Goal: Information Seeking & Learning: Find specific page/section

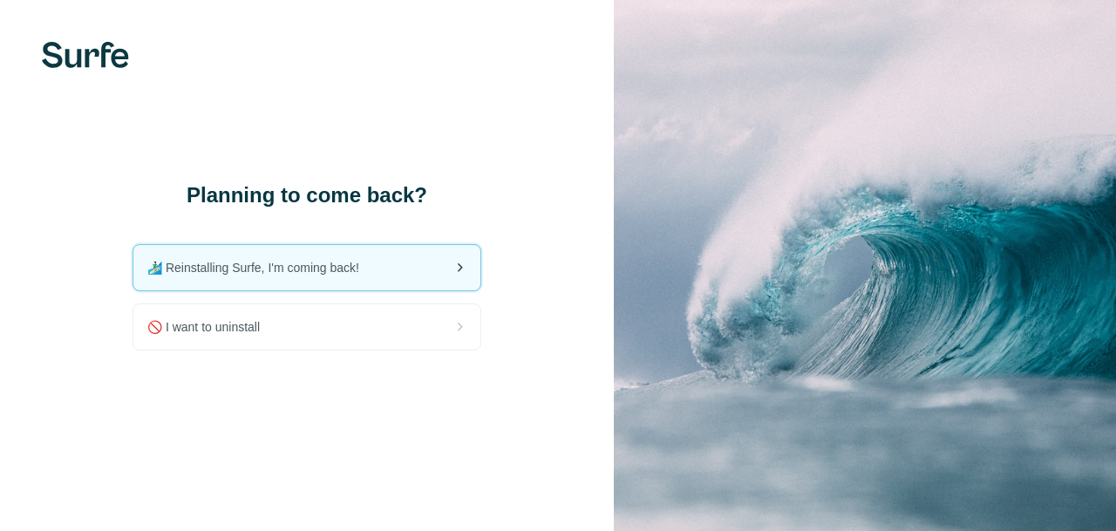
click at [380, 276] on div "🏄🏻‍♂️ Reinstalling Surfe, I'm coming back!" at bounding box center [306, 267] width 347 height 45
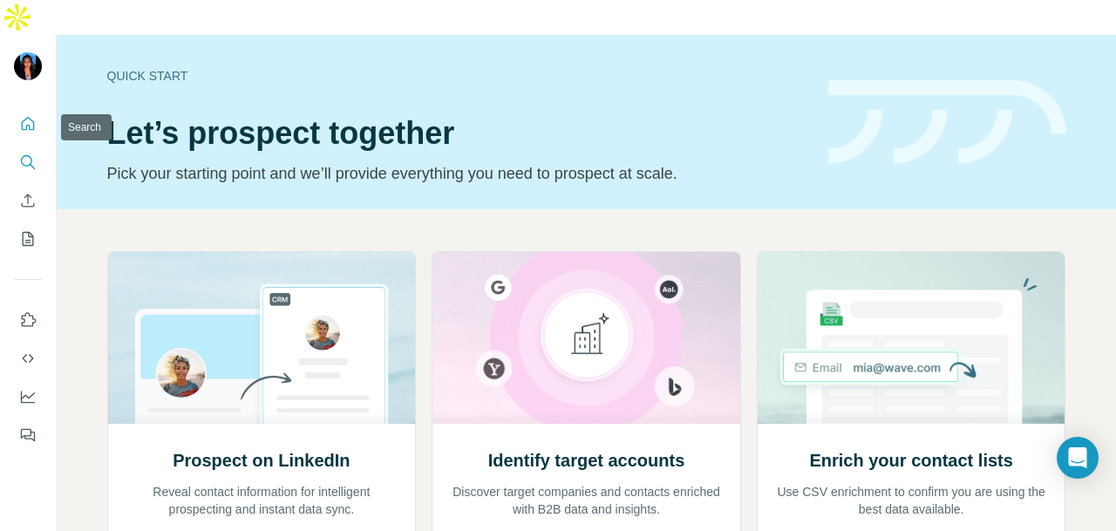
click at [17, 147] on button "Search" at bounding box center [28, 162] width 28 height 31
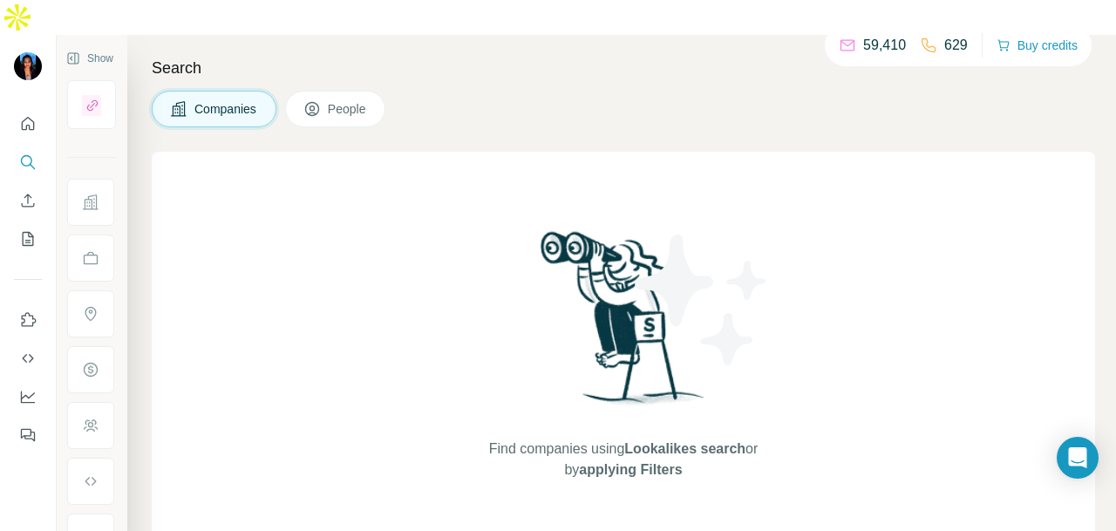
click at [368, 100] on span "People" at bounding box center [348, 108] width 40 height 17
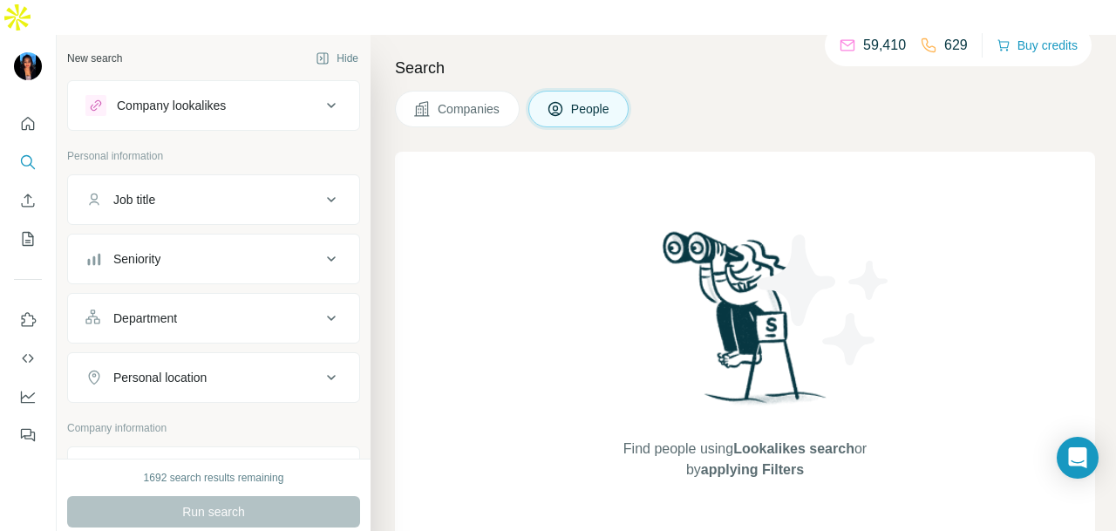
click at [171, 297] on button "Department" at bounding box center [213, 318] width 291 height 42
click at [185, 352] on input at bounding box center [204, 361] width 215 height 19
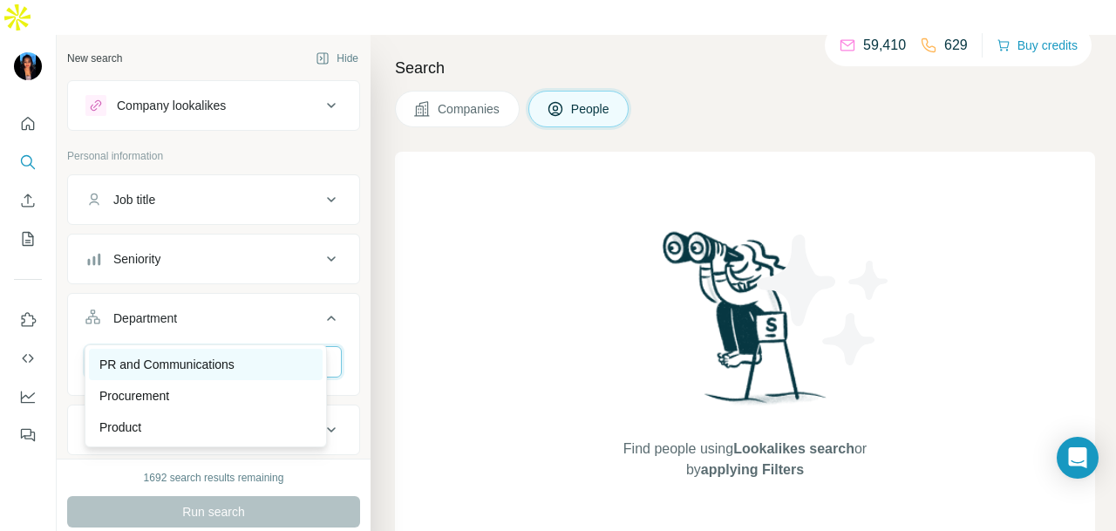
type input "**"
click at [253, 356] on div "PR and Communications" at bounding box center [205, 364] width 213 height 17
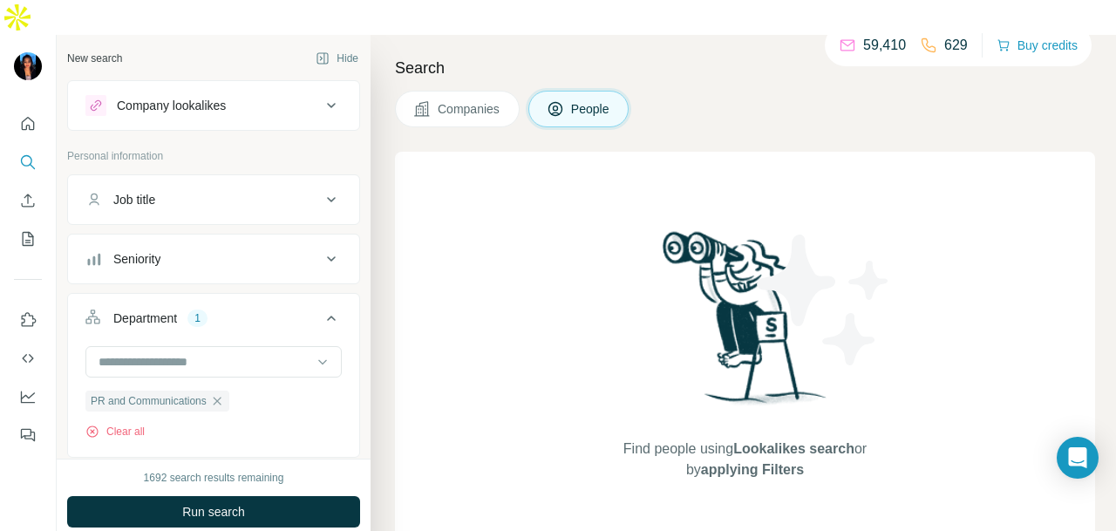
scroll to position [262, 0]
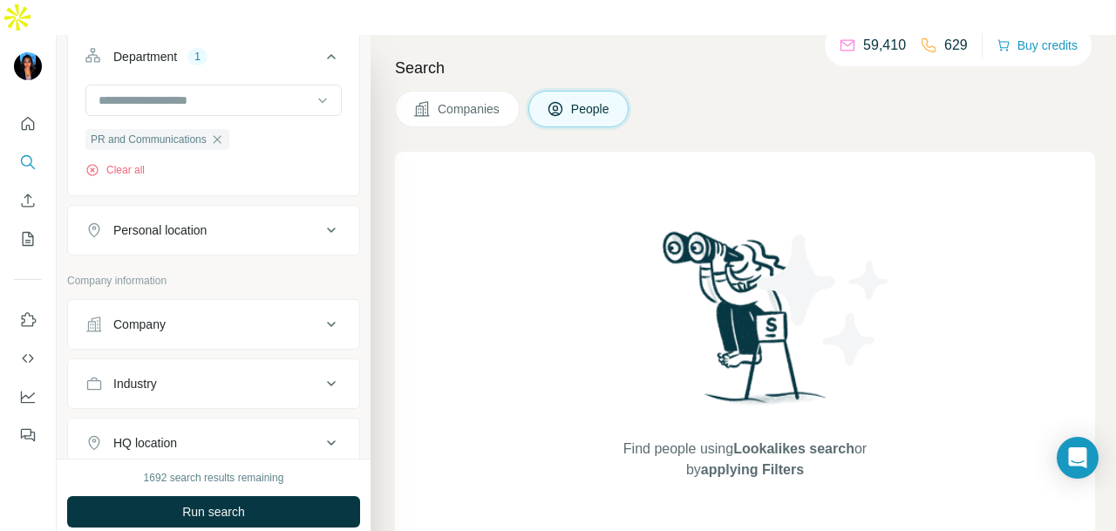
click at [264, 222] on div "Personal location" at bounding box center [202, 230] width 235 height 17
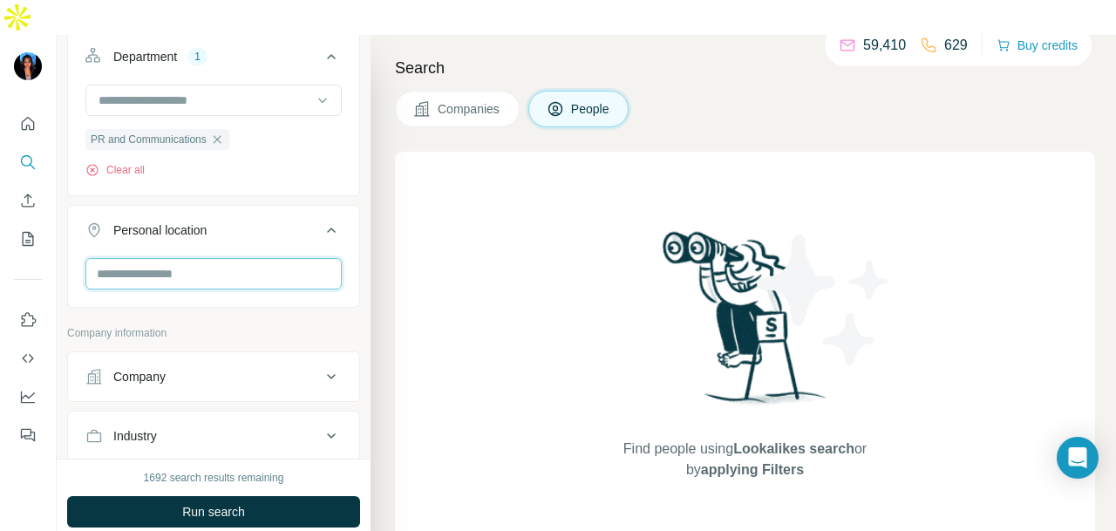
click at [228, 258] on input "text" at bounding box center [213, 273] width 256 height 31
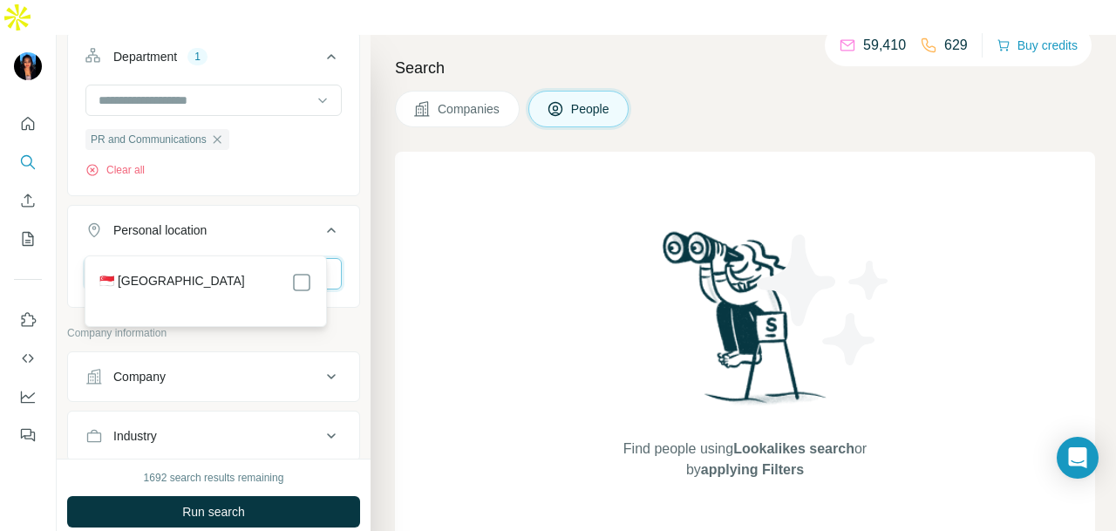
type input "****"
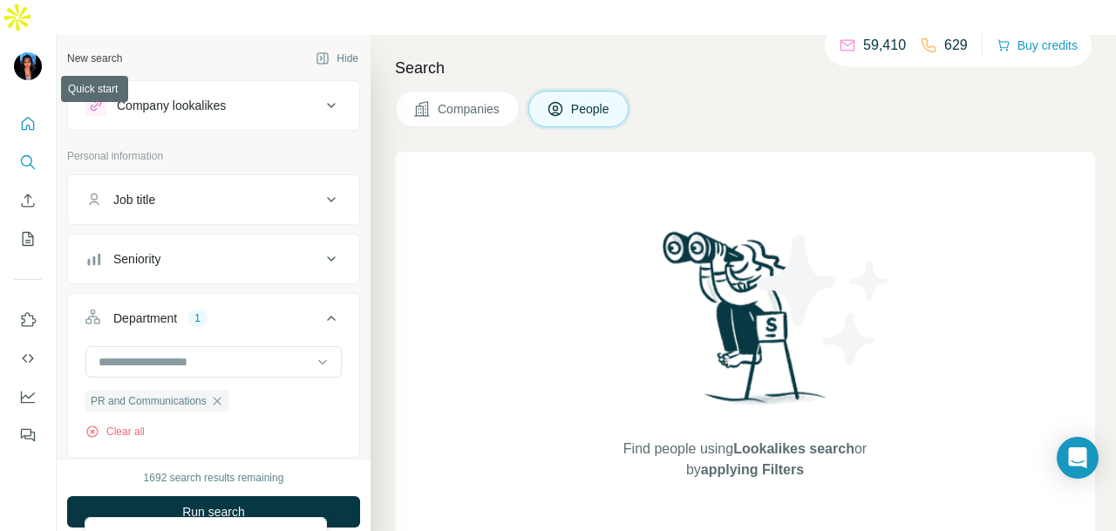
click at [26, 115] on icon "Quick start" at bounding box center [27, 123] width 17 height 17
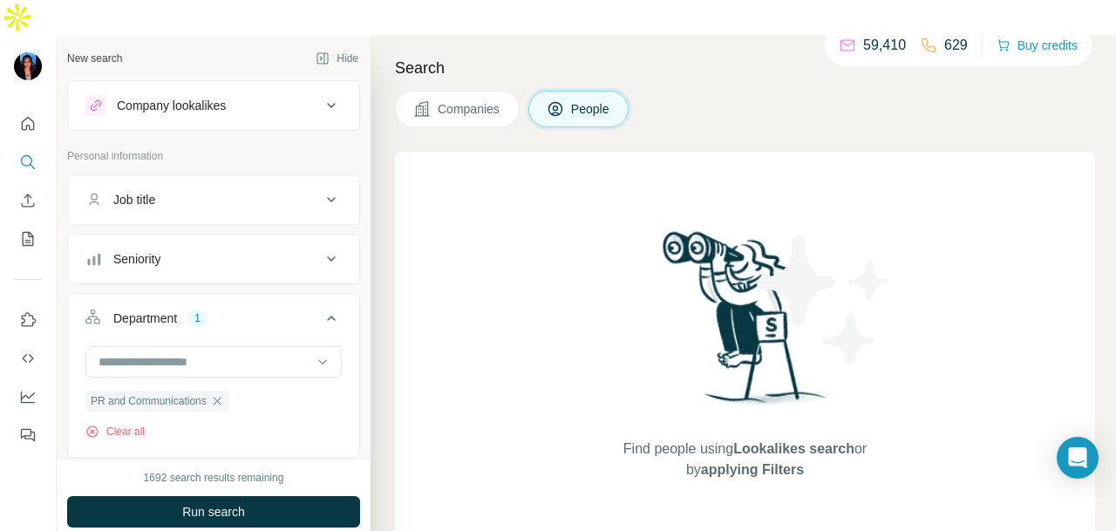
click at [440, 100] on span "Companies" at bounding box center [470, 108] width 64 height 17
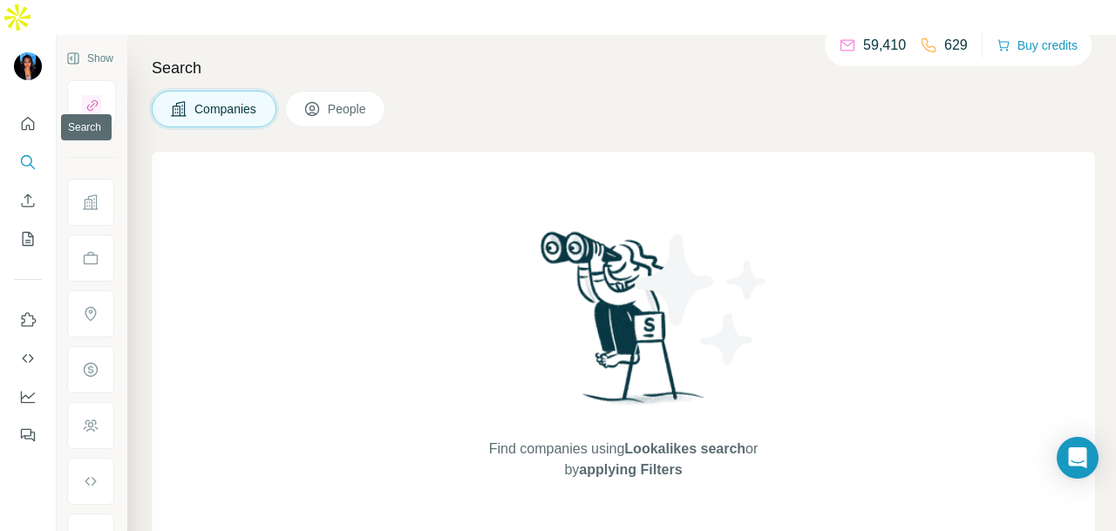
click at [28, 153] on icon "Search" at bounding box center [27, 161] width 17 height 17
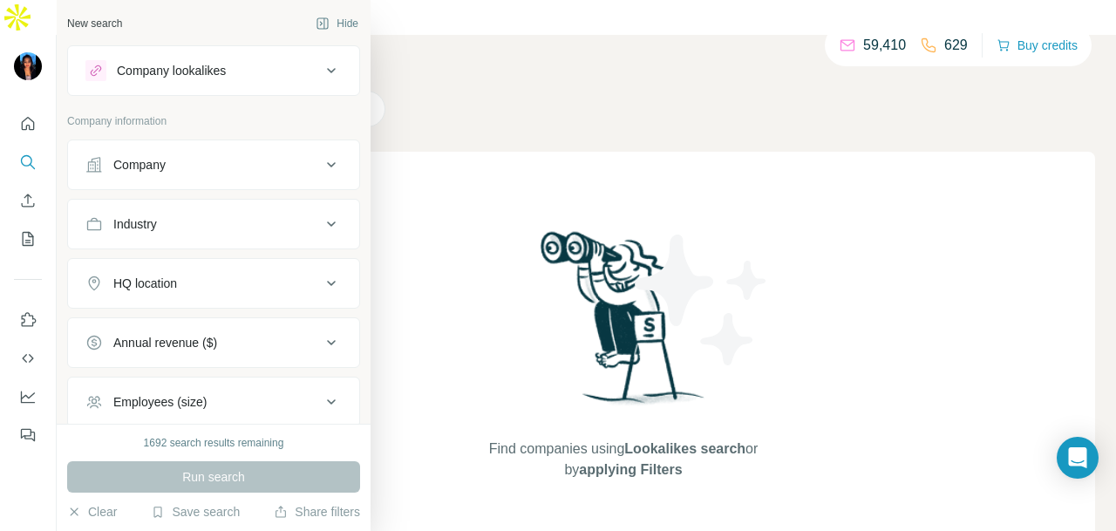
click at [87, 171] on icon at bounding box center [93, 164] width 15 height 15
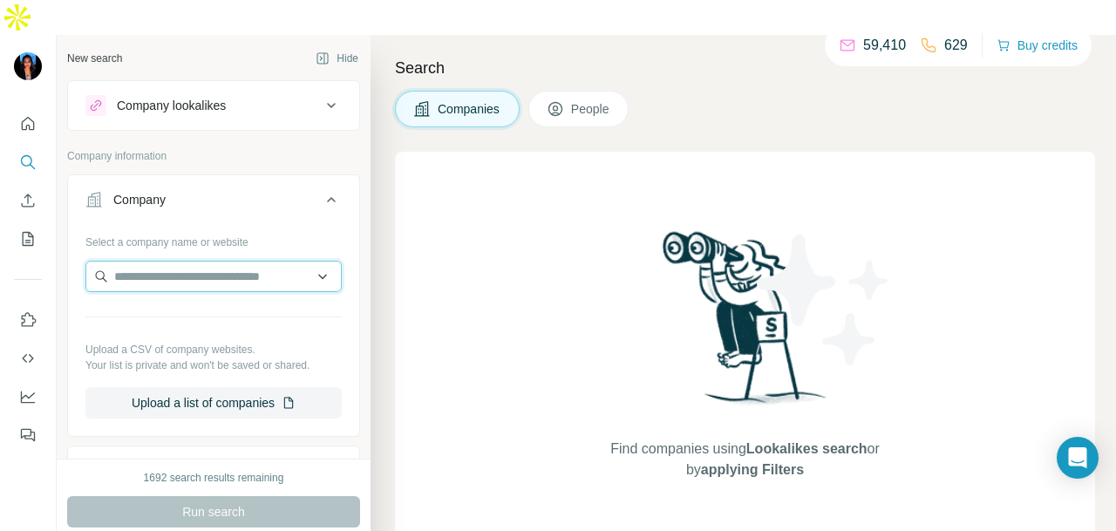
click at [122, 261] on input "text" at bounding box center [213, 276] width 256 height 31
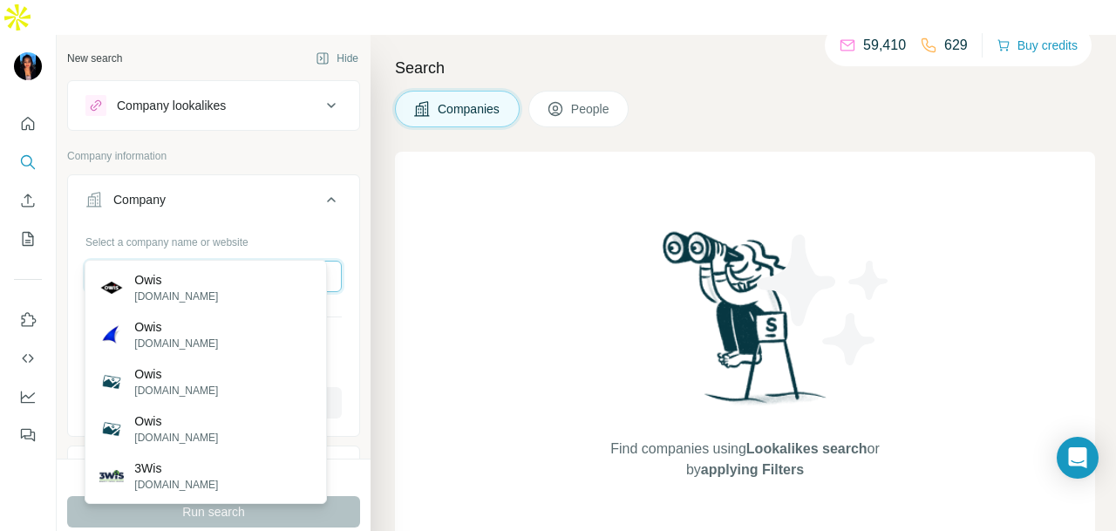
type input "*"
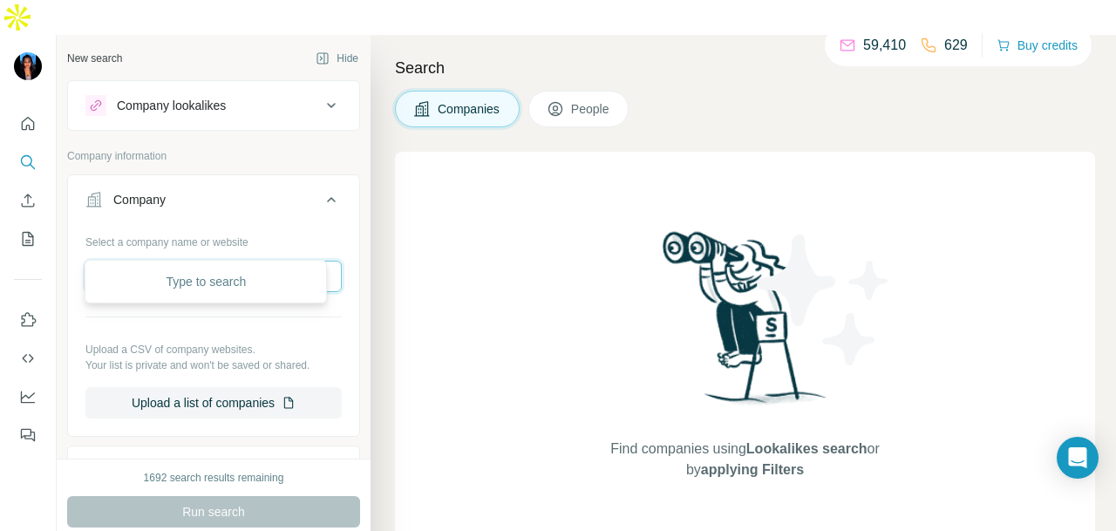
type input "*"
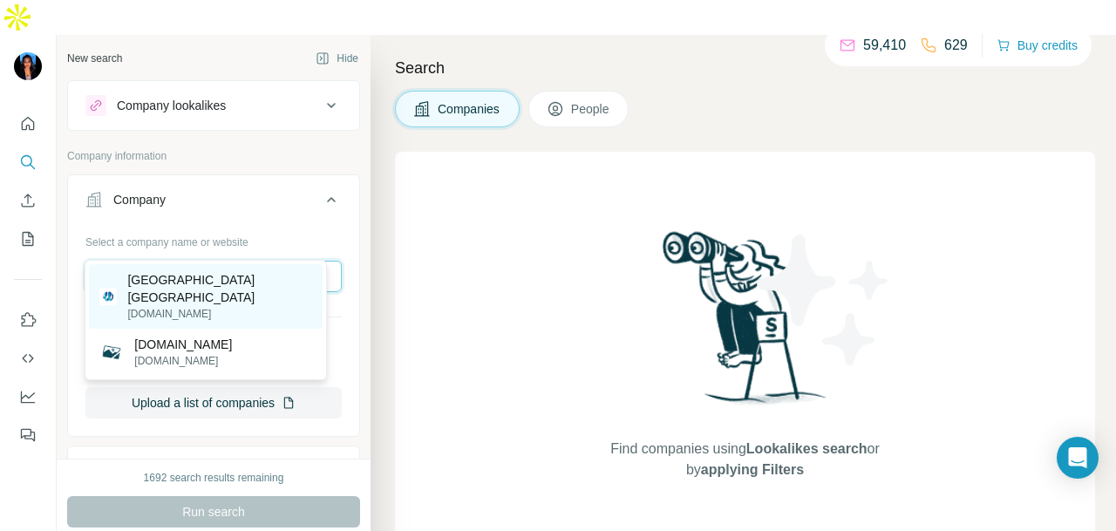
type input "********"
click at [235, 312] on p "owis.org" at bounding box center [219, 314] width 185 height 16
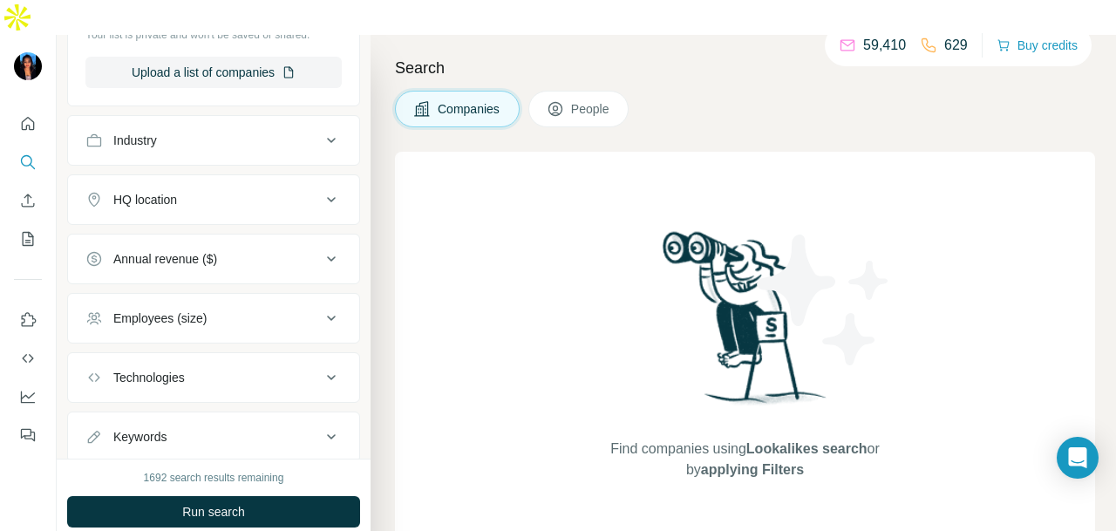
scroll to position [436, 0]
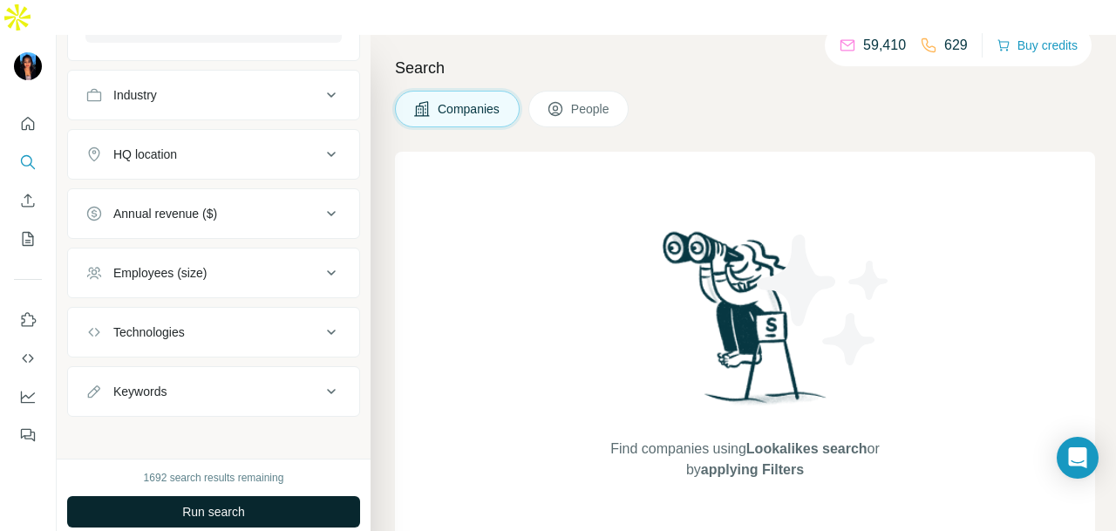
click at [228, 503] on span "Run search" at bounding box center [213, 511] width 63 height 17
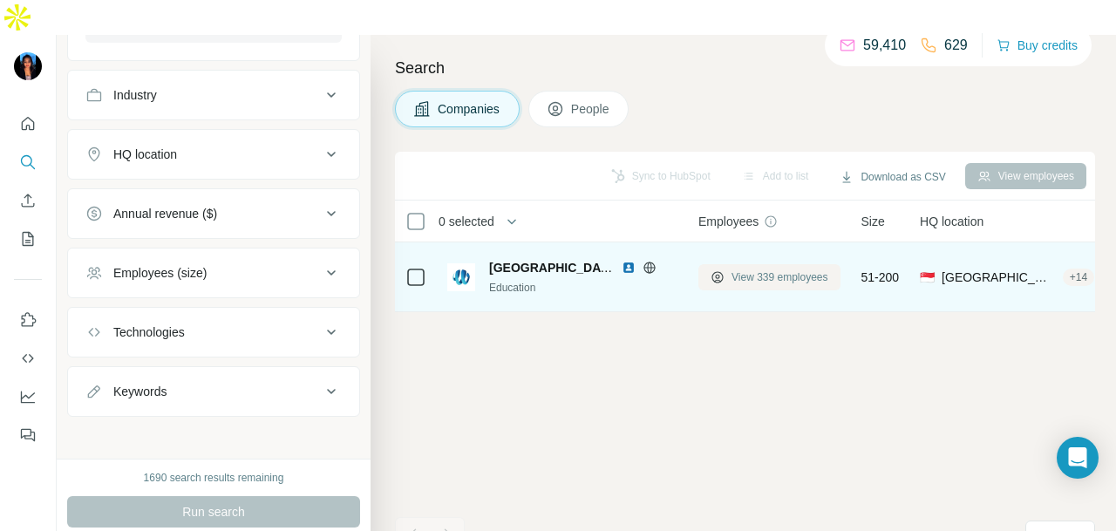
click at [822, 269] on span "View 339 employees" at bounding box center [780, 277] width 97 height 16
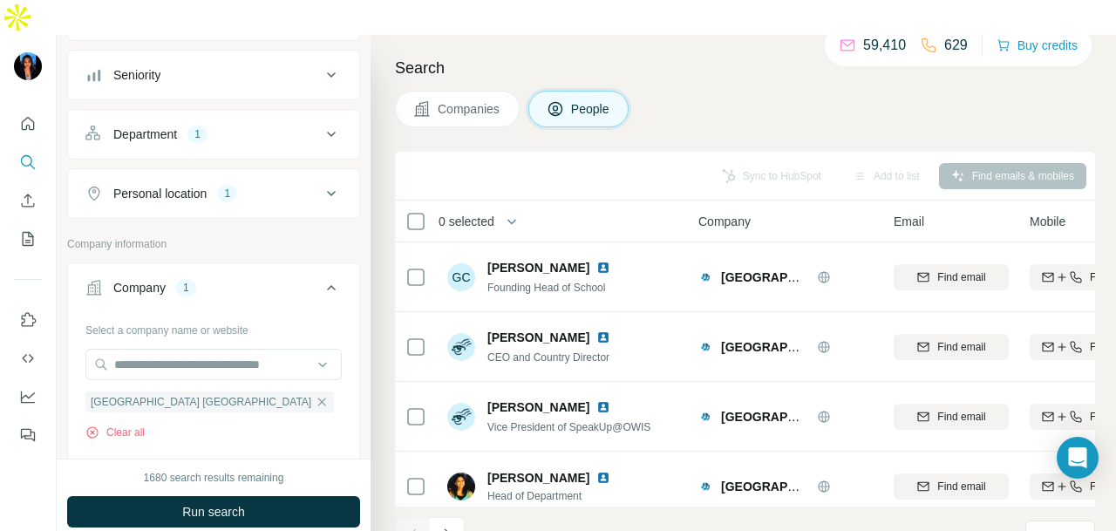
scroll to position [97, 0]
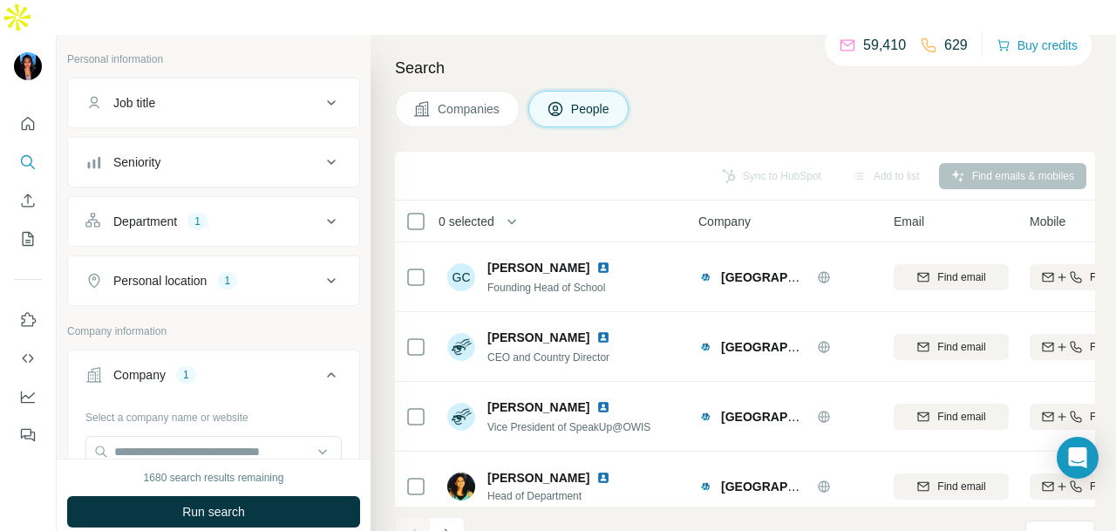
click at [192, 214] on div "1" at bounding box center [198, 222] width 20 height 16
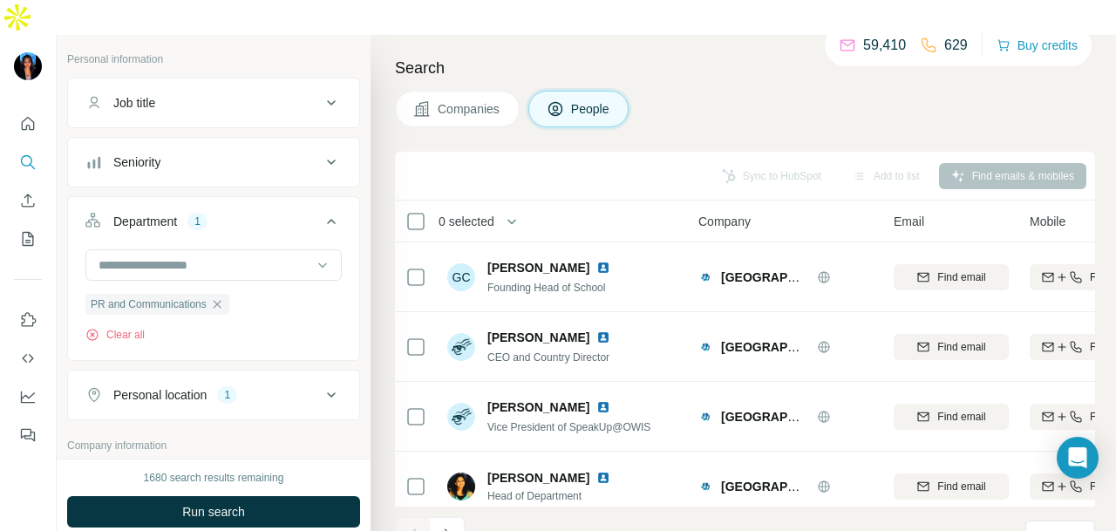
click at [249, 496] on button "Run search" at bounding box center [213, 511] width 293 height 31
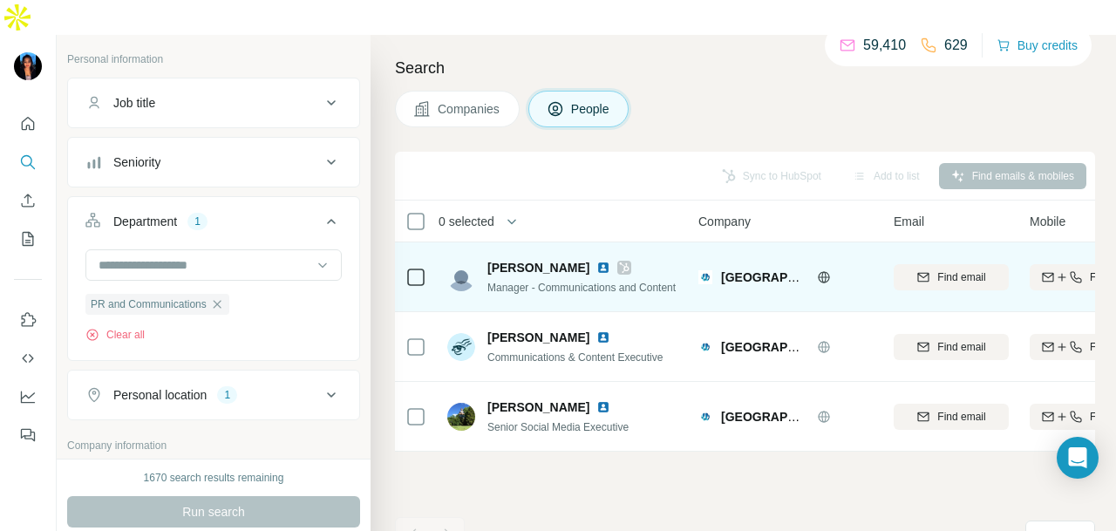
click at [597, 261] on img at bounding box center [604, 268] width 14 height 14
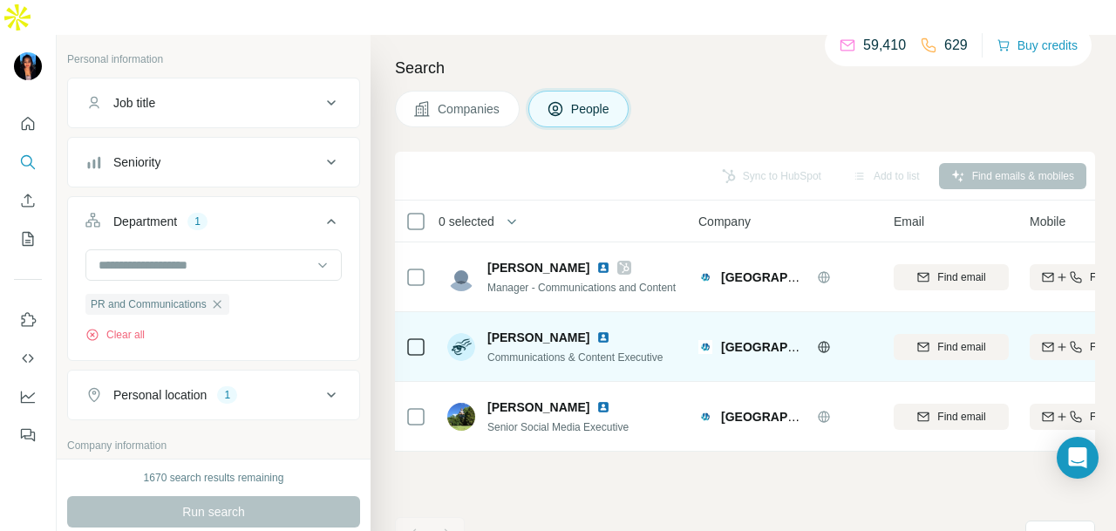
click at [597, 331] on img at bounding box center [604, 338] width 14 height 14
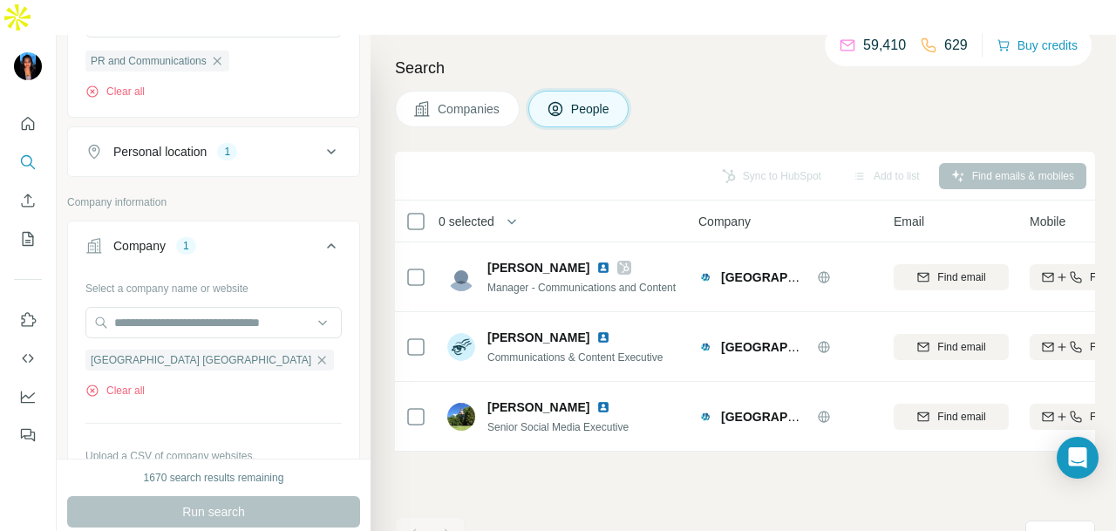
scroll to position [358, 0]
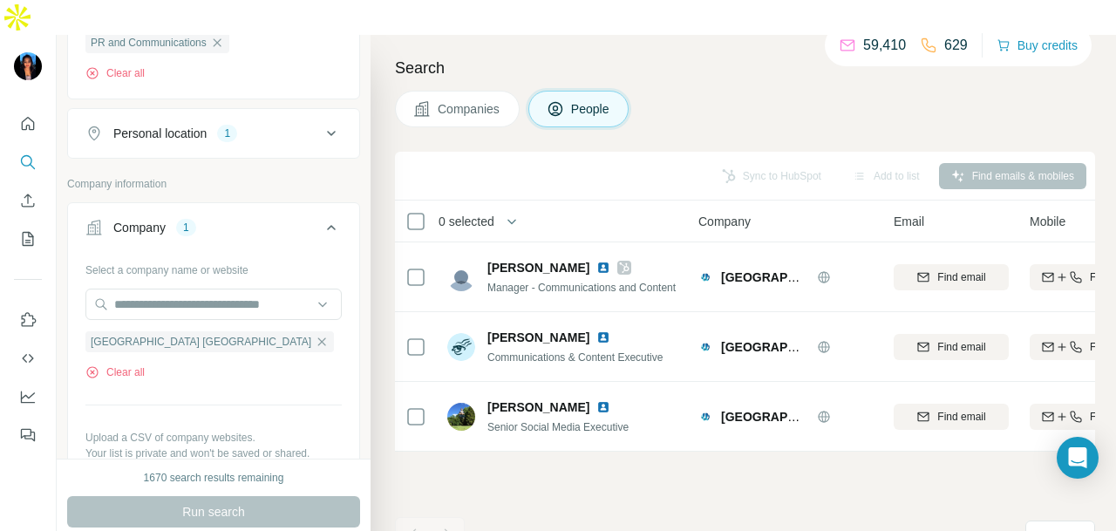
click at [254, 113] on button "Personal location 1" at bounding box center [213, 134] width 291 height 42
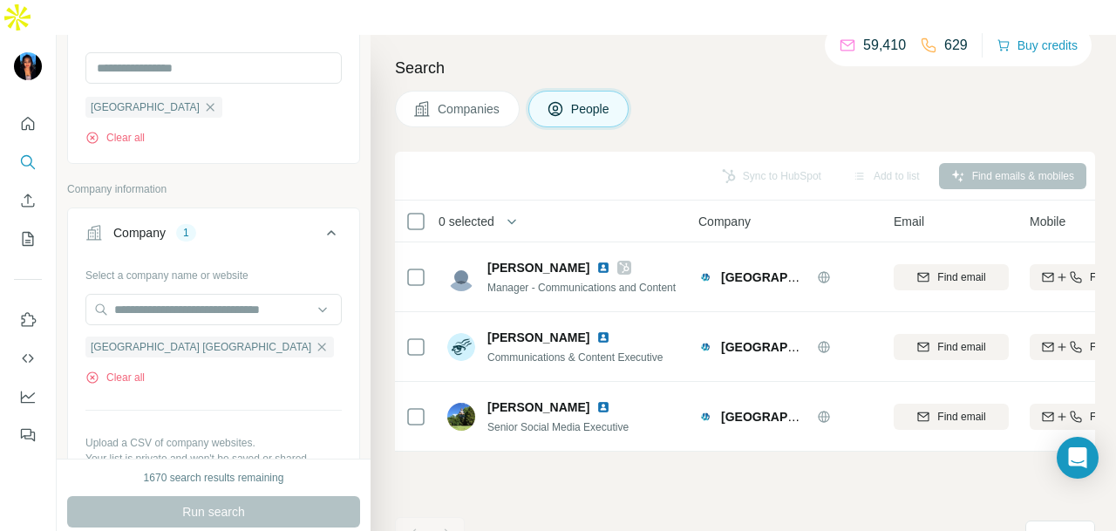
scroll to position [446, 0]
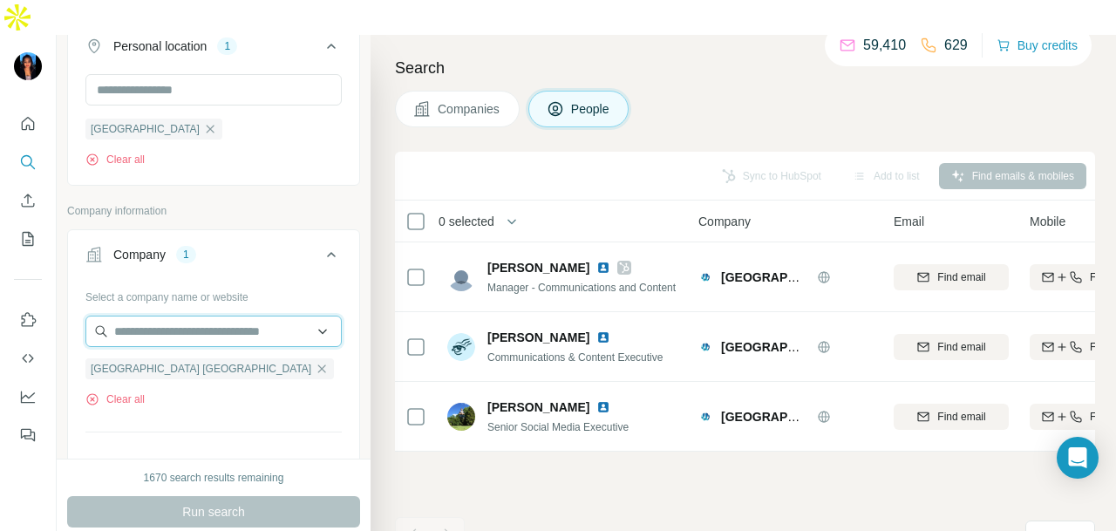
click at [206, 316] on input "text" at bounding box center [213, 331] width 256 height 31
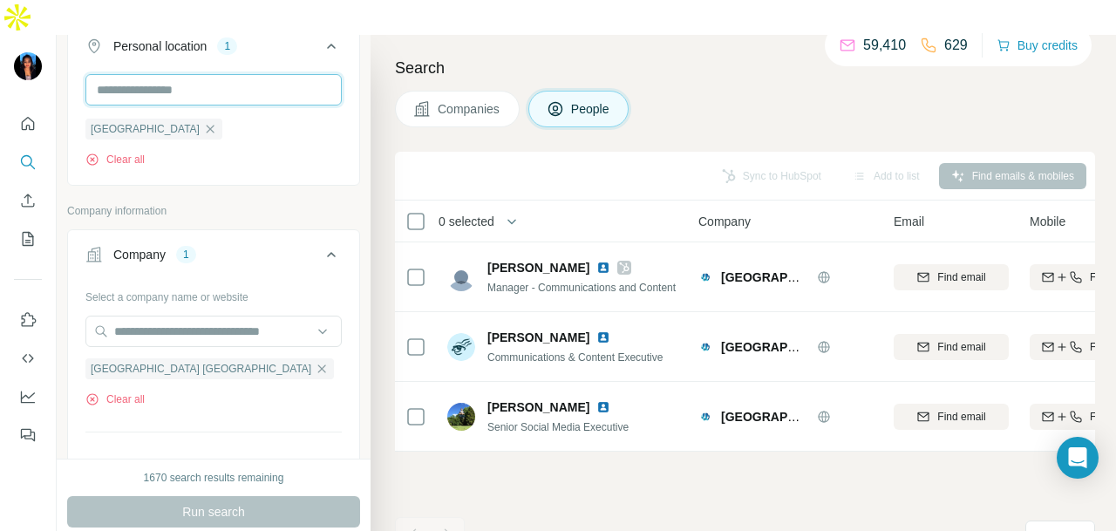
click at [181, 74] on input "text" at bounding box center [213, 89] width 256 height 31
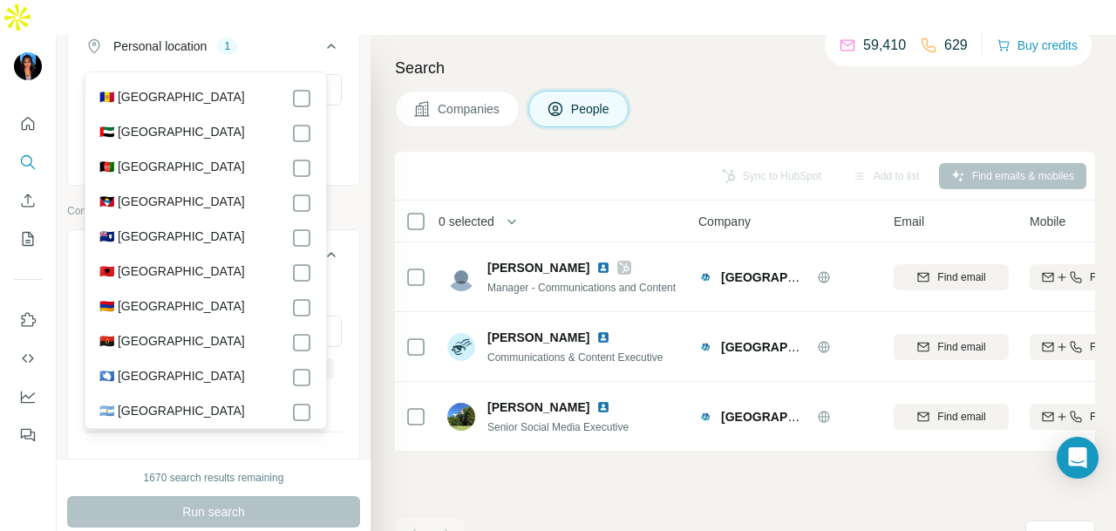
click at [527, 160] on div "Sync to HubSpot Add to list Find emails & mobiles" at bounding box center [745, 175] width 683 height 31
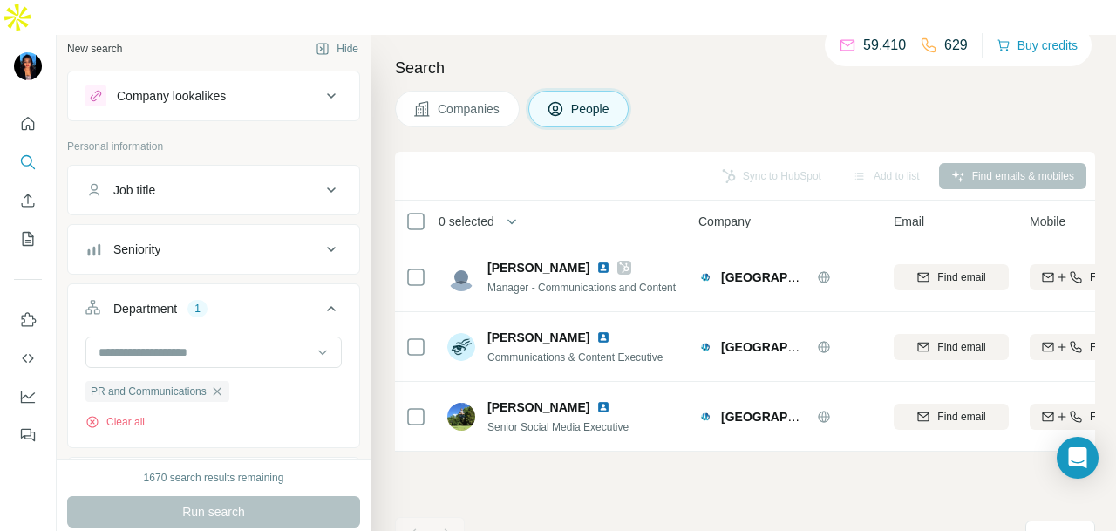
scroll to position [0, 0]
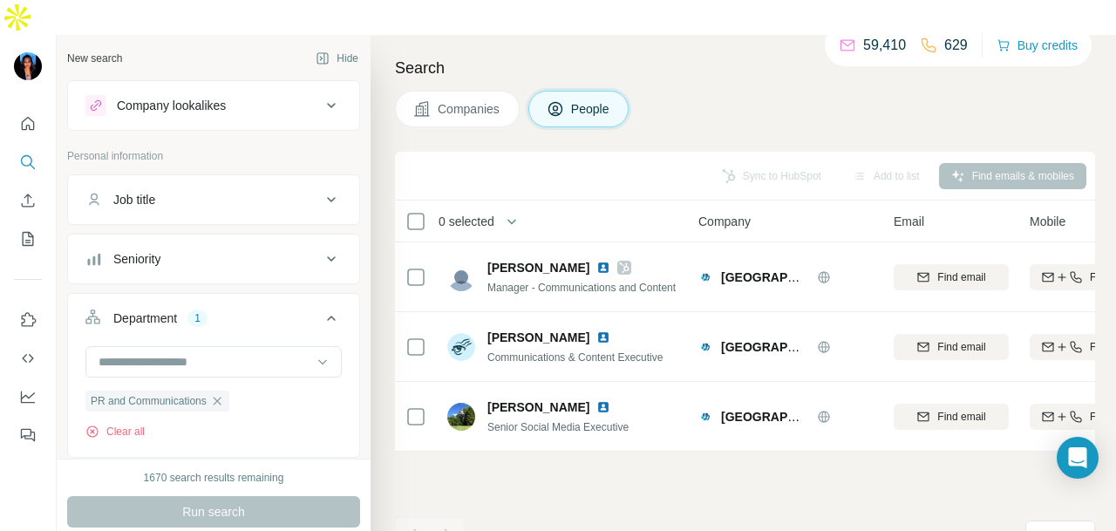
click at [183, 97] on div "Company lookalikes" at bounding box center [171, 105] width 109 height 17
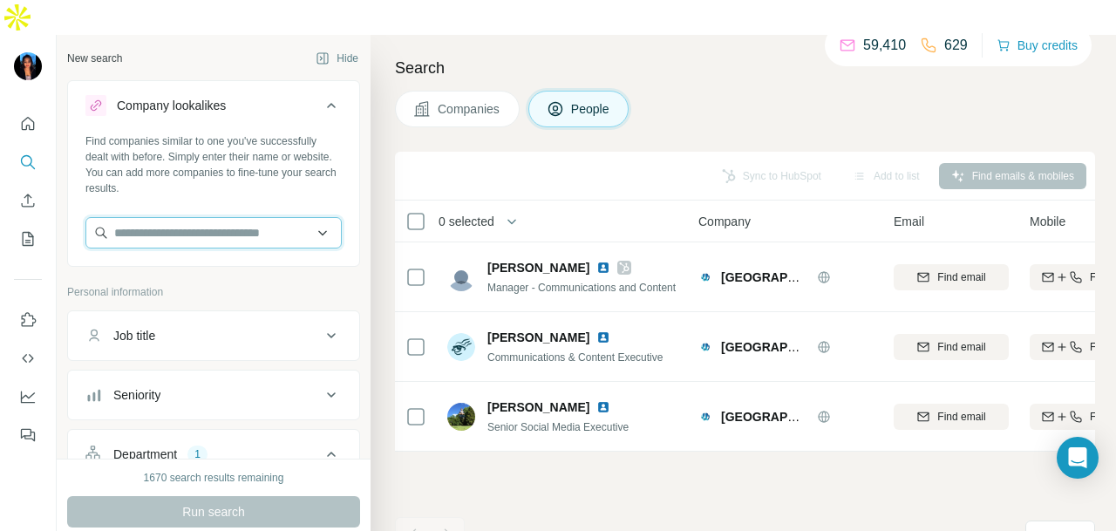
click at [201, 217] on input "text" at bounding box center [213, 232] width 256 height 31
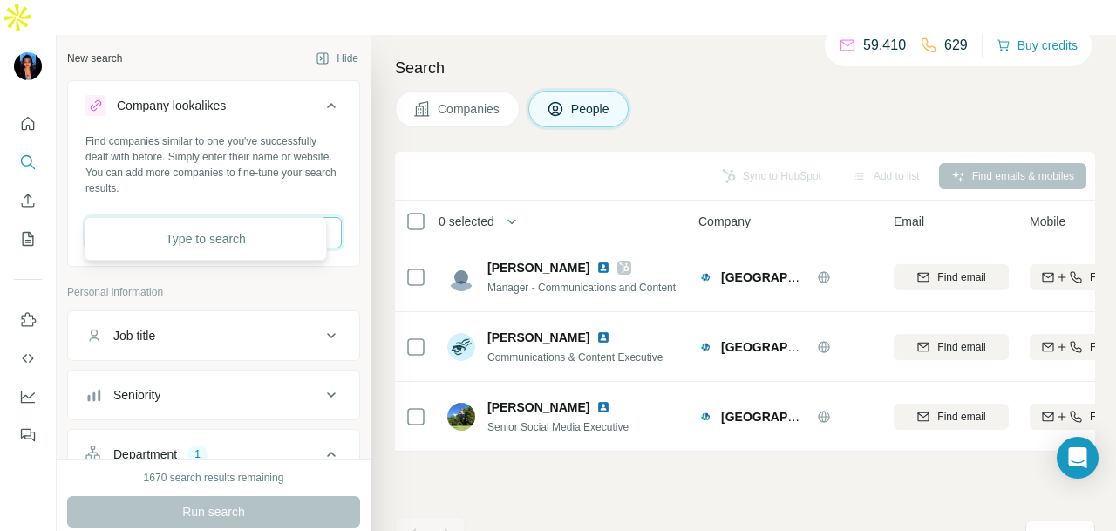
paste input "**********"
type input "**********"
click at [271, 217] on input "**********" at bounding box center [206, 232] width 242 height 31
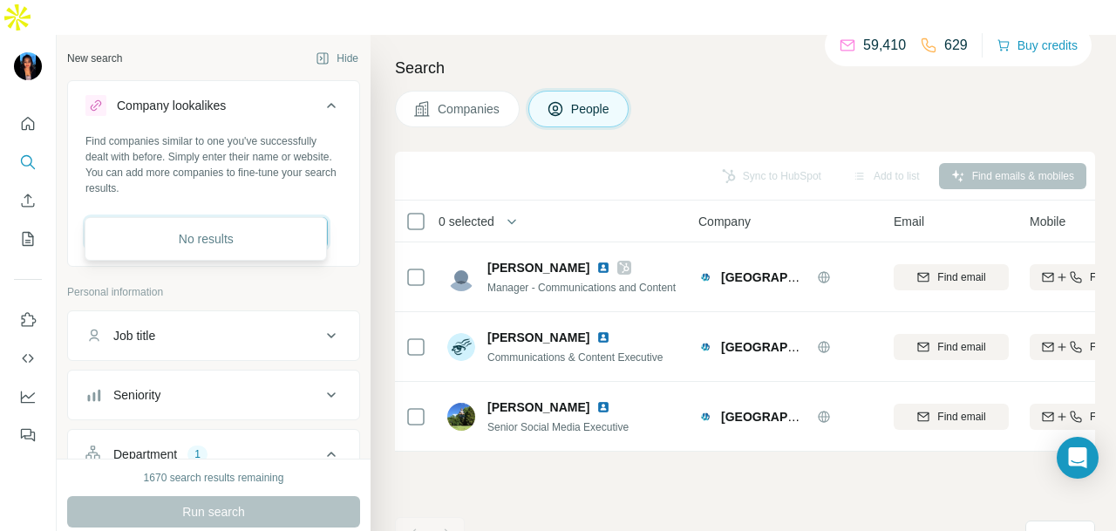
click at [271, 217] on input "**********" at bounding box center [206, 232] width 242 height 31
drag, startPoint x: 271, startPoint y: 194, endPoint x: 279, endPoint y: 189, distance: 9.0
click at [272, 217] on input "**********" at bounding box center [206, 232] width 242 height 31
click at [26, 117] on icon "Quick start" at bounding box center [28, 123] width 13 height 13
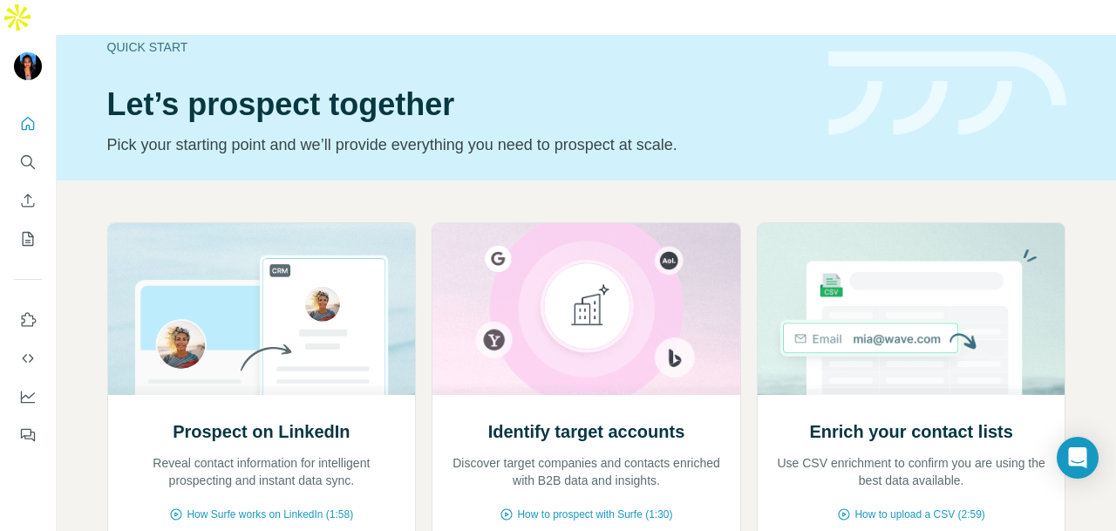
scroll to position [30, 0]
click at [30, 153] on icon "Search" at bounding box center [27, 161] width 17 height 17
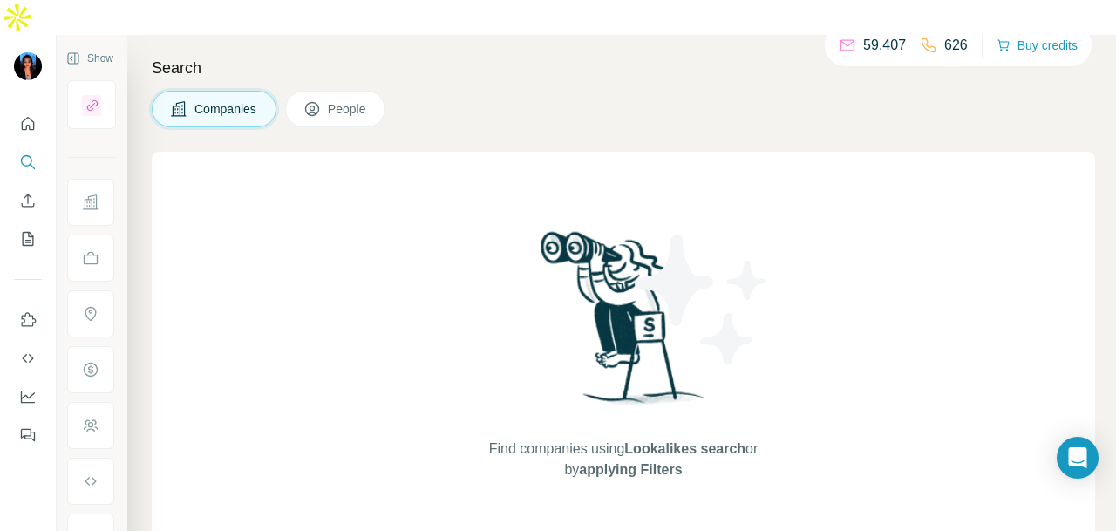
click at [335, 91] on button "People" at bounding box center [335, 109] width 101 height 37
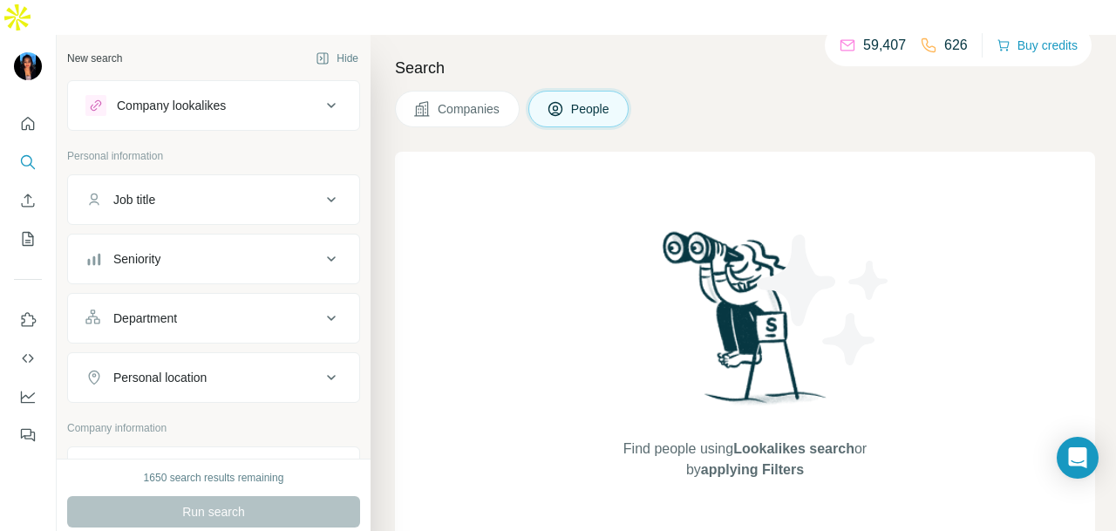
click at [299, 293] on div "Department" at bounding box center [213, 318] width 293 height 51
click at [300, 310] on div "Department" at bounding box center [202, 318] width 235 height 17
click at [297, 352] on input at bounding box center [204, 361] width 215 height 19
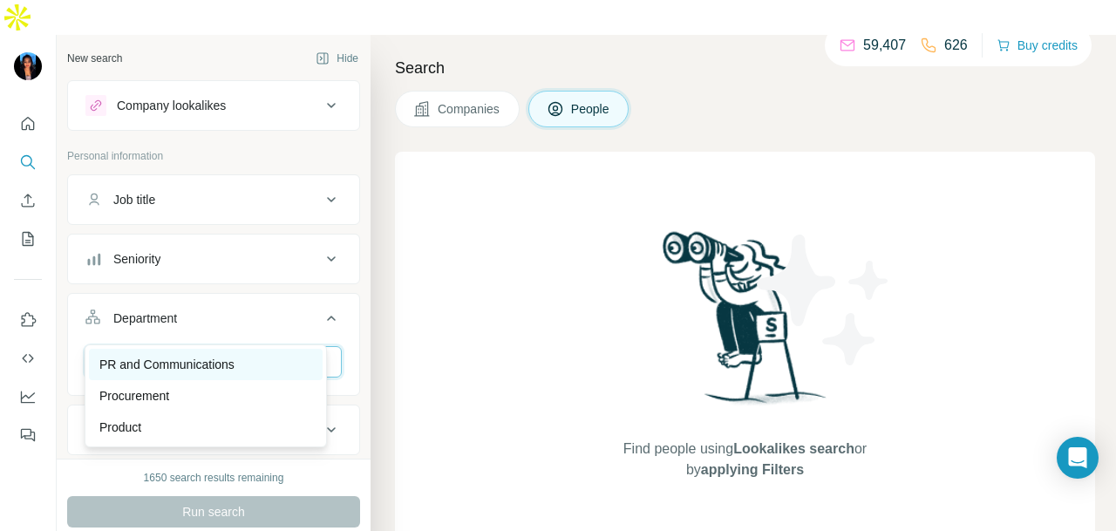
type input "**"
click at [249, 360] on div "PR and Communications" at bounding box center [205, 364] width 213 height 17
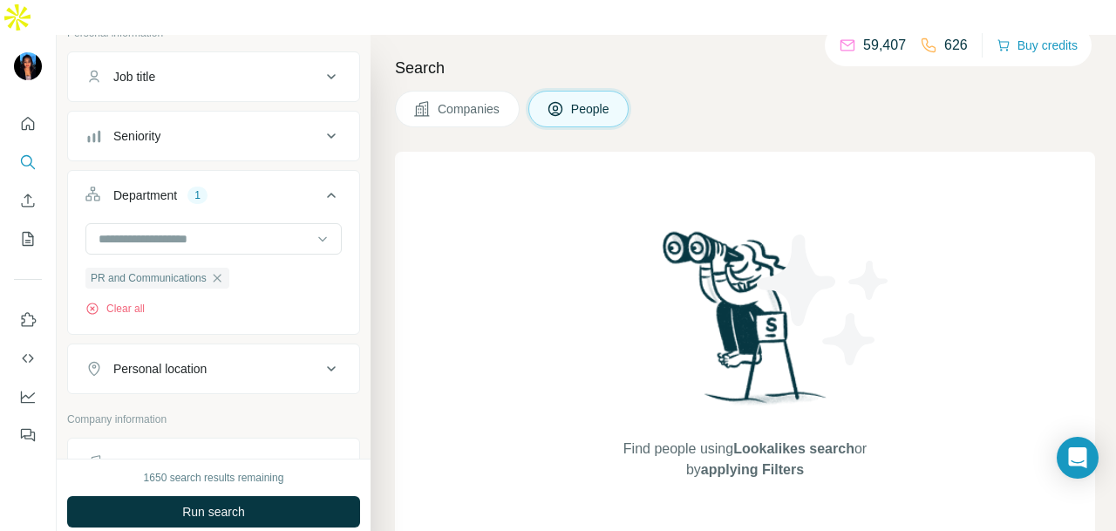
scroll to position [174, 0]
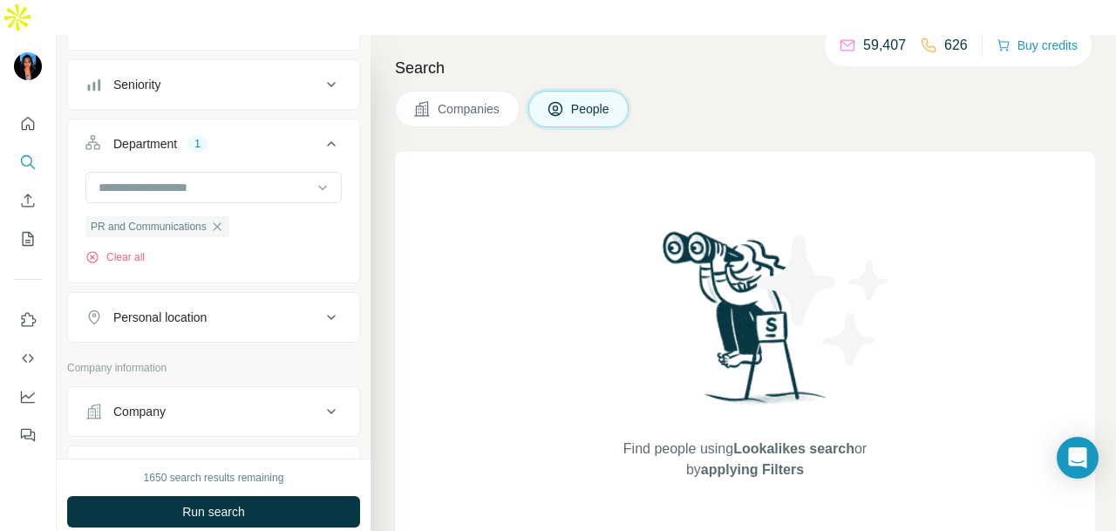
click at [241, 309] on div "Personal location" at bounding box center [202, 317] width 235 height 17
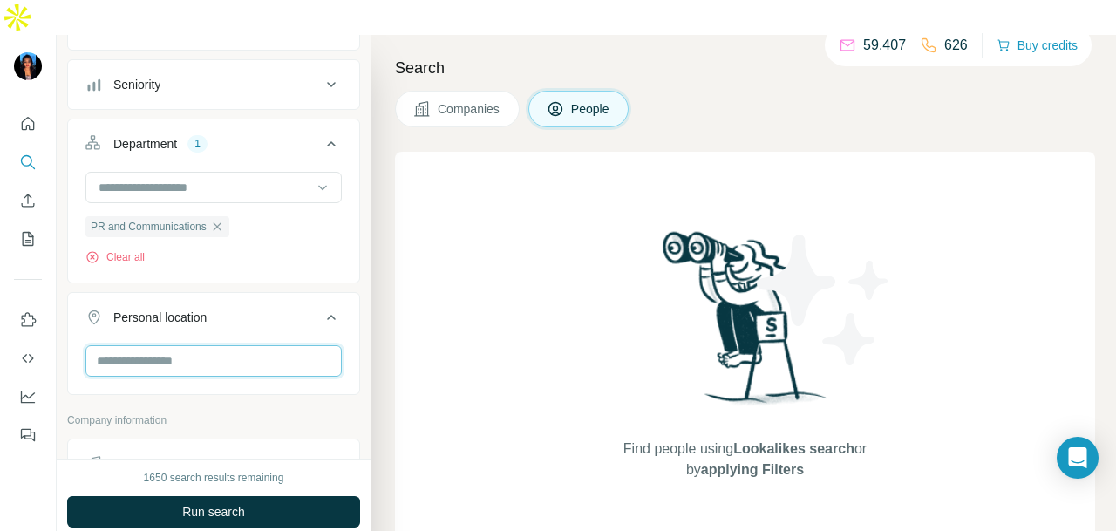
click at [222, 345] on input "text" at bounding box center [213, 360] width 256 height 31
type input "****"
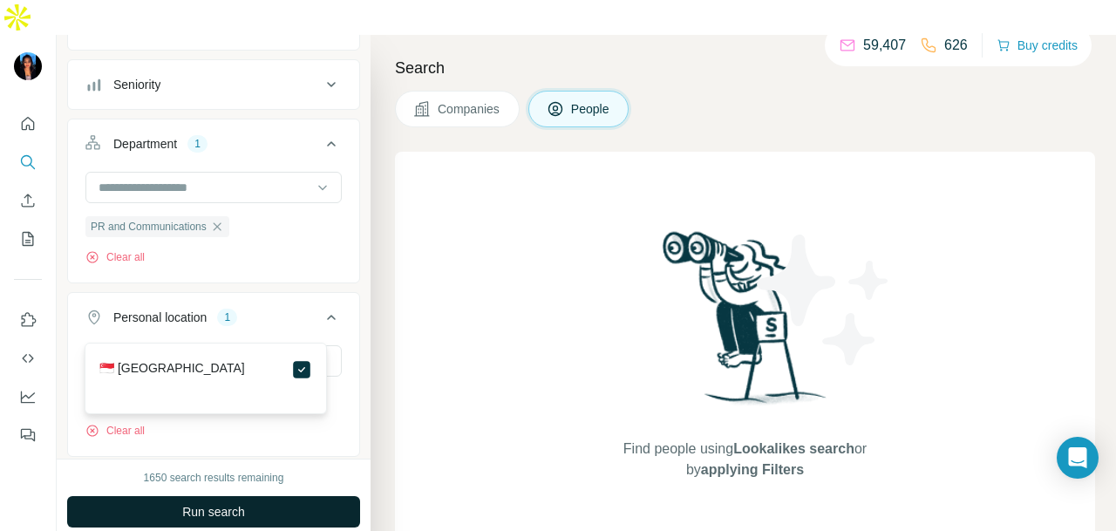
click at [306, 496] on button "Run search" at bounding box center [213, 511] width 293 height 31
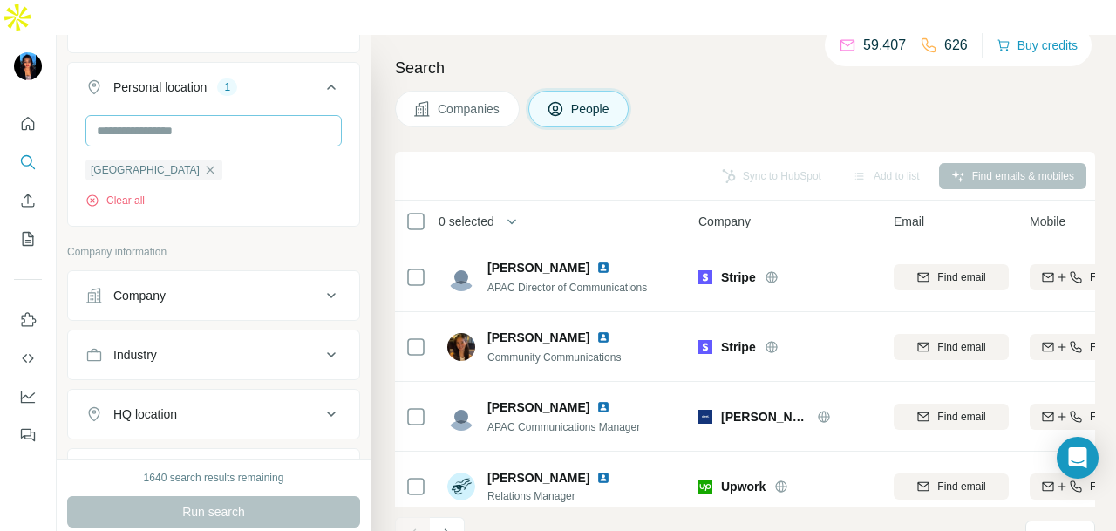
scroll to position [523, 0]
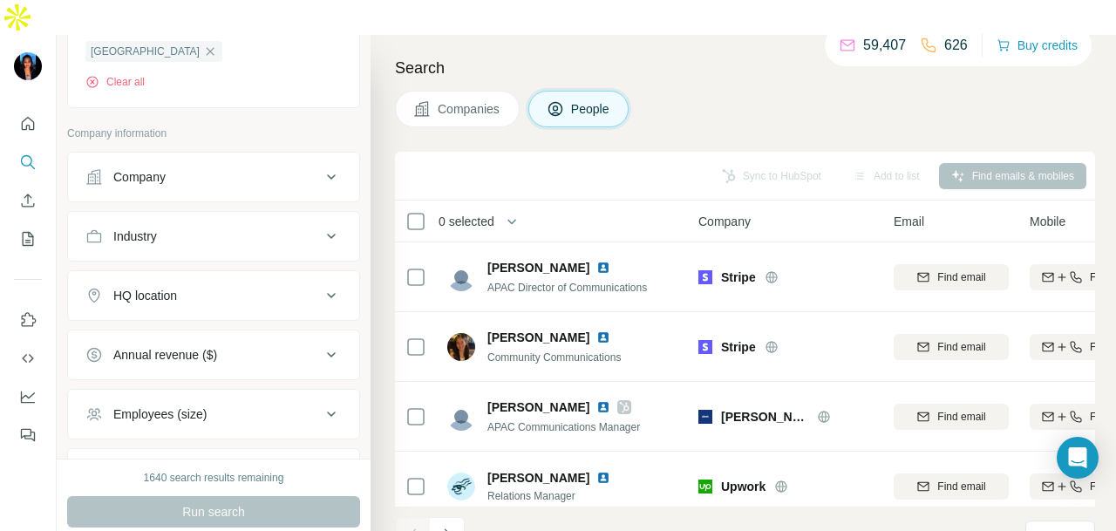
click at [216, 228] on div "Industry" at bounding box center [202, 236] width 235 height 17
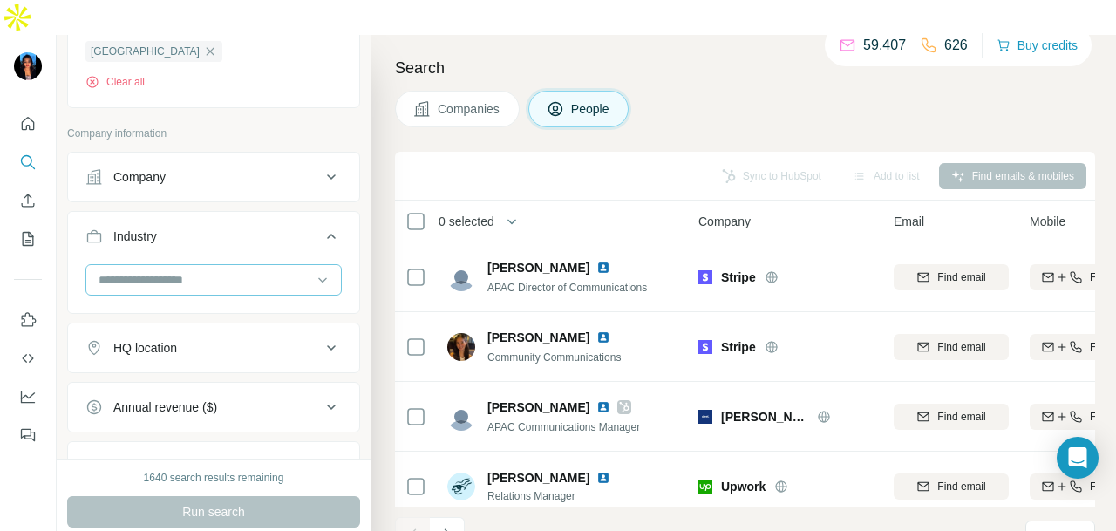
click at [211, 264] on div at bounding box center [213, 279] width 256 height 31
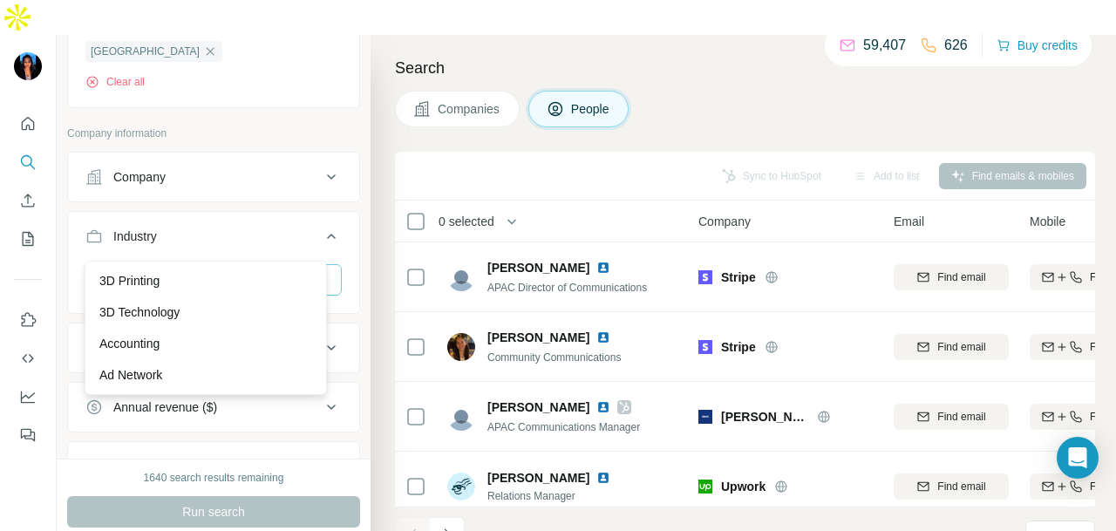
click at [211, 265] on div at bounding box center [204, 280] width 215 height 30
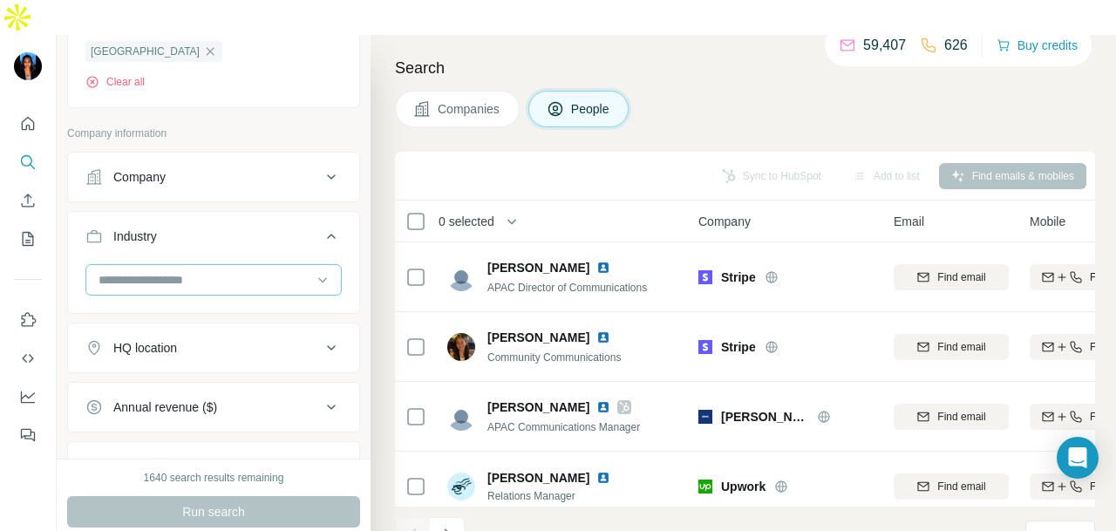
click at [210, 270] on input at bounding box center [204, 279] width 215 height 19
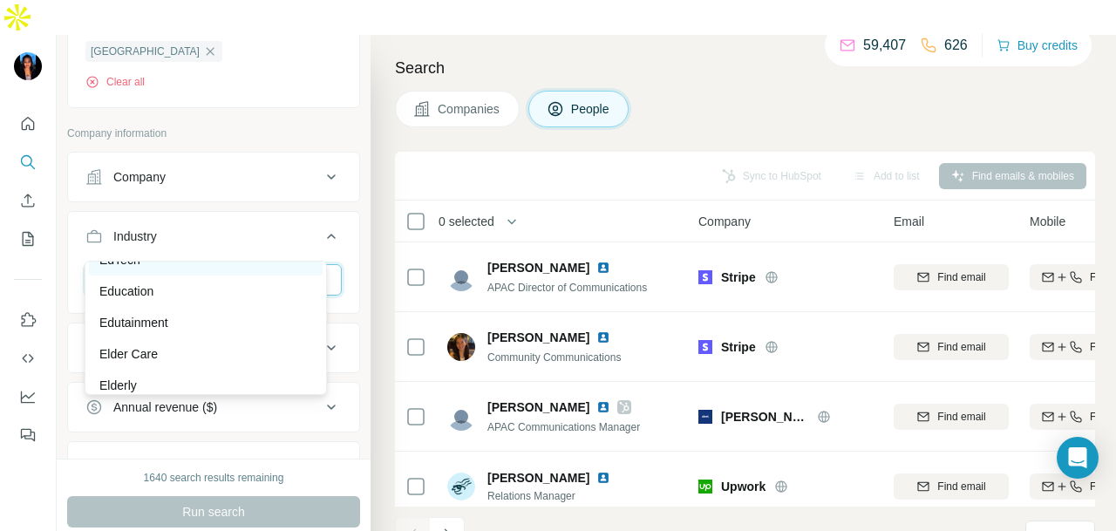
scroll to position [5669, 0]
click at [223, 310] on div "Edutainment" at bounding box center [206, 294] width 234 height 31
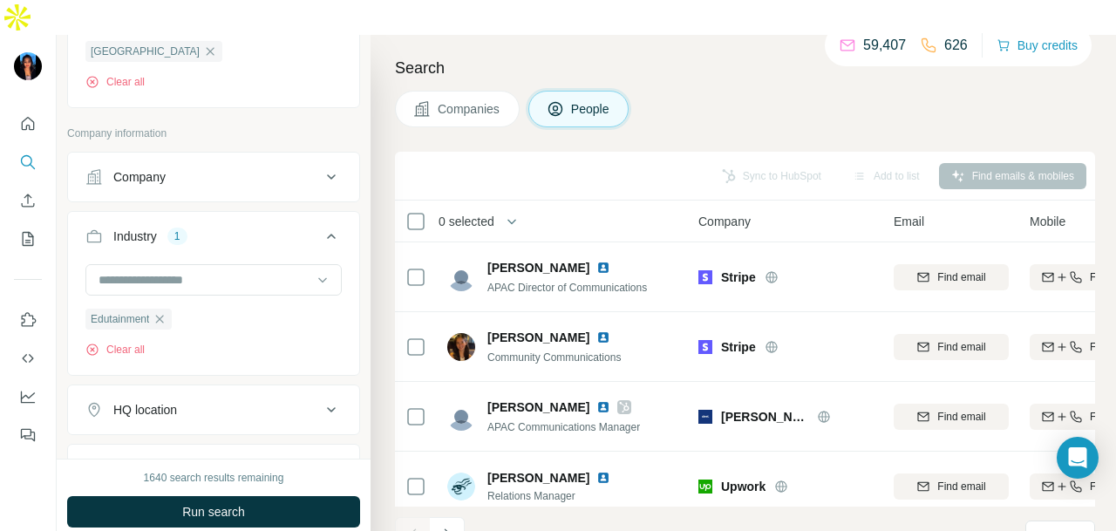
click at [260, 496] on button "Run search" at bounding box center [213, 511] width 293 height 31
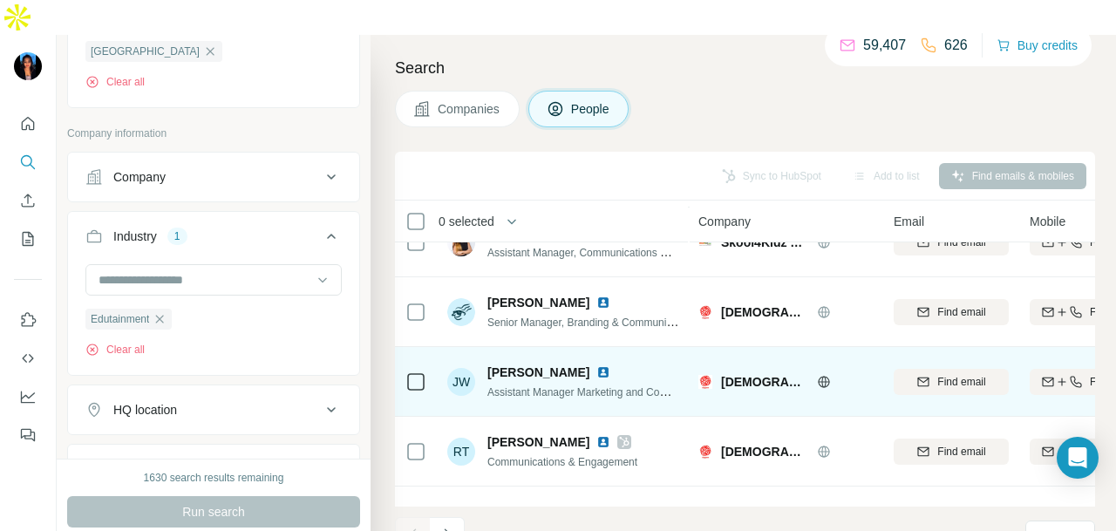
scroll to position [436, 0]
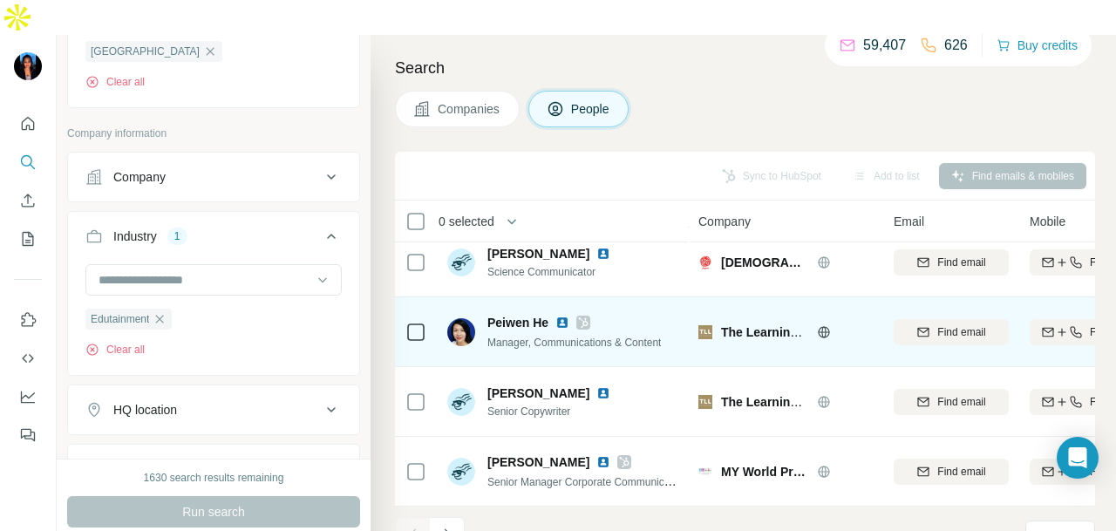
click at [558, 316] on img at bounding box center [563, 323] width 14 height 14
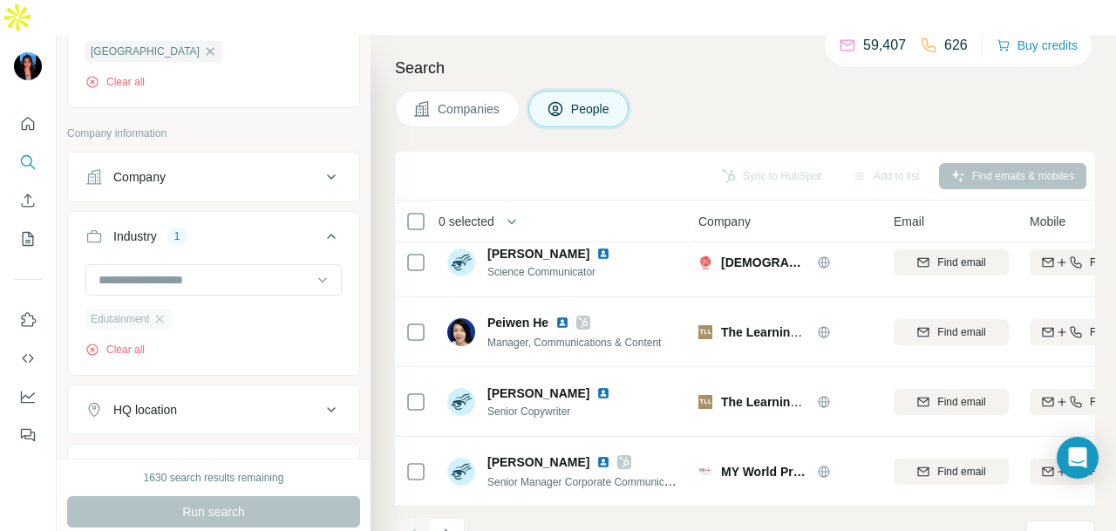
click at [170, 309] on div "Edutainment" at bounding box center [128, 319] width 86 height 21
click at [172, 309] on div "Edutainment" at bounding box center [128, 319] width 86 height 21
click at [167, 312] on icon "button" at bounding box center [160, 319] width 14 height 14
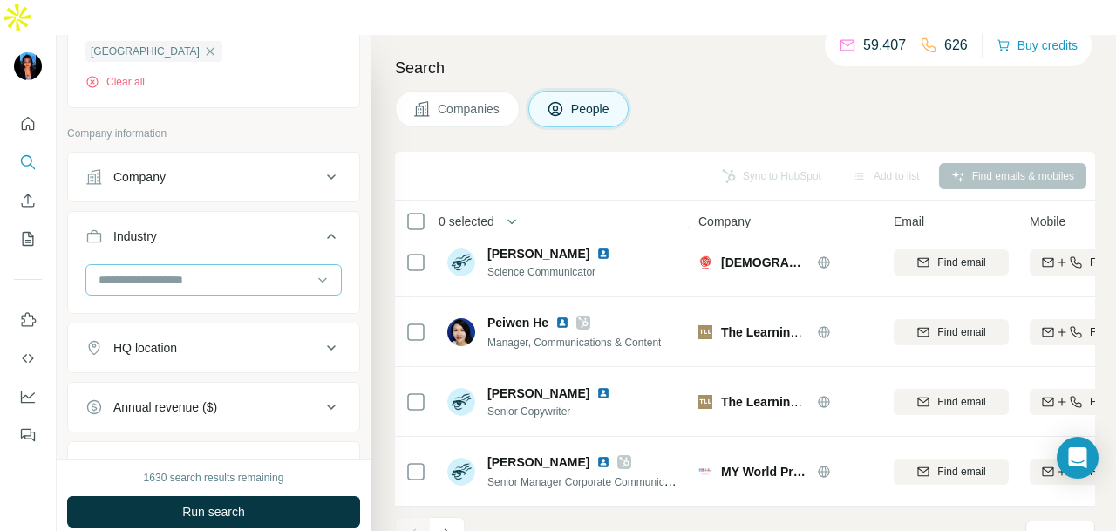
click at [215, 270] on input at bounding box center [204, 279] width 215 height 19
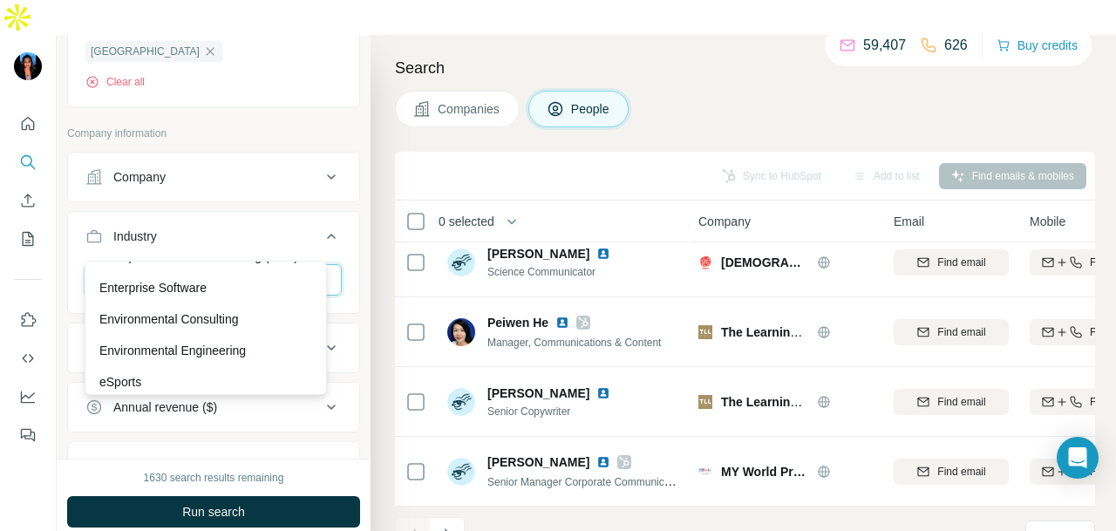
scroll to position [6454, 0]
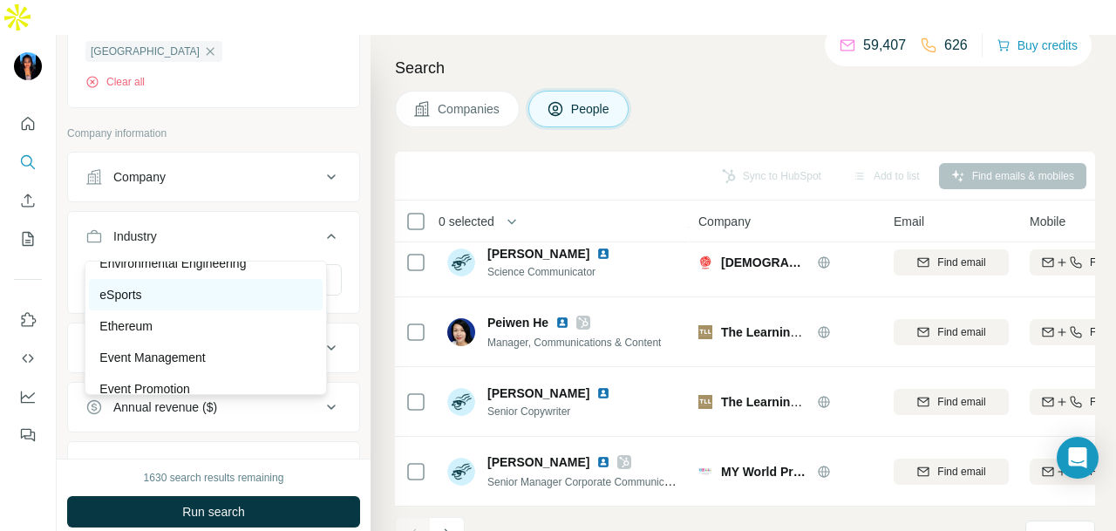
click at [204, 303] on div "eSports" at bounding box center [205, 294] width 213 height 17
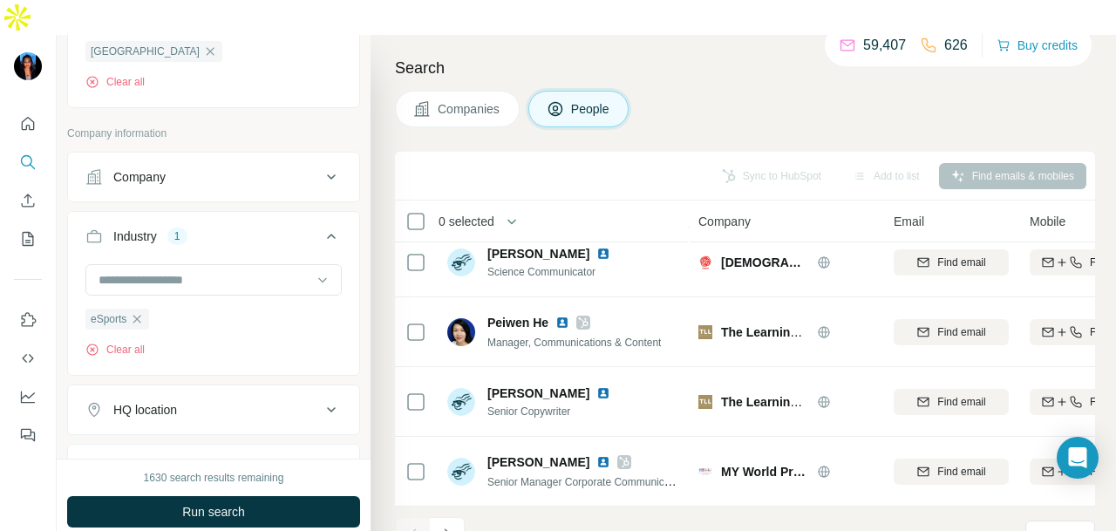
click at [269, 496] on button "Run search" at bounding box center [213, 511] width 293 height 31
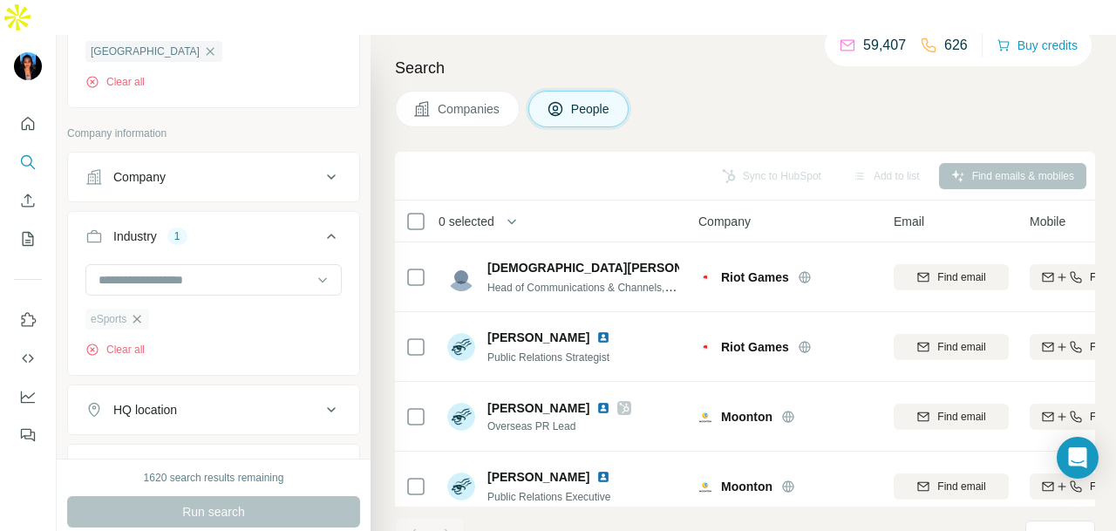
click at [144, 312] on icon "button" at bounding box center [137, 319] width 14 height 14
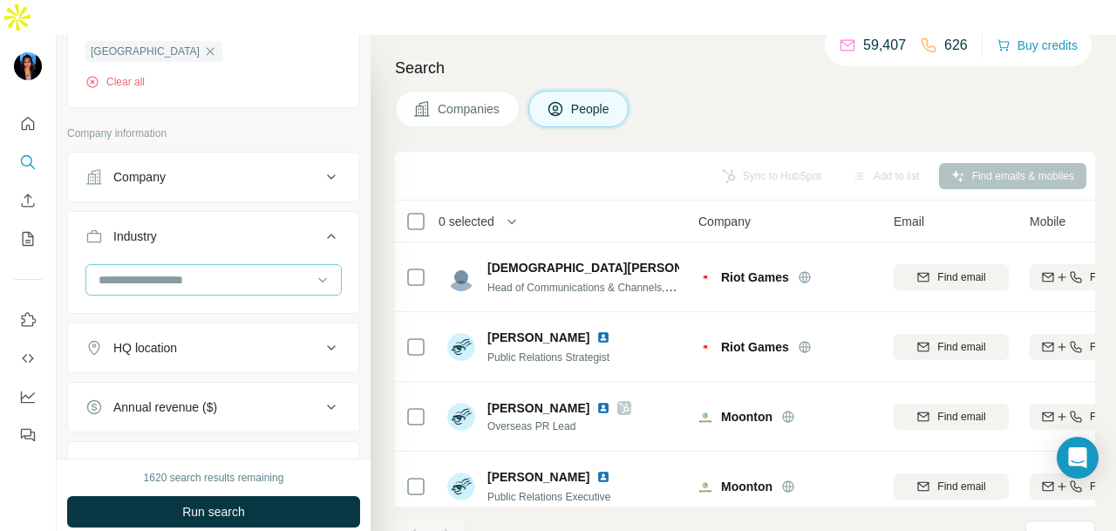
click at [167, 270] on input at bounding box center [204, 279] width 215 height 19
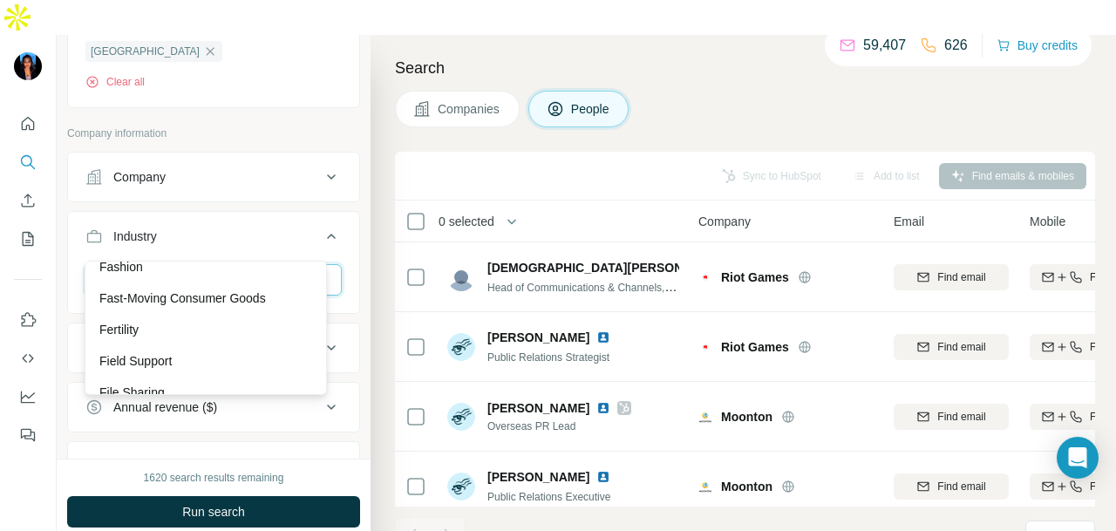
scroll to position [6977, 0]
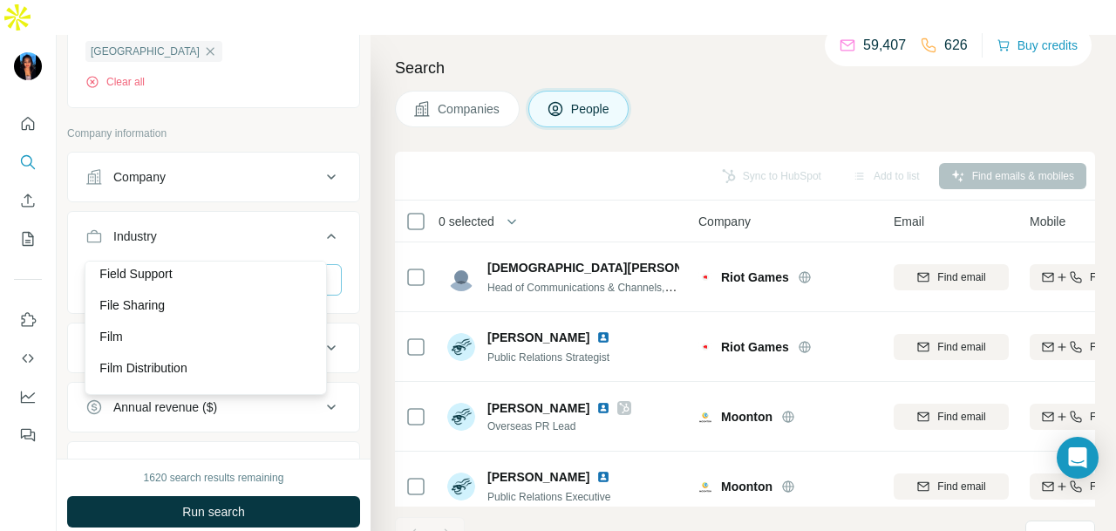
click at [174, 258] on div "Fertility" at bounding box center [206, 242] width 234 height 31
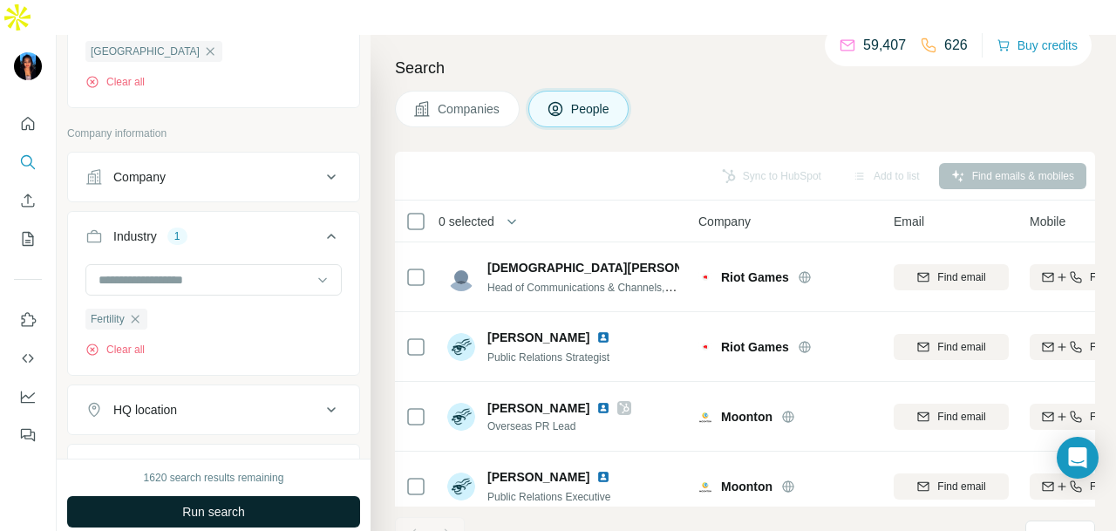
click at [265, 496] on button "Run search" at bounding box center [213, 511] width 293 height 31
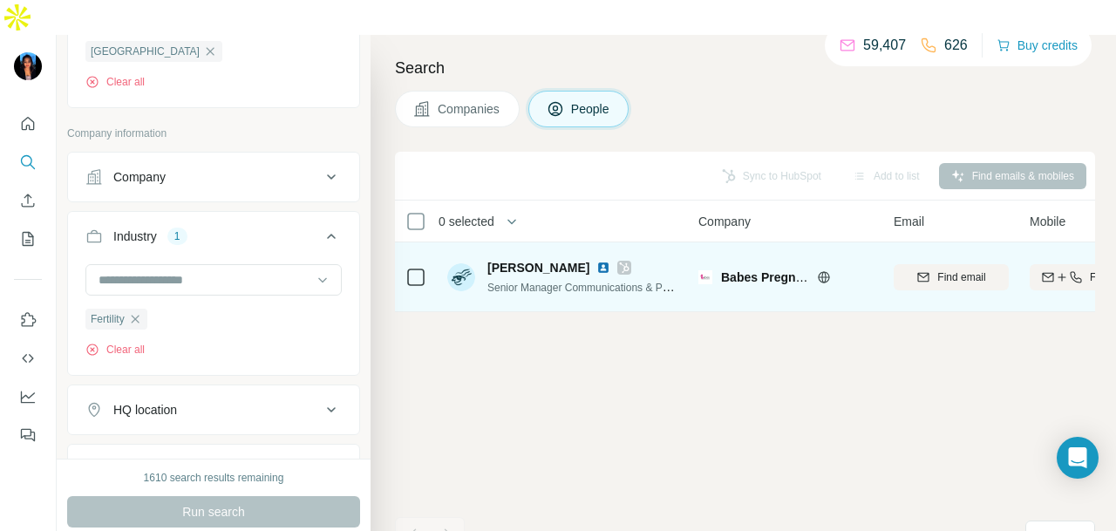
click at [620, 263] on icon at bounding box center [625, 268] width 10 height 10
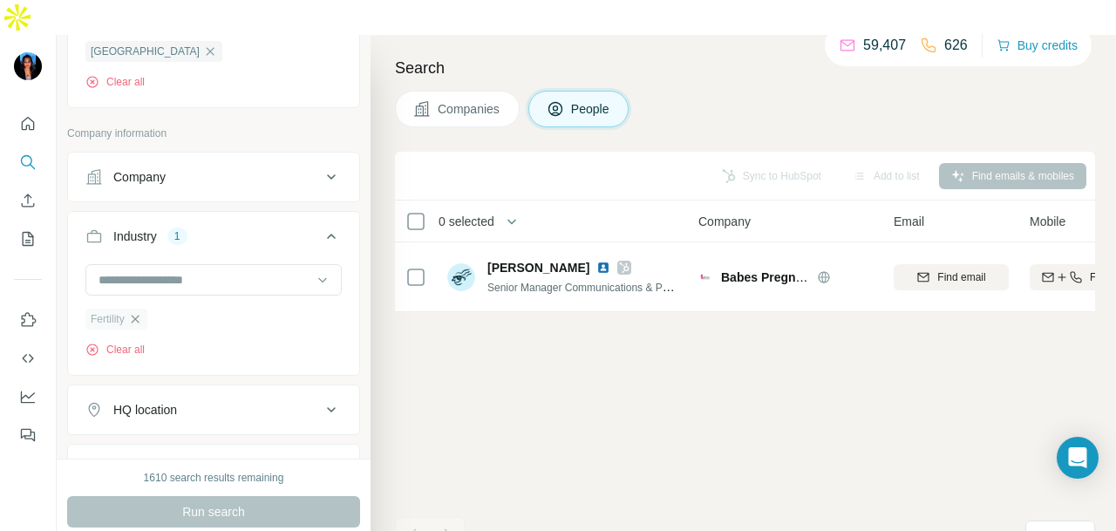
click at [141, 312] on icon "button" at bounding box center [135, 319] width 14 height 14
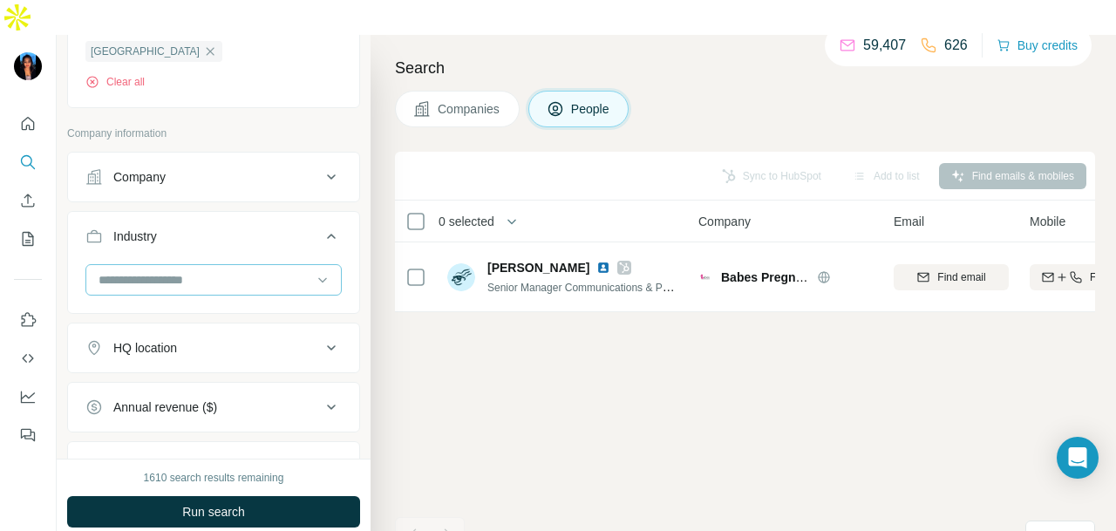
click at [165, 265] on div at bounding box center [204, 280] width 215 height 30
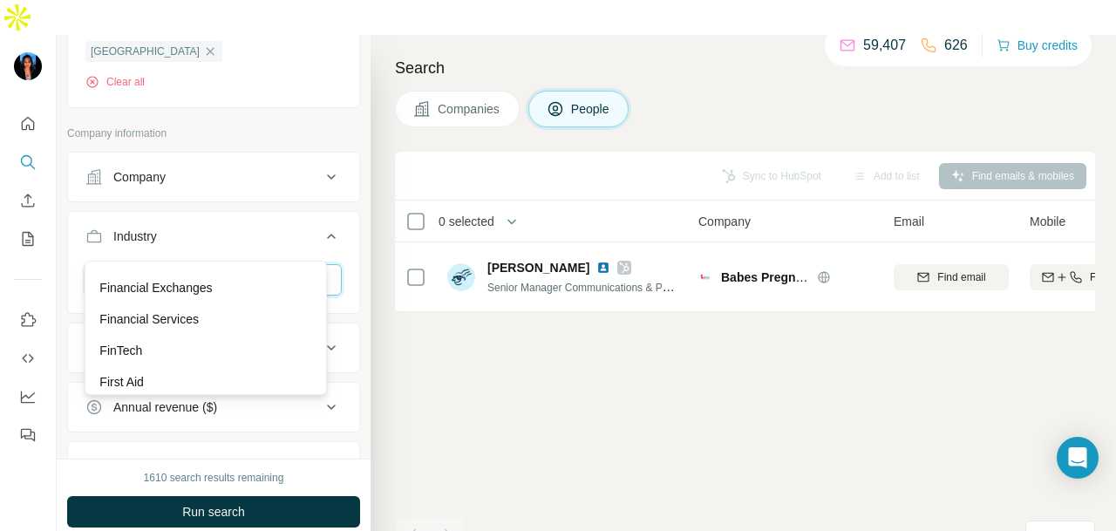
scroll to position [7064, 0]
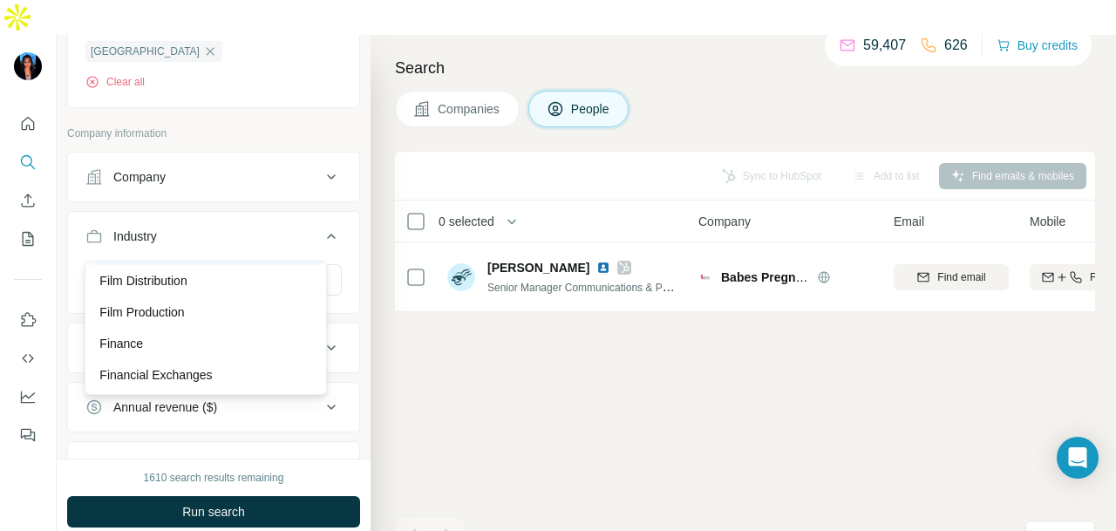
click at [207, 265] on div "Film" at bounding box center [206, 249] width 234 height 31
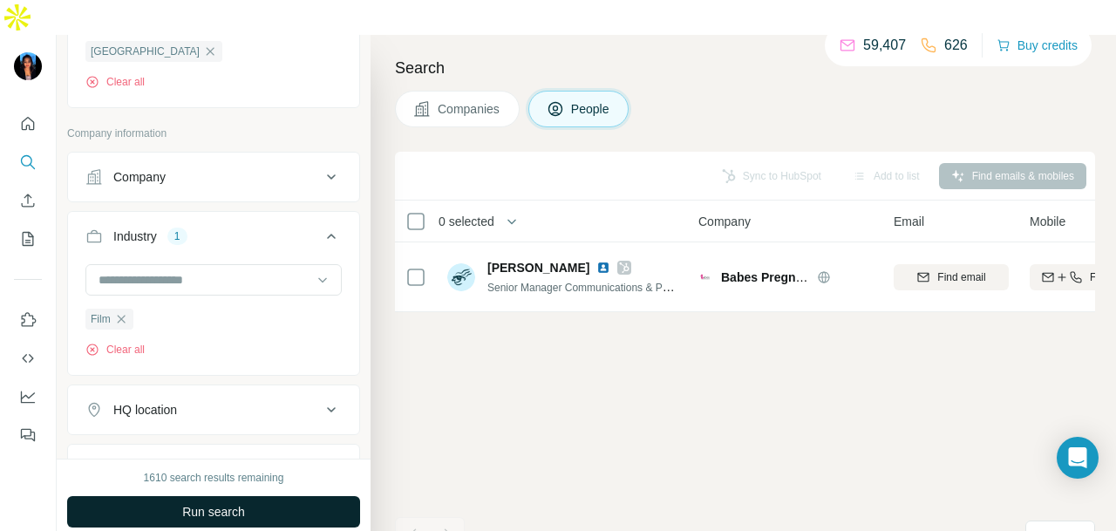
click at [272, 496] on button "Run search" at bounding box center [213, 511] width 293 height 31
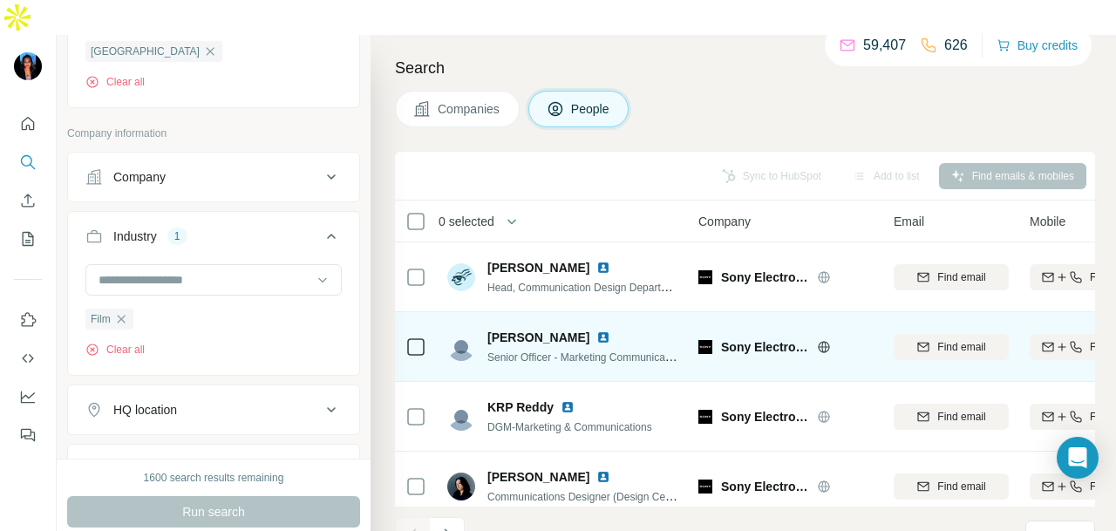
scroll to position [438, 0]
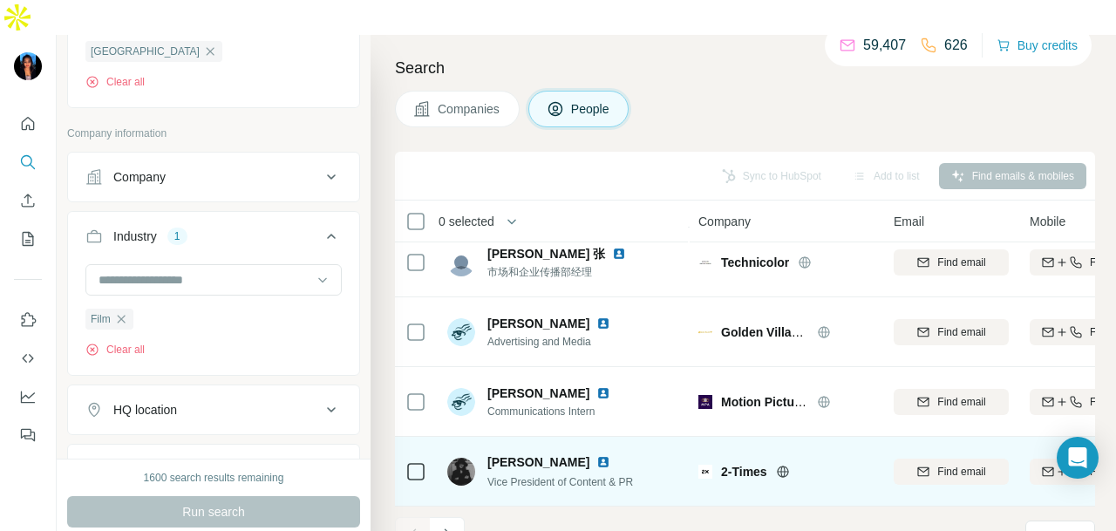
click at [597, 455] on img at bounding box center [604, 462] width 14 height 14
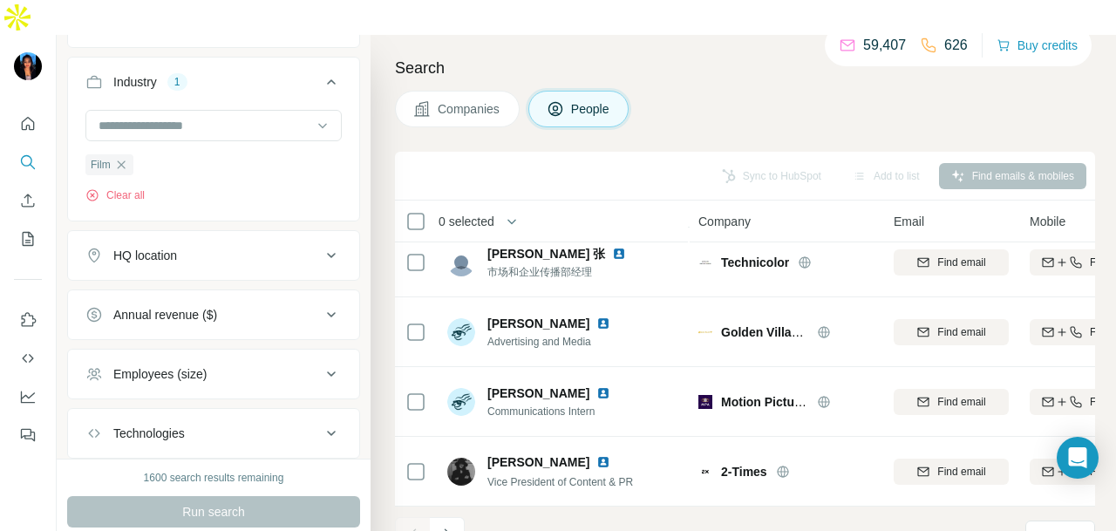
scroll to position [698, 0]
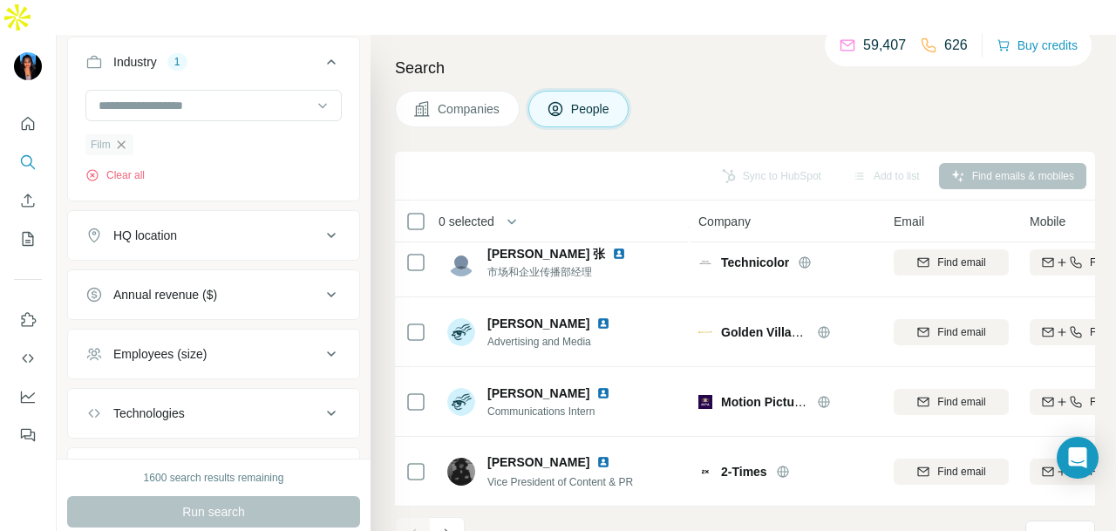
click at [126, 138] on icon "button" at bounding box center [121, 145] width 14 height 14
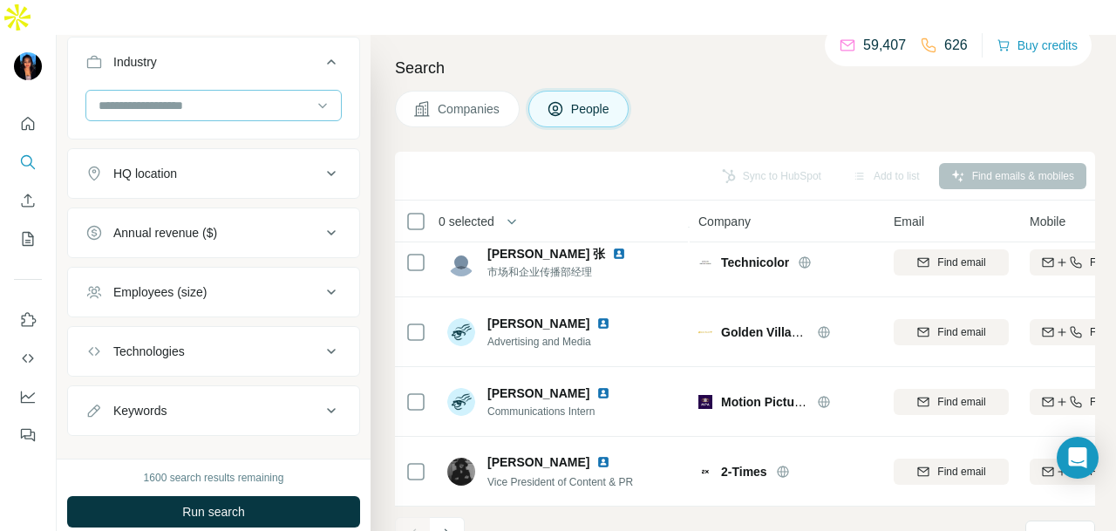
click at [204, 91] on div at bounding box center [204, 106] width 215 height 30
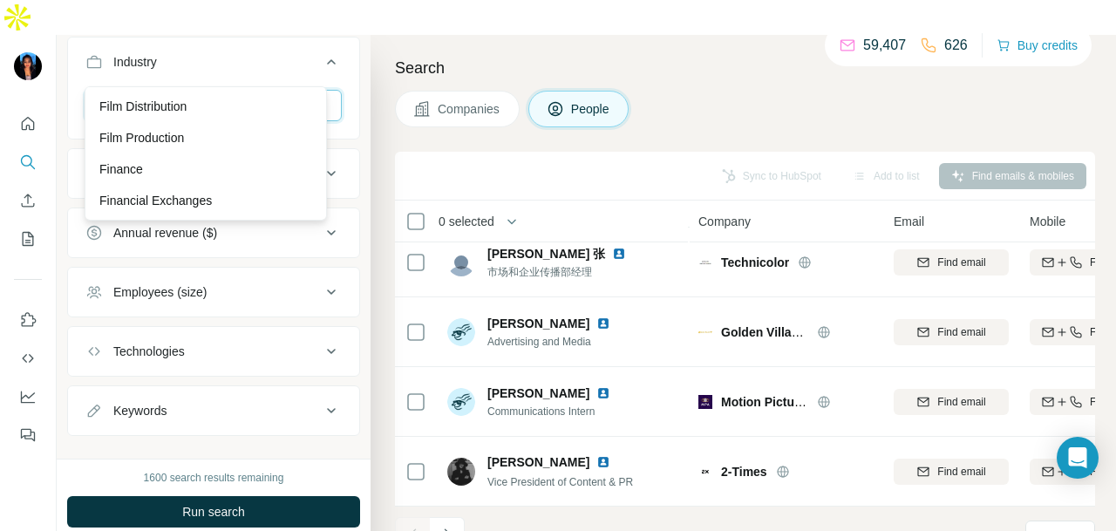
click at [207, 96] on input at bounding box center [204, 105] width 215 height 19
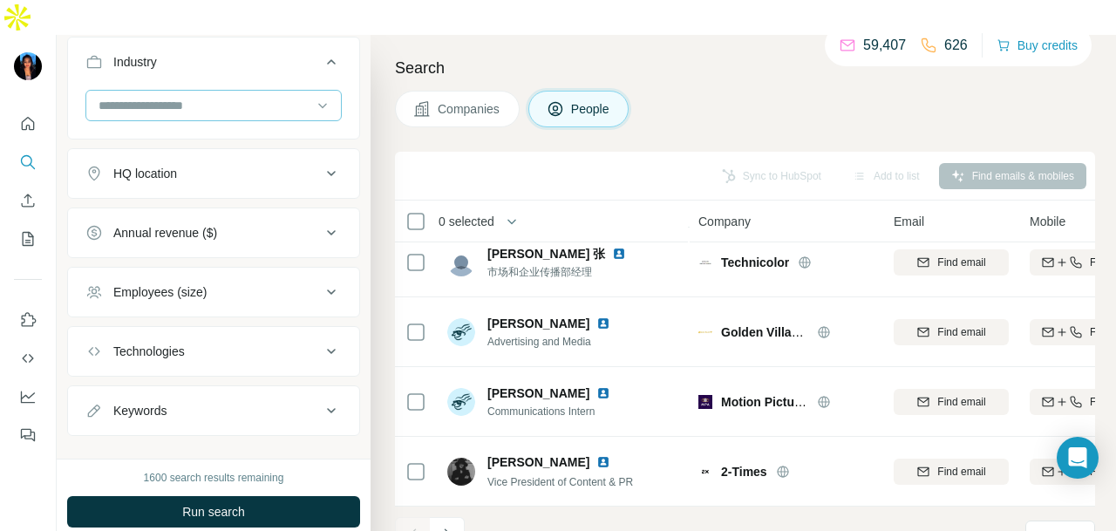
click at [211, 96] on input at bounding box center [204, 105] width 215 height 19
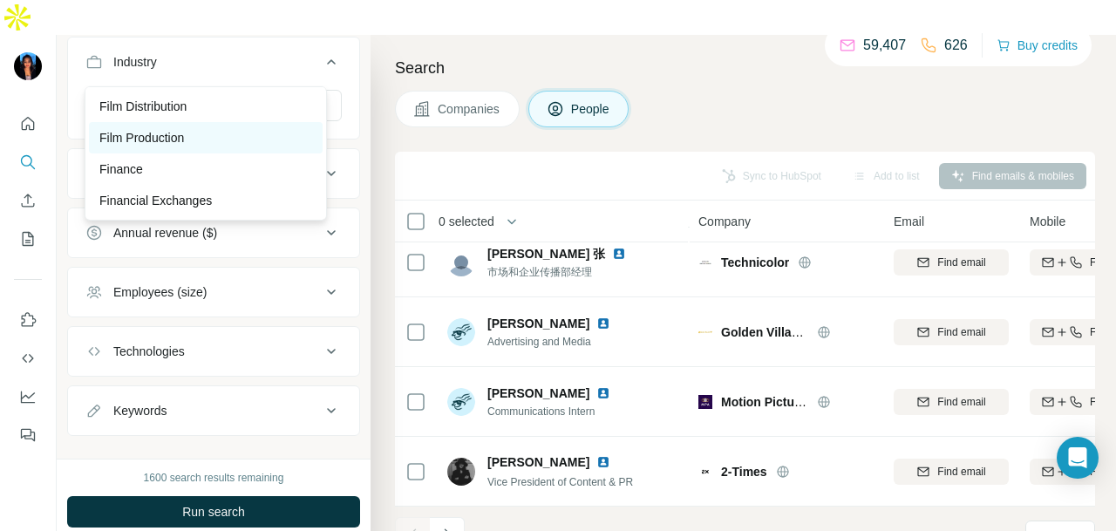
click at [234, 147] on div "Film Production" at bounding box center [205, 137] width 213 height 17
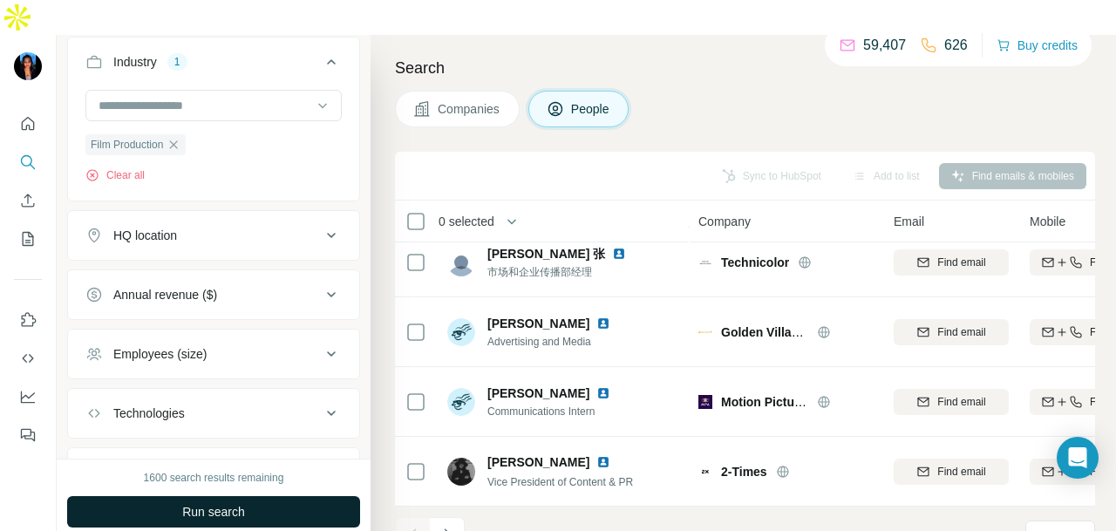
click at [291, 496] on button "Run search" at bounding box center [213, 511] width 293 height 31
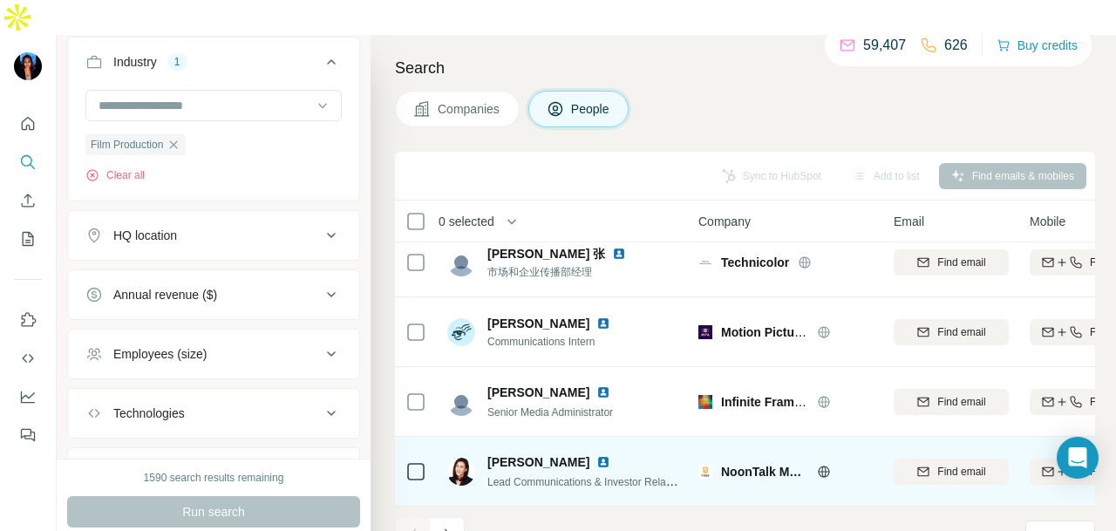
click at [597, 455] on img at bounding box center [604, 462] width 14 height 14
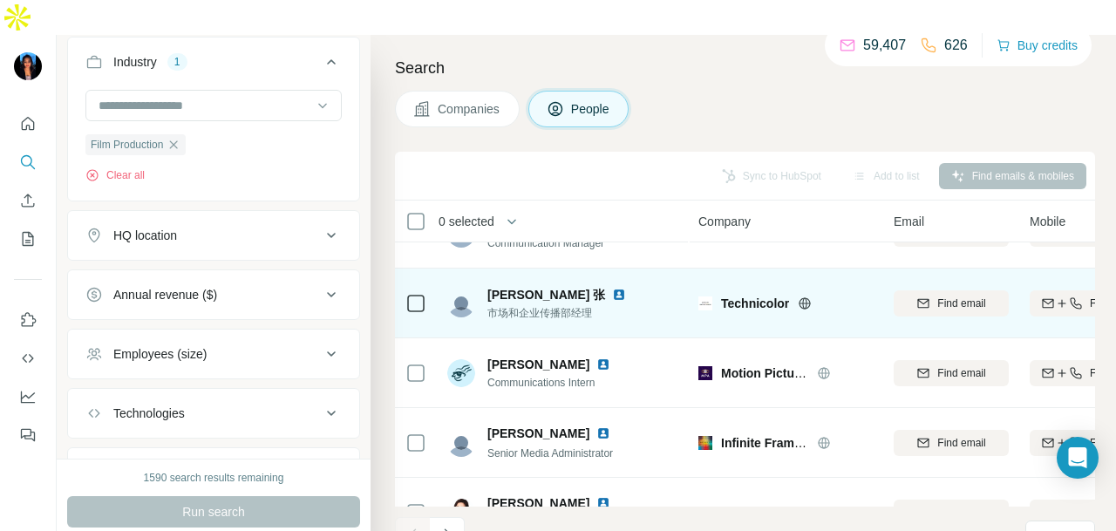
scroll to position [438, 0]
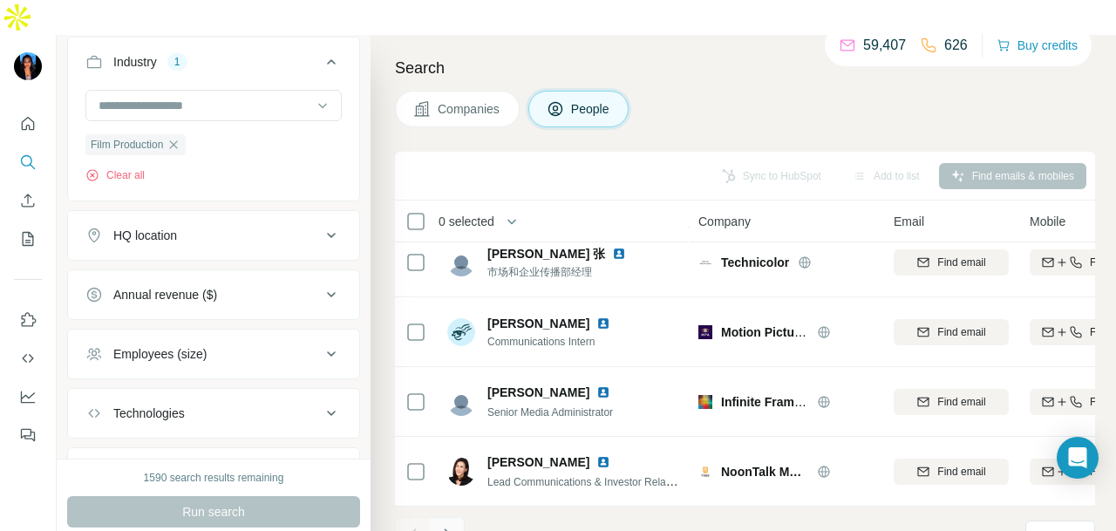
click at [454, 526] on icon "Navigate to next page" at bounding box center [447, 534] width 17 height 17
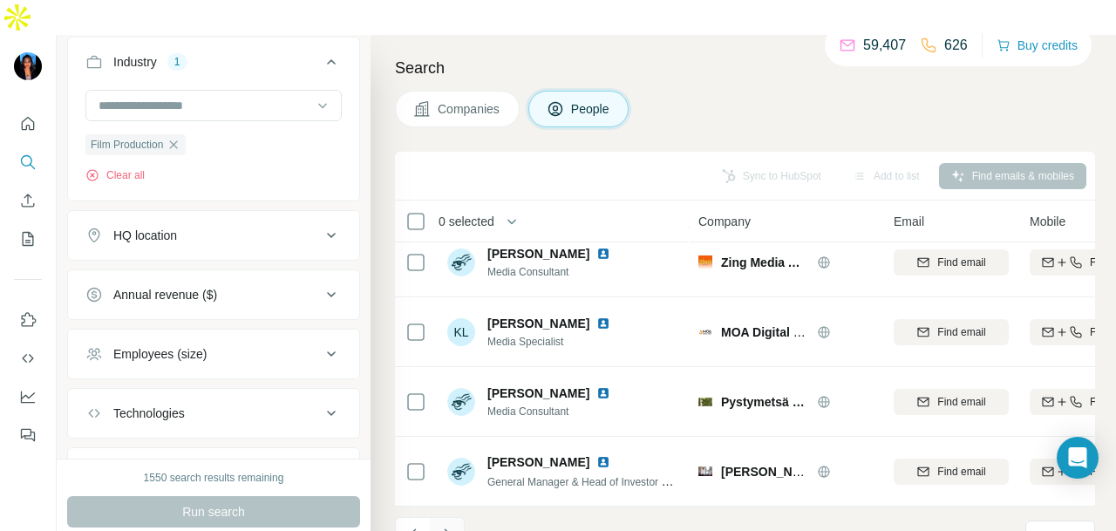
click at [455, 517] on button "Navigate to next page" at bounding box center [447, 534] width 35 height 35
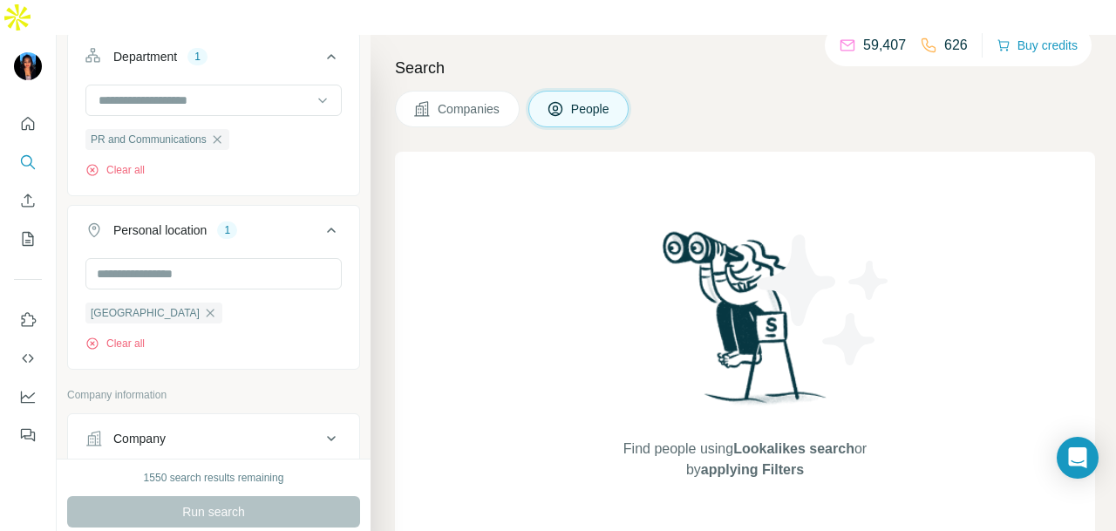
scroll to position [436, 0]
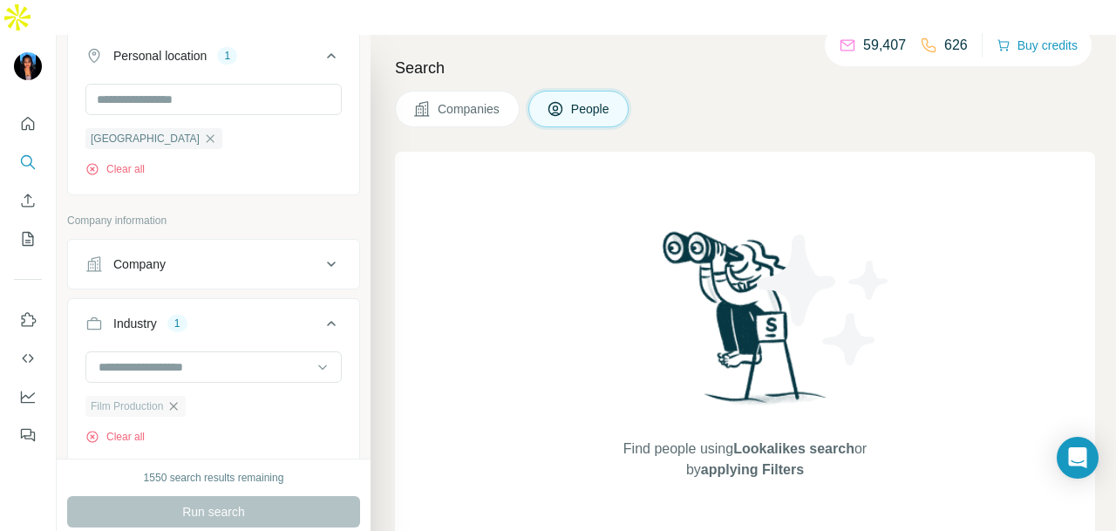
click at [175, 399] on icon "button" at bounding box center [174, 406] width 14 height 14
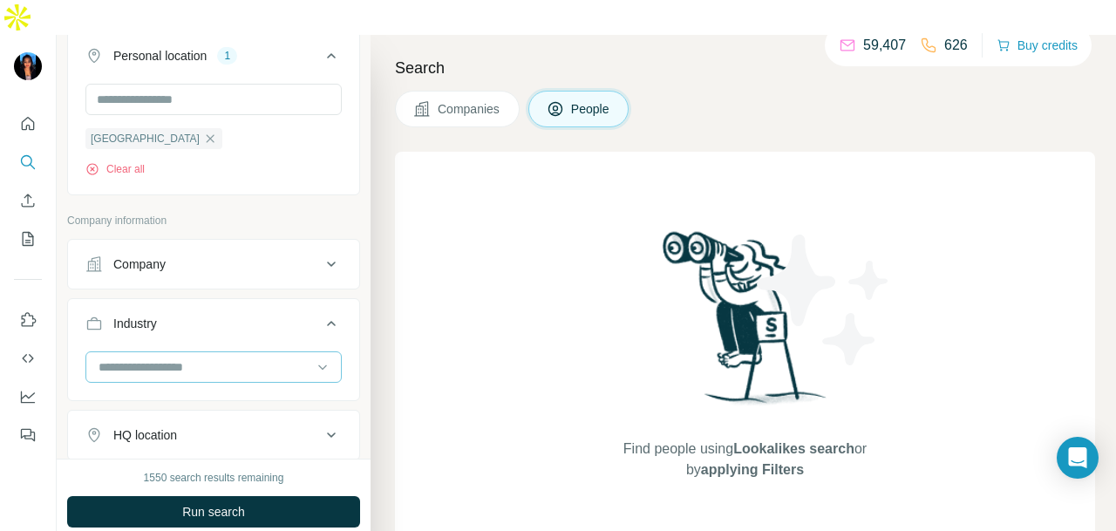
click at [216, 358] on input at bounding box center [204, 367] width 215 height 19
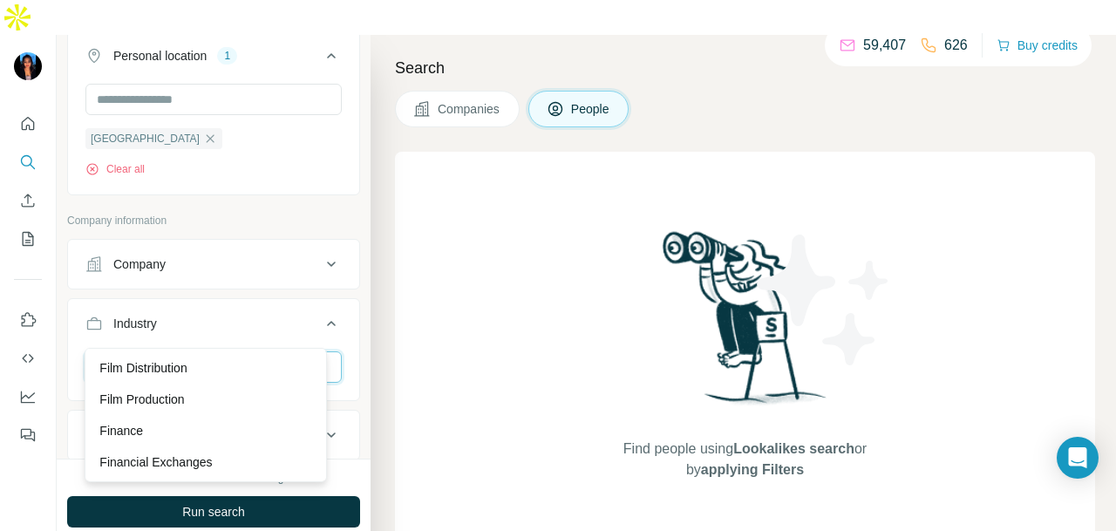
scroll to position [7151, 0]
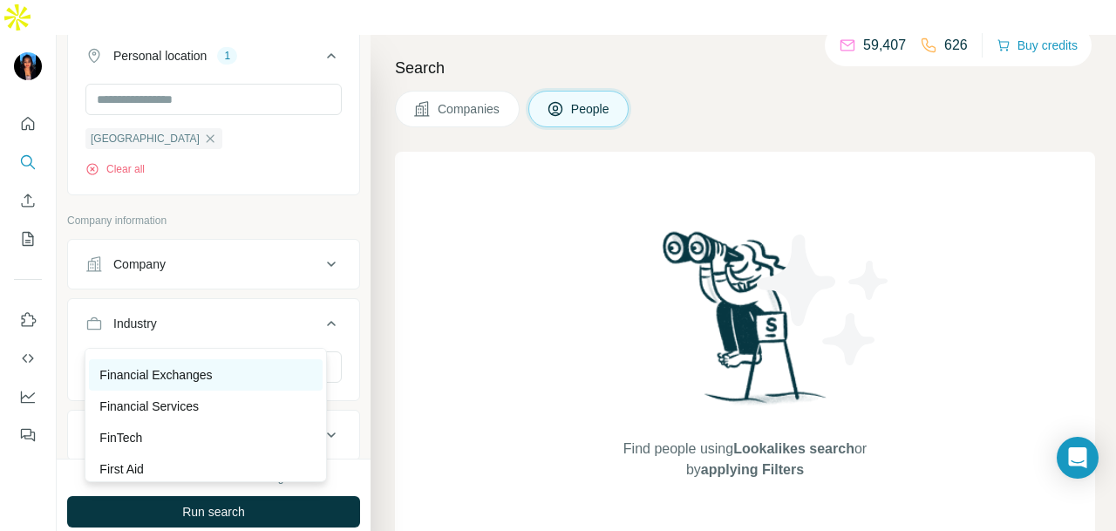
click at [216, 391] on div "Financial Exchanges" at bounding box center [206, 374] width 234 height 31
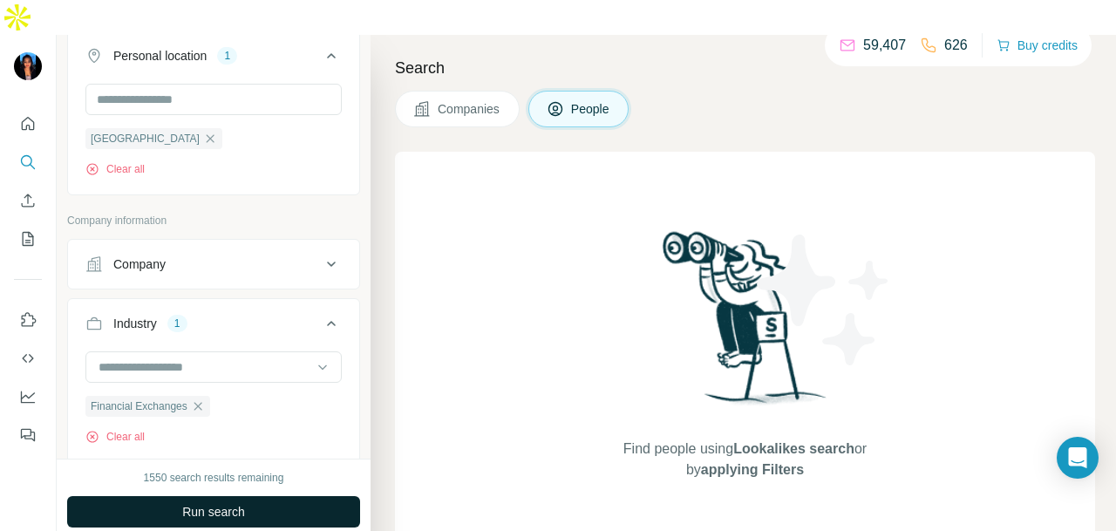
click at [250, 496] on button "Run search" at bounding box center [213, 511] width 293 height 31
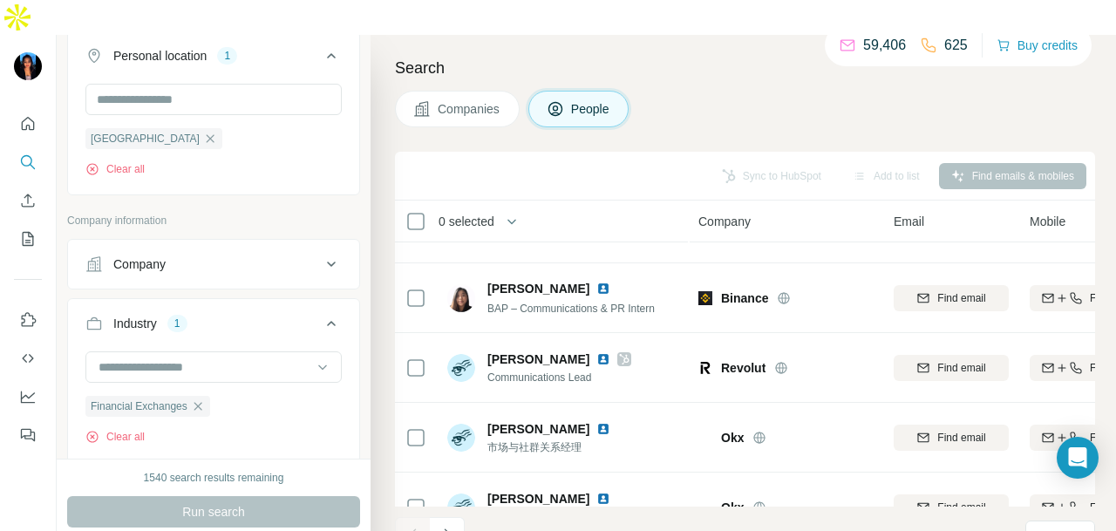
scroll to position [438, 0]
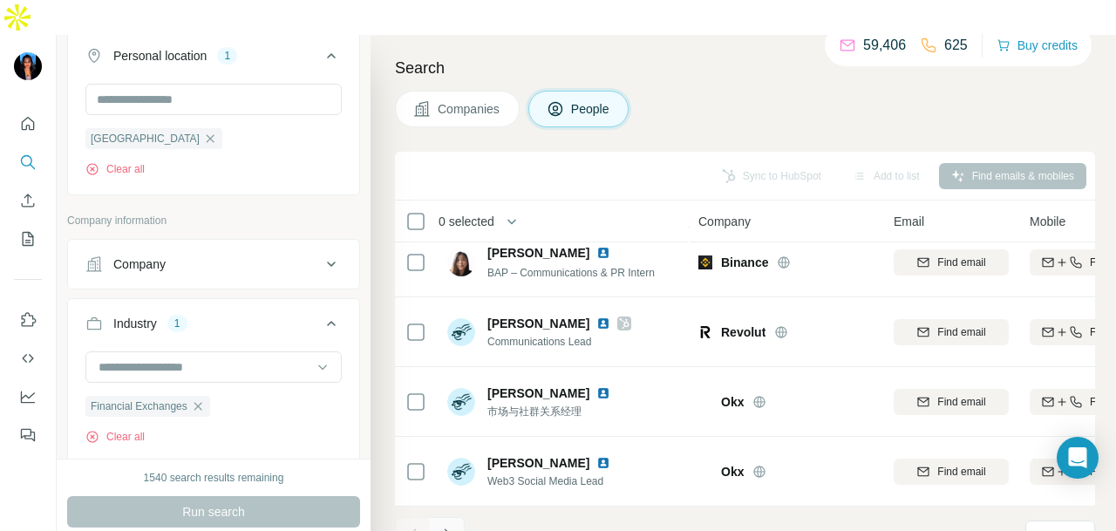
click at [439, 526] on icon "Navigate to next page" at bounding box center [447, 534] width 17 height 17
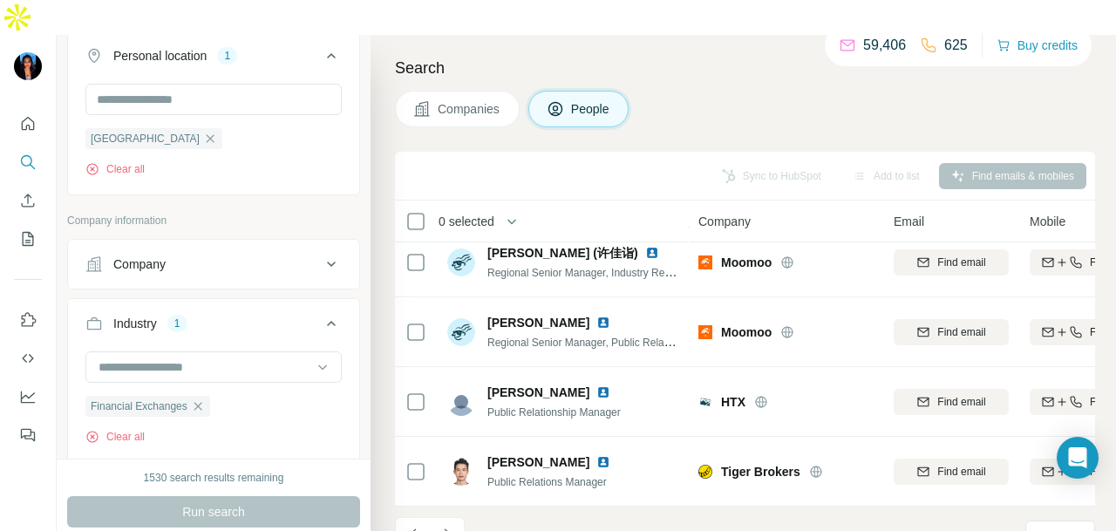
click at [460, 517] on button "Navigate to next page" at bounding box center [447, 534] width 35 height 35
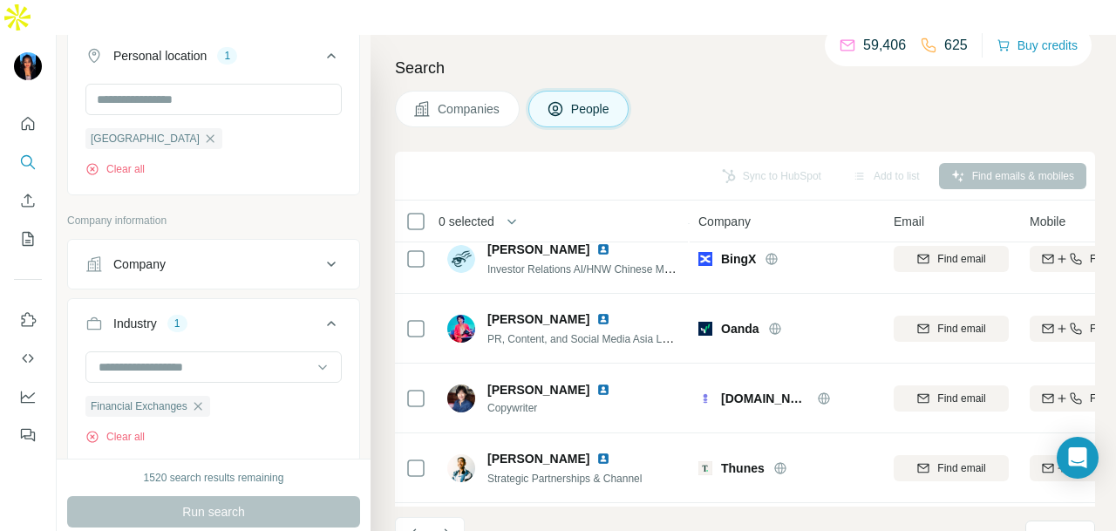
scroll to position [351, 0]
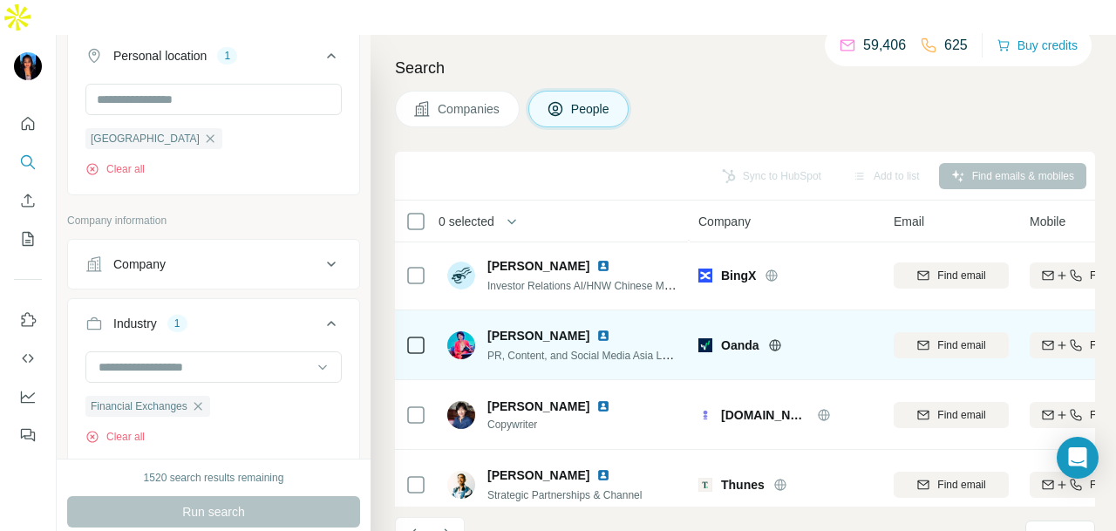
click at [597, 329] on img at bounding box center [604, 336] width 14 height 14
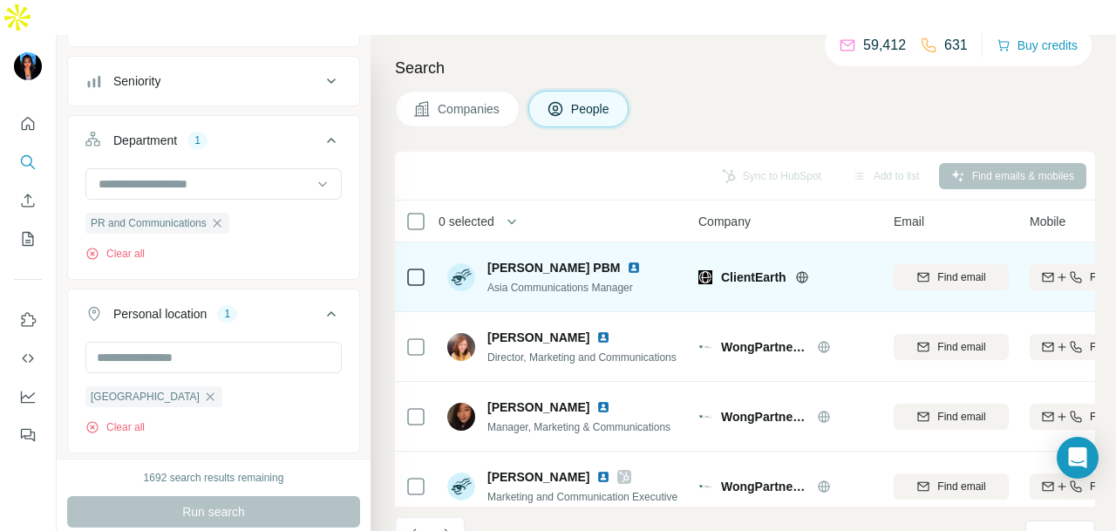
click at [627, 261] on img at bounding box center [634, 268] width 14 height 14
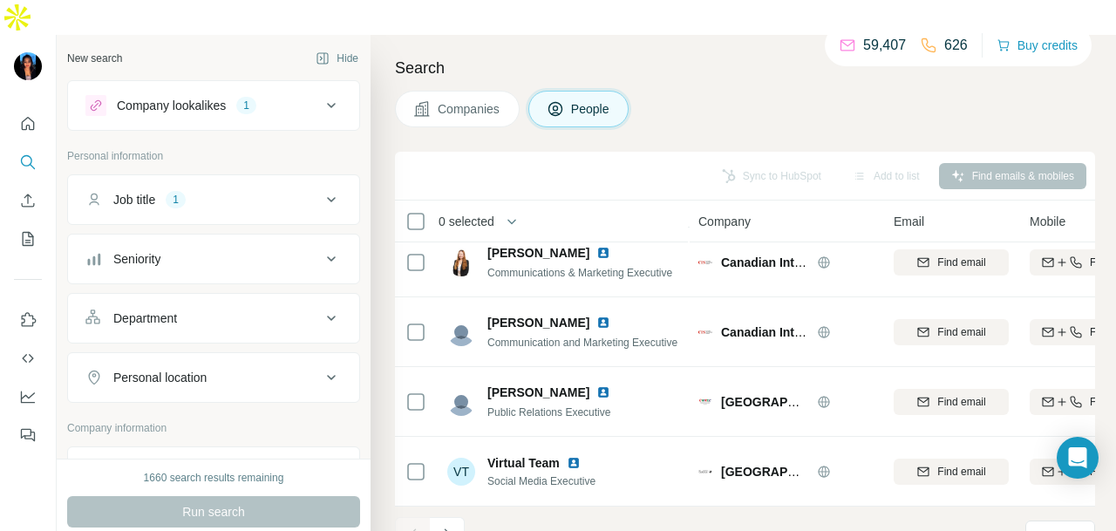
scroll to position [438, 0]
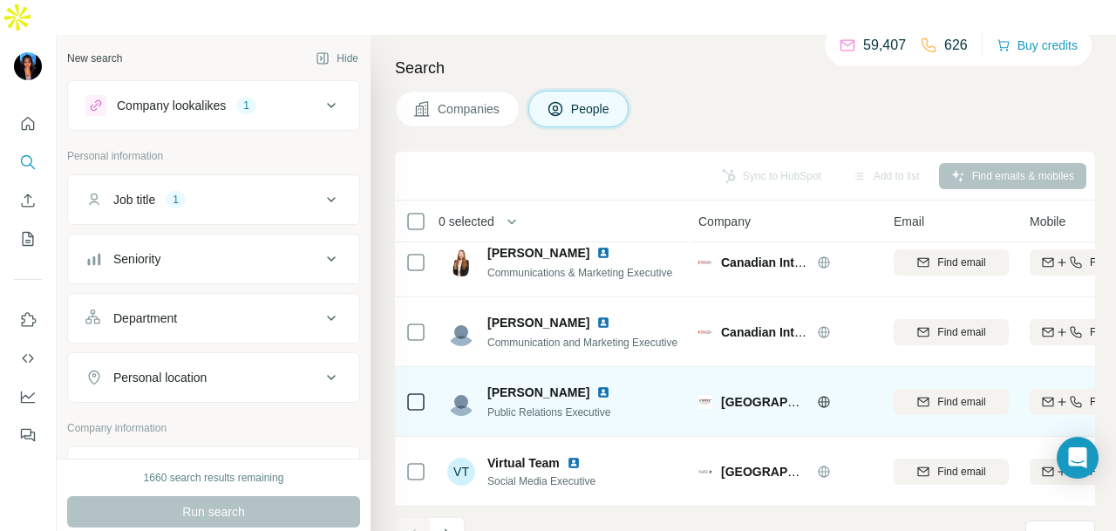
click at [597, 385] on img at bounding box center [604, 392] width 14 height 14
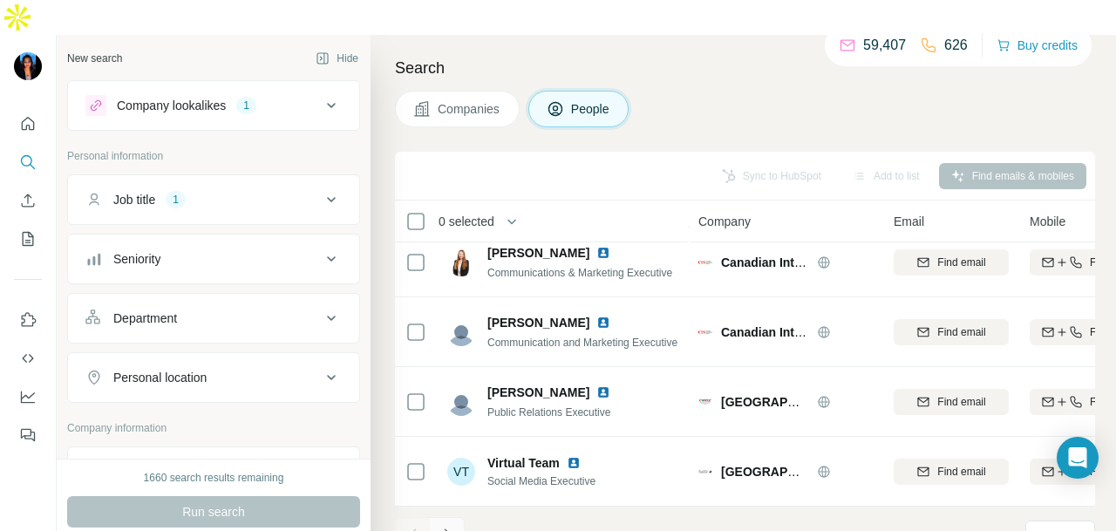
click at [429, 517] on div at bounding box center [412, 534] width 35 height 35
click at [449, 526] on icon "Navigate to next page" at bounding box center [447, 534] width 17 height 17
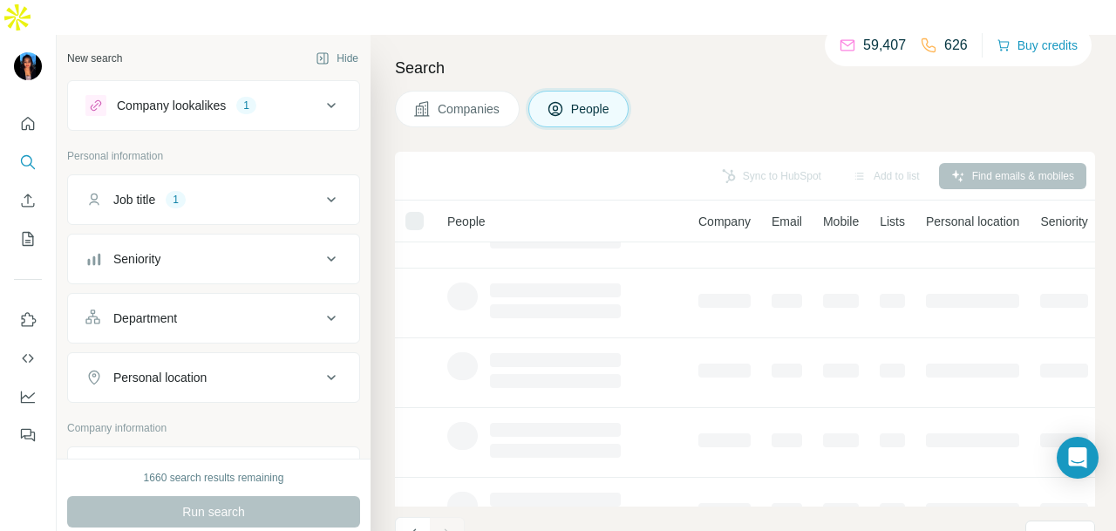
scroll to position [0, 0]
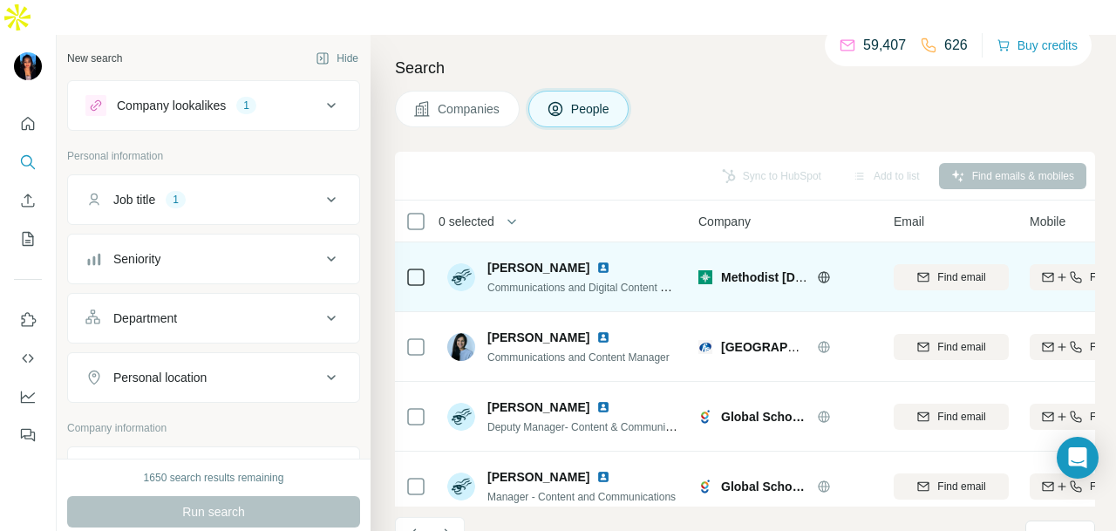
click at [597, 261] on img at bounding box center [604, 268] width 14 height 14
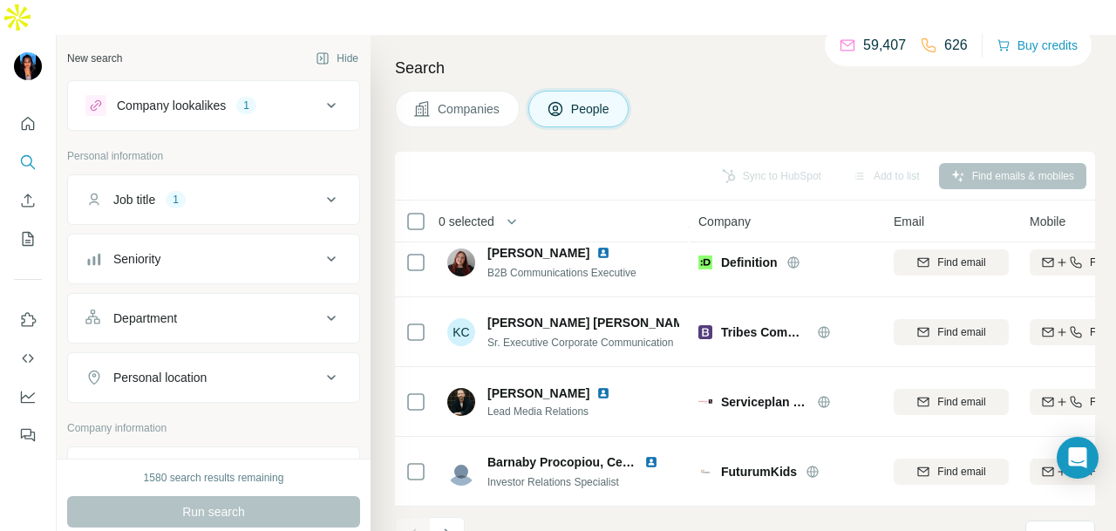
click at [261, 191] on div "Job title 1" at bounding box center [202, 199] width 235 height 17
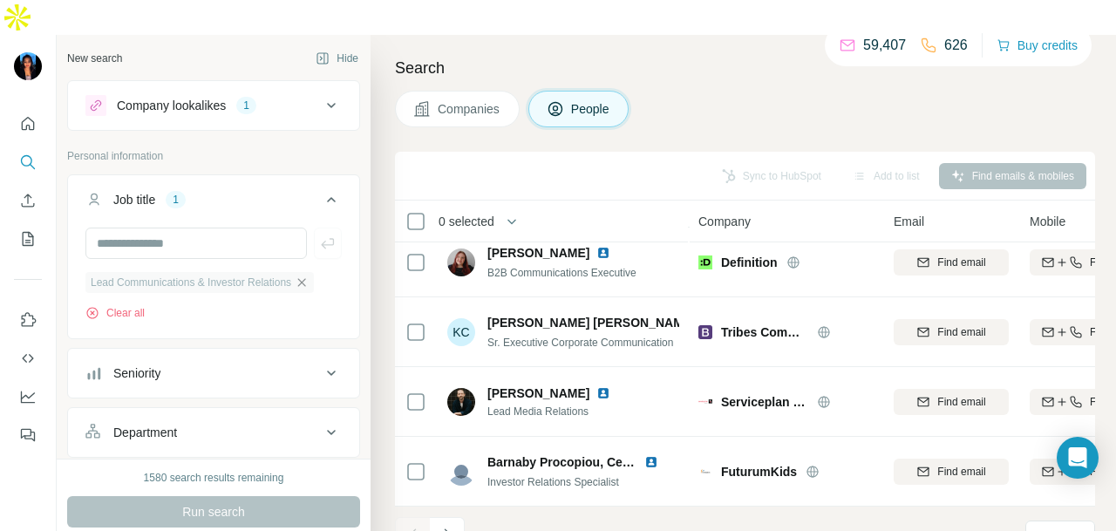
click at [309, 276] on icon "button" at bounding box center [302, 283] width 14 height 14
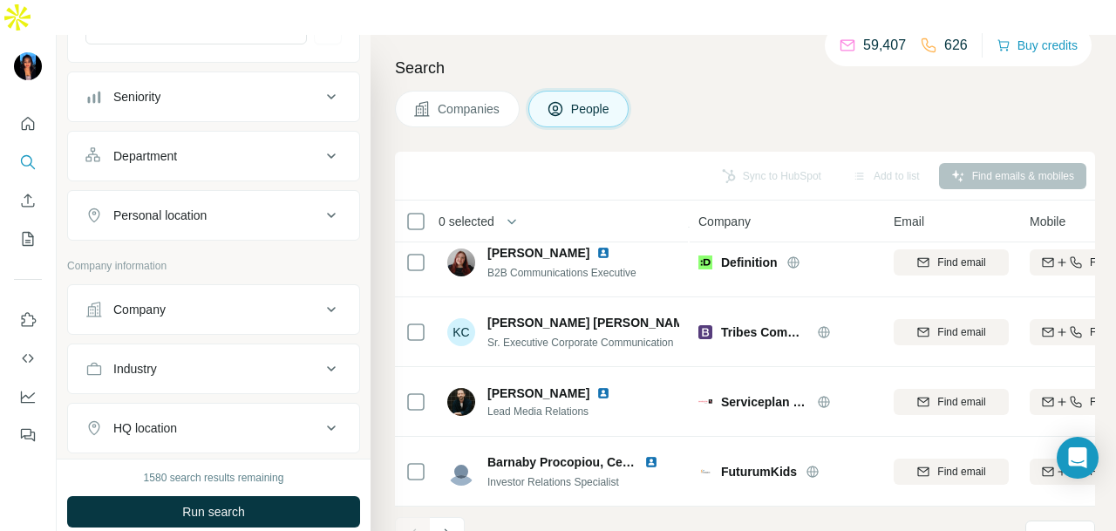
scroll to position [262, 0]
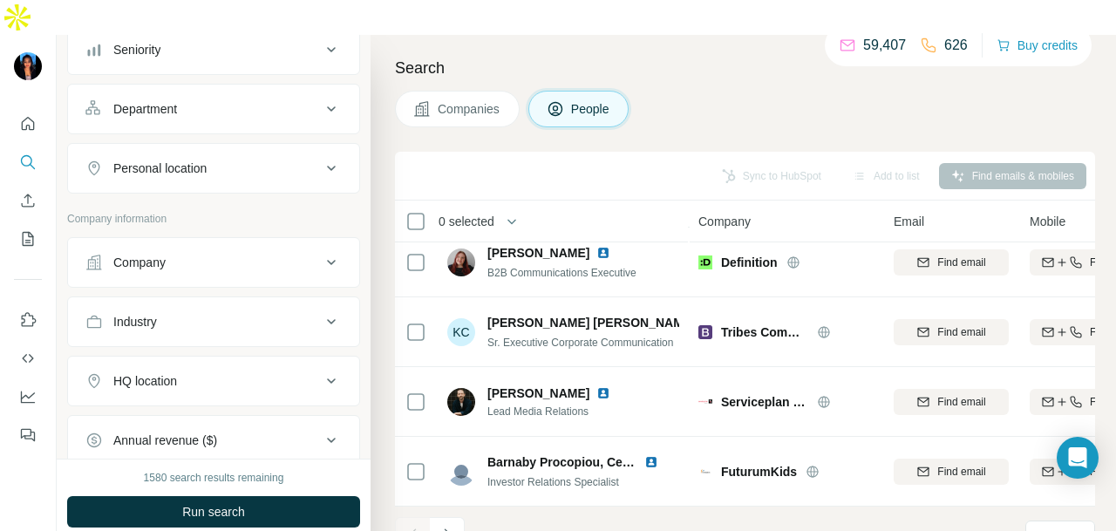
click at [223, 160] on div "Personal location" at bounding box center [202, 168] width 235 height 17
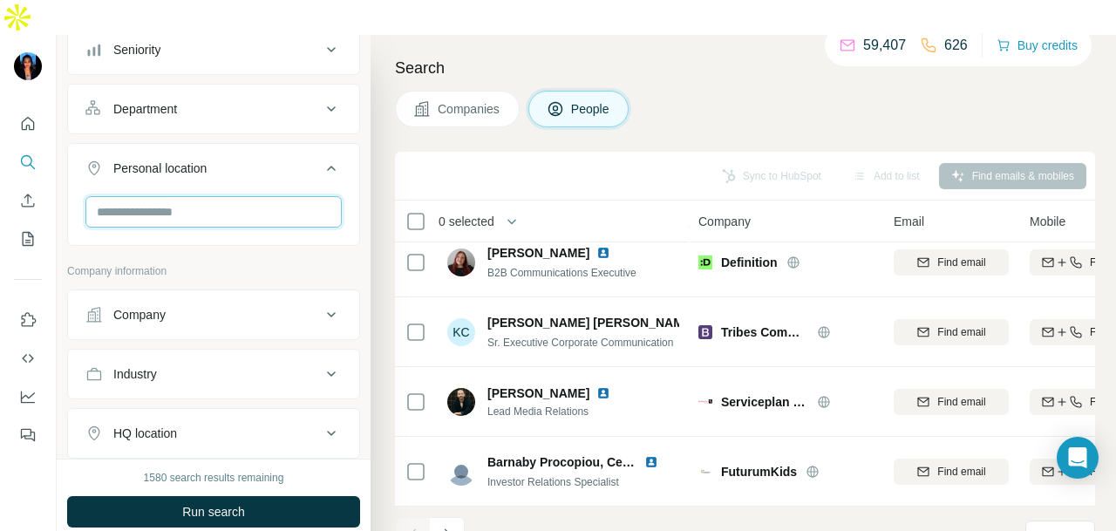
click at [217, 196] on input "text" at bounding box center [213, 211] width 256 height 31
type input "****"
click at [311, 221] on icon at bounding box center [301, 220] width 21 height 21
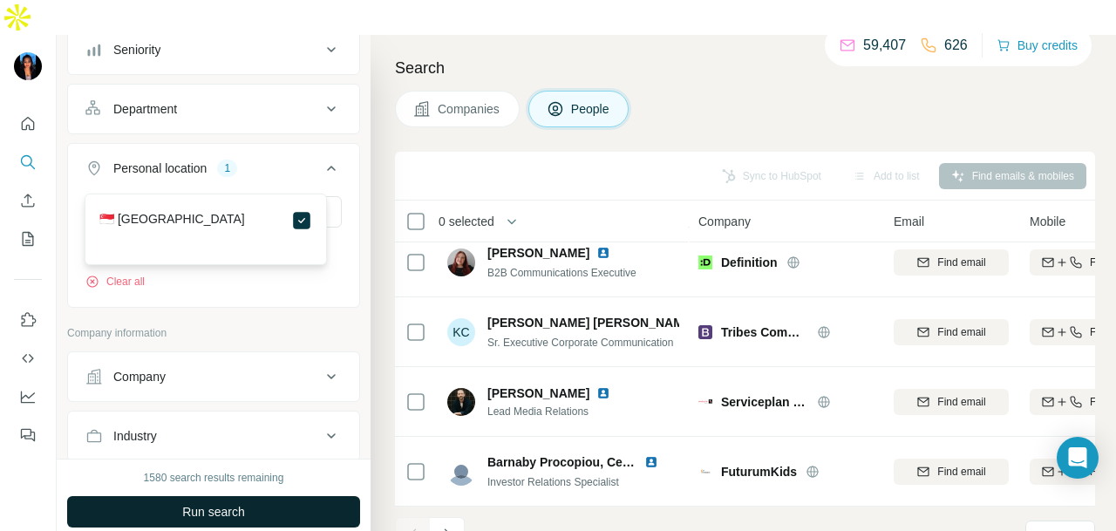
click at [319, 496] on button "Run search" at bounding box center [213, 511] width 293 height 31
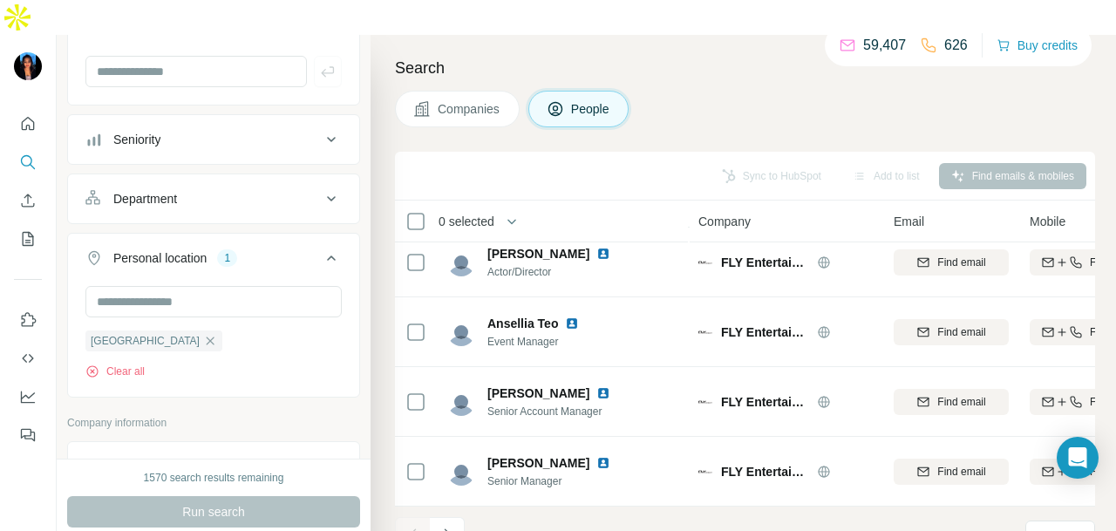
scroll to position [174, 0]
click at [228, 133] on ul "Job title Seniority Department Personal location 1 Singapore Clear all" at bounding box center [213, 197] width 293 height 395
click at [229, 188] on div "Department" at bounding box center [202, 196] width 235 height 17
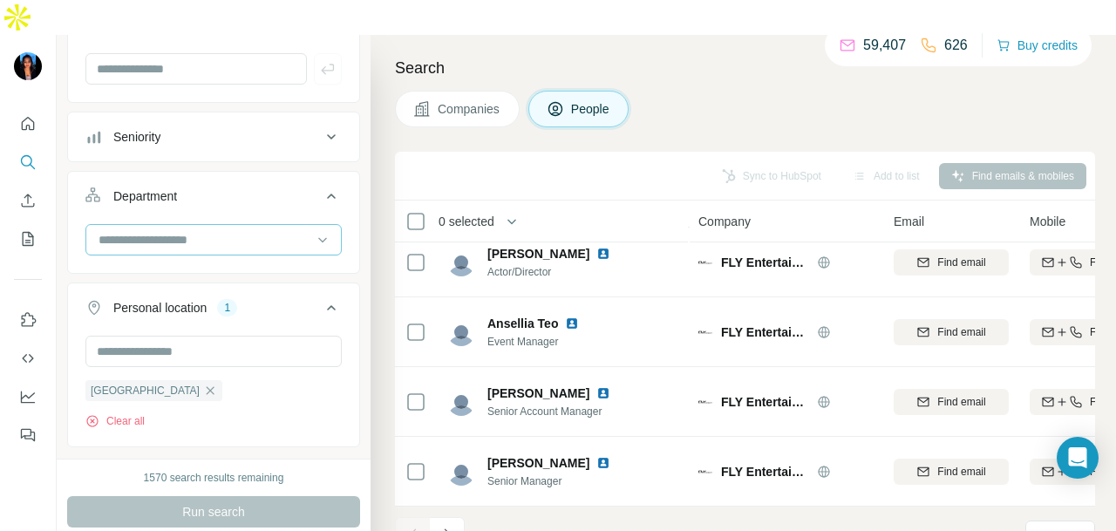
click at [209, 230] on input at bounding box center [204, 239] width 215 height 19
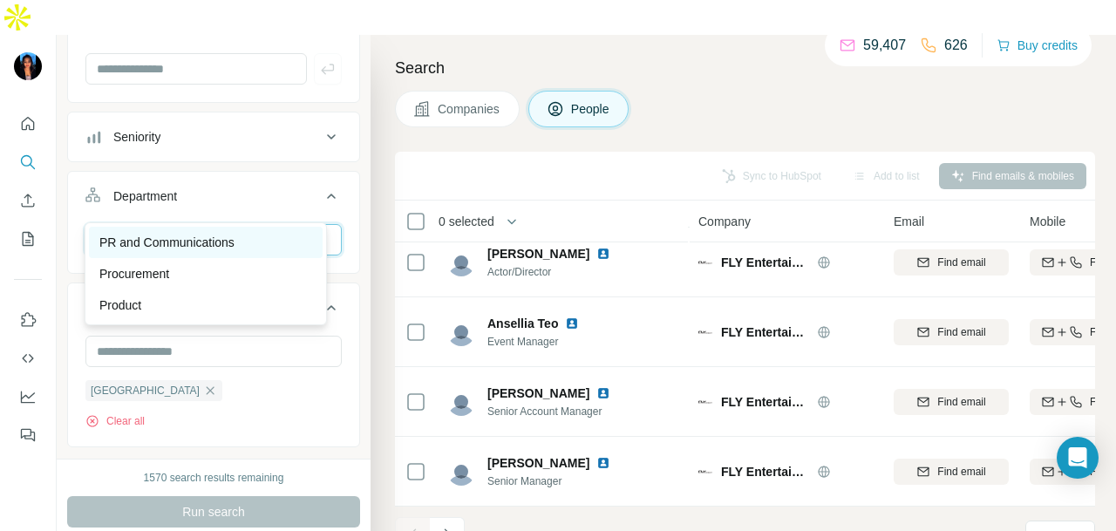
type input "**"
click at [249, 240] on div "PR and Communications" at bounding box center [205, 242] width 213 height 17
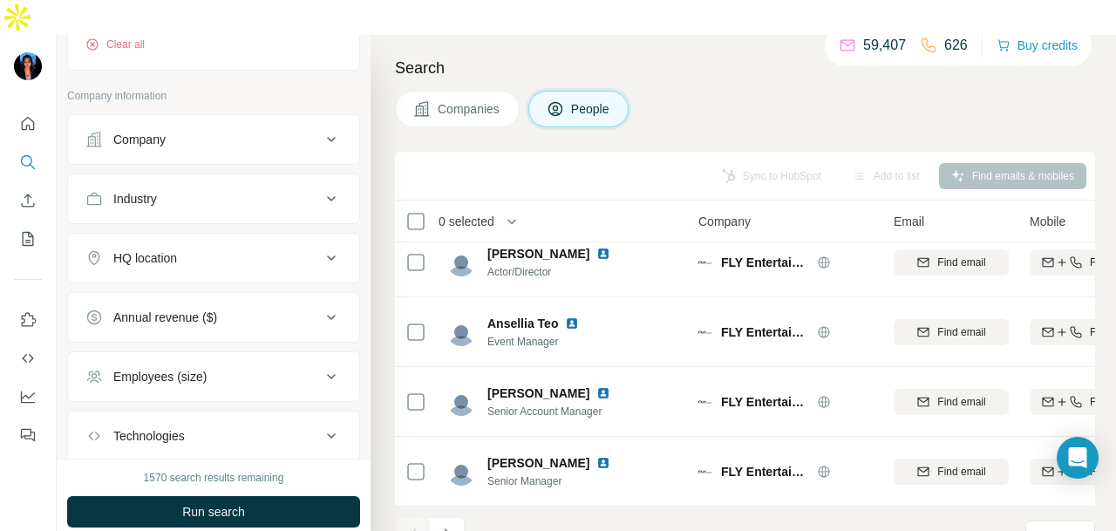
scroll to position [698, 0]
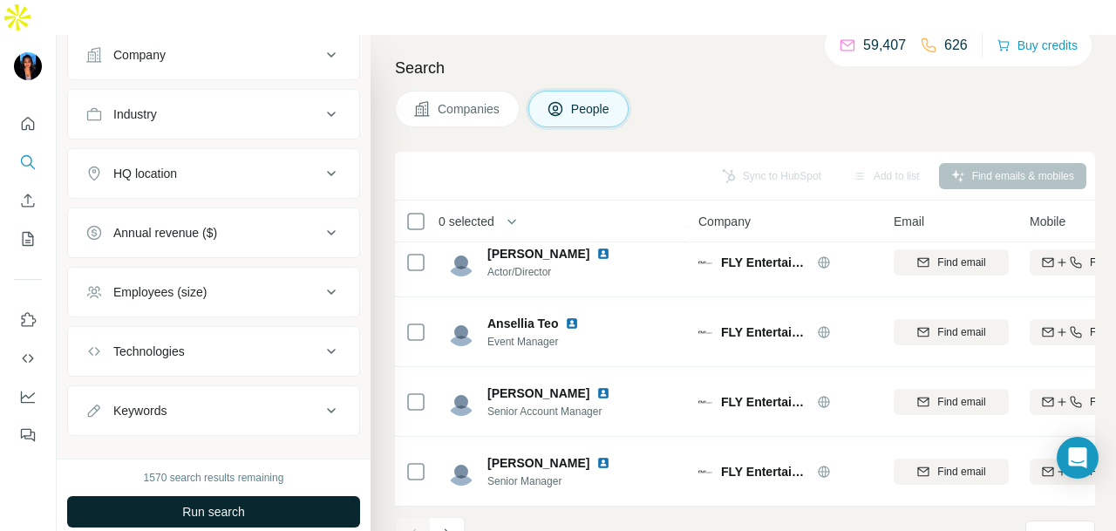
click at [272, 496] on button "Run search" at bounding box center [213, 511] width 293 height 31
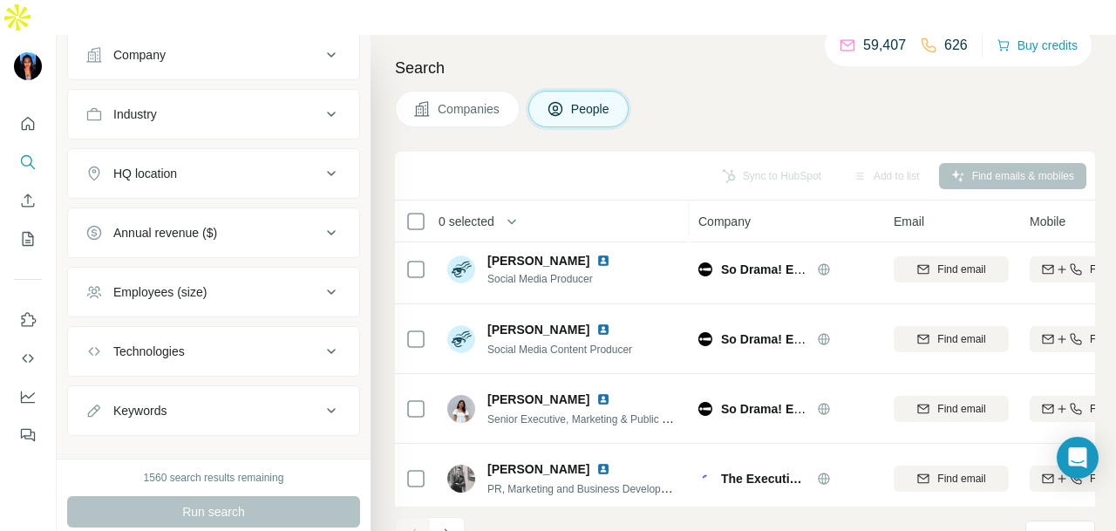
scroll to position [174, 0]
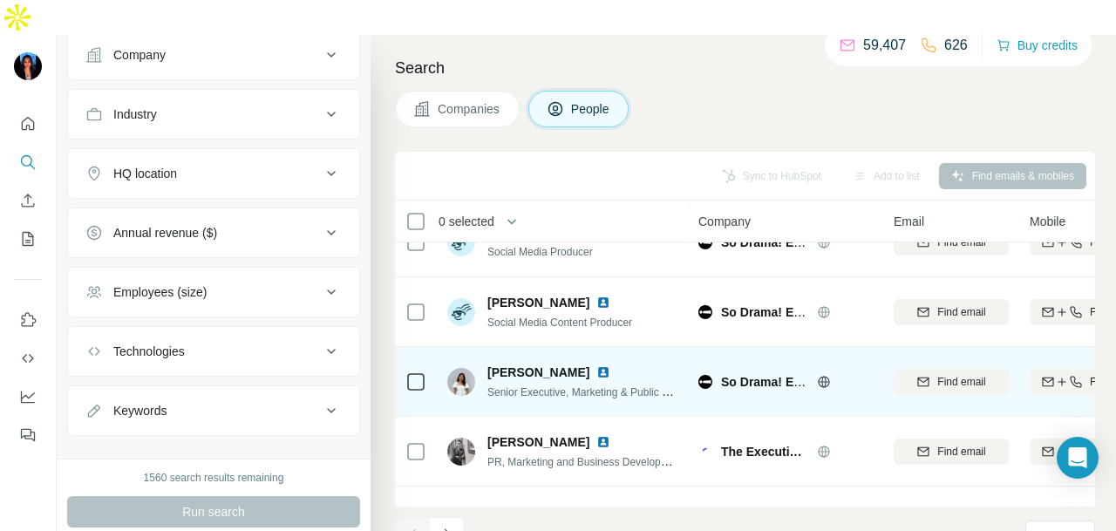
click at [597, 365] on img at bounding box center [604, 372] width 14 height 14
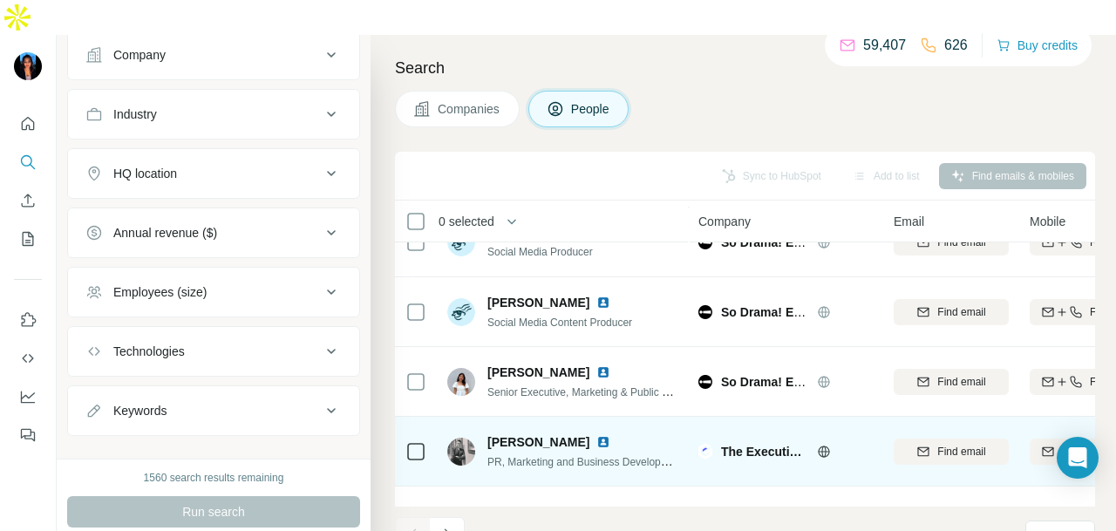
click at [597, 435] on img at bounding box center [604, 442] width 14 height 14
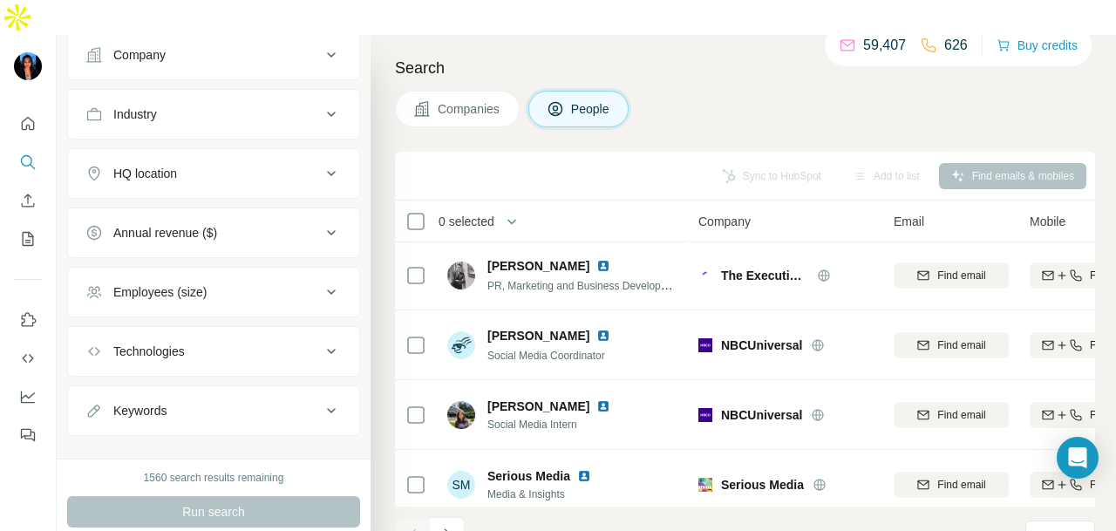
scroll to position [263, 0]
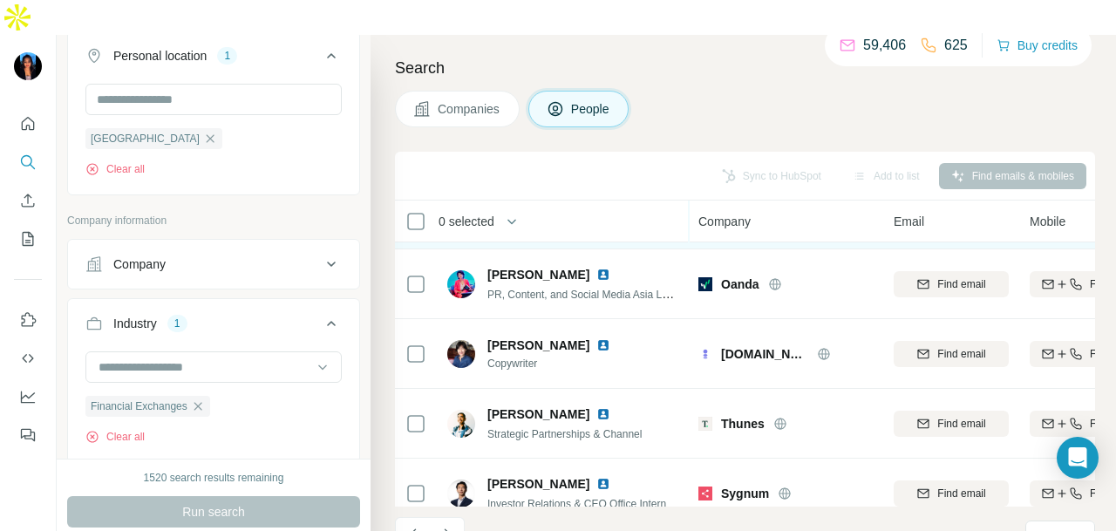
scroll to position [438, 0]
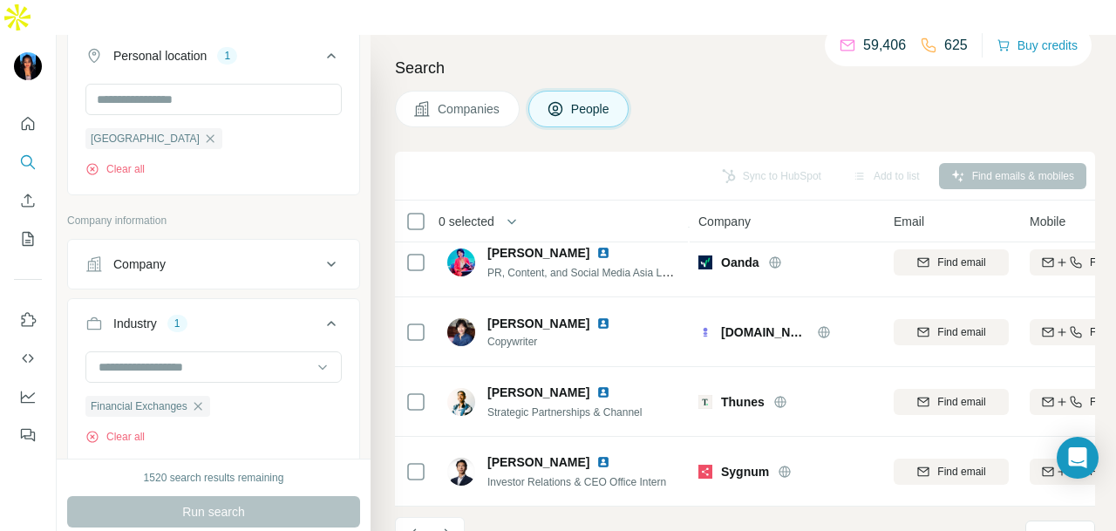
click at [450, 526] on icon "Navigate to next page" at bounding box center [447, 534] width 17 height 17
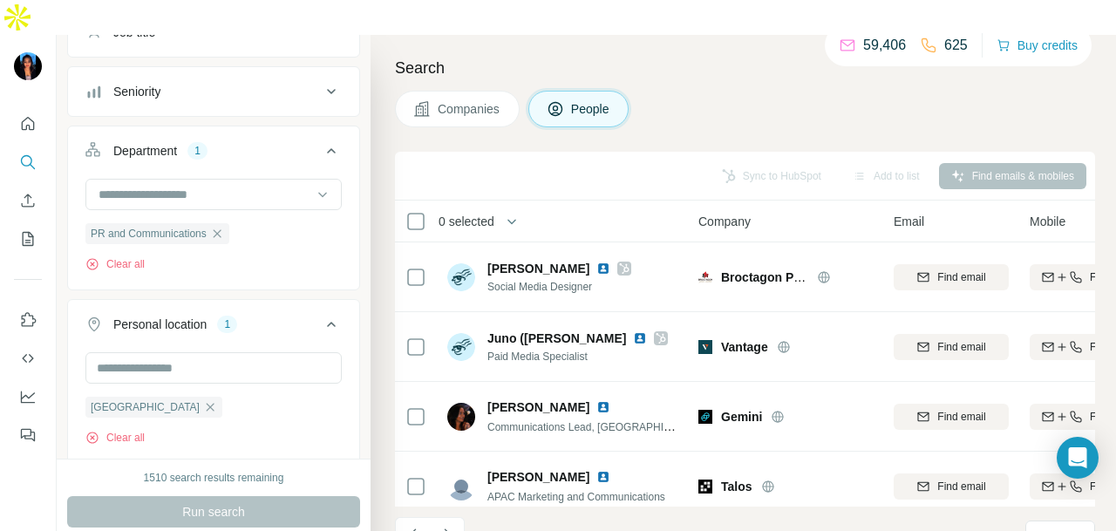
scroll to position [87, 0]
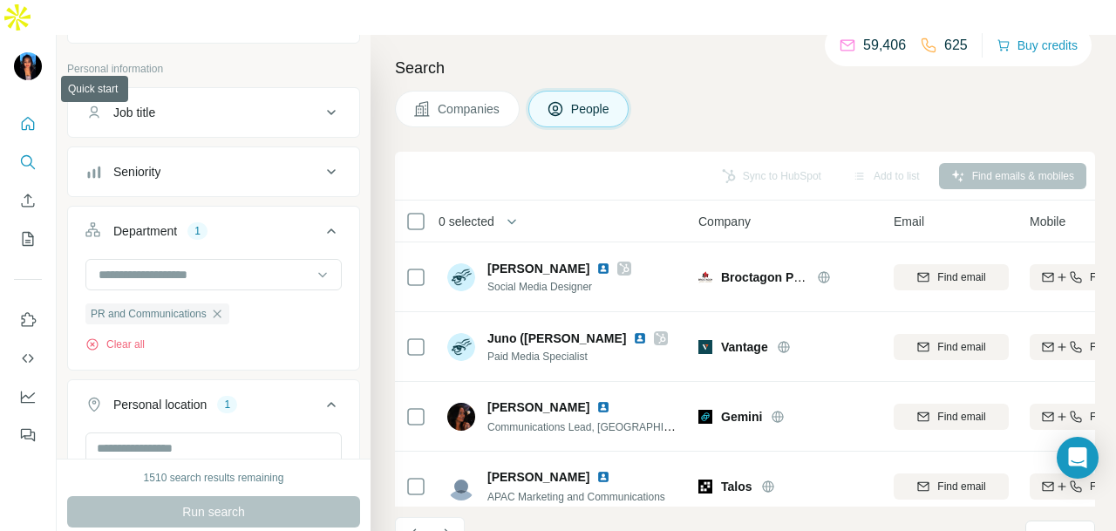
click at [20, 115] on icon "Quick start" at bounding box center [27, 123] width 17 height 17
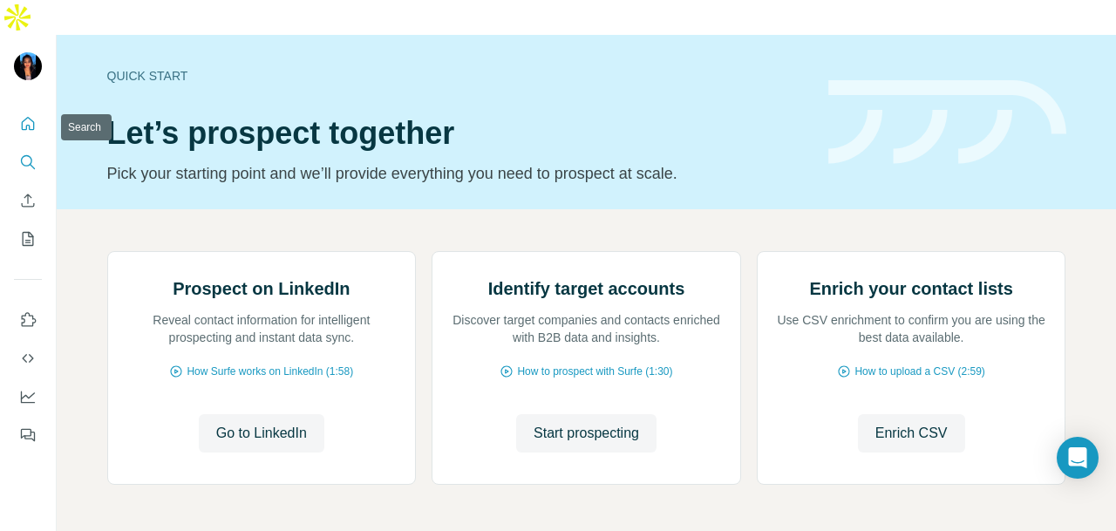
click at [35, 153] on icon "Search" at bounding box center [27, 161] width 17 height 17
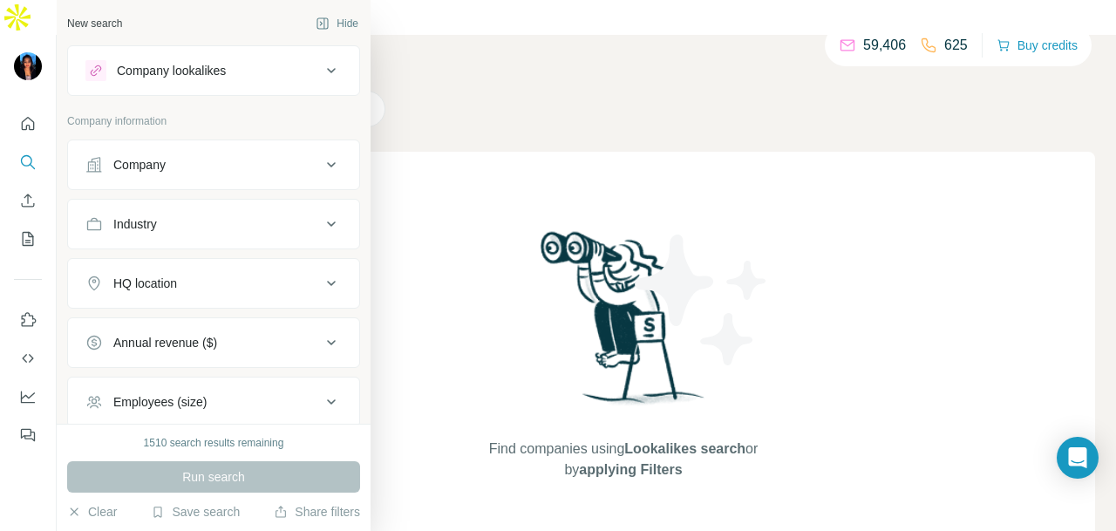
click at [152, 133] on div "Company information" at bounding box center [213, 126] width 293 height 26
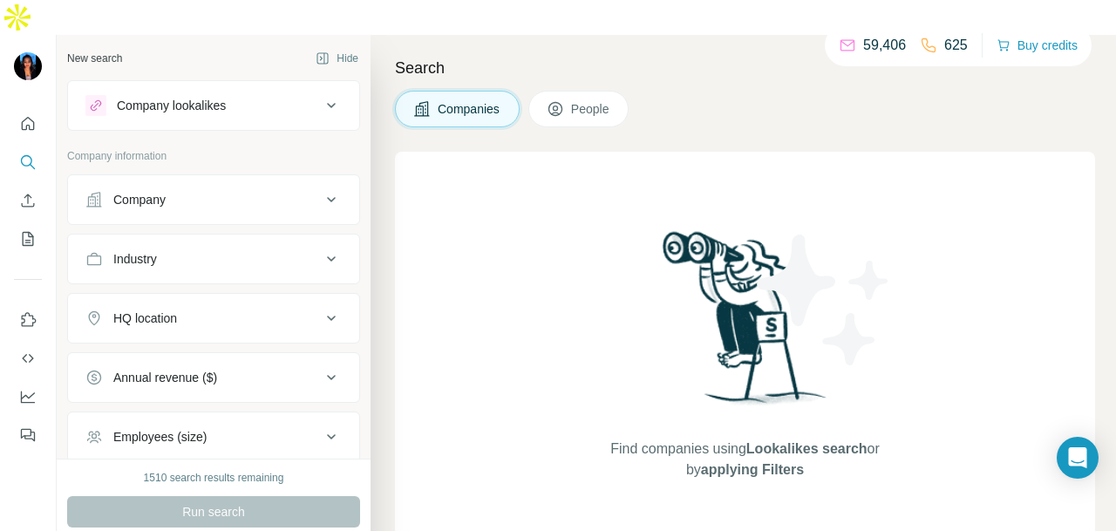
click at [153, 179] on button "Company" at bounding box center [213, 200] width 291 height 42
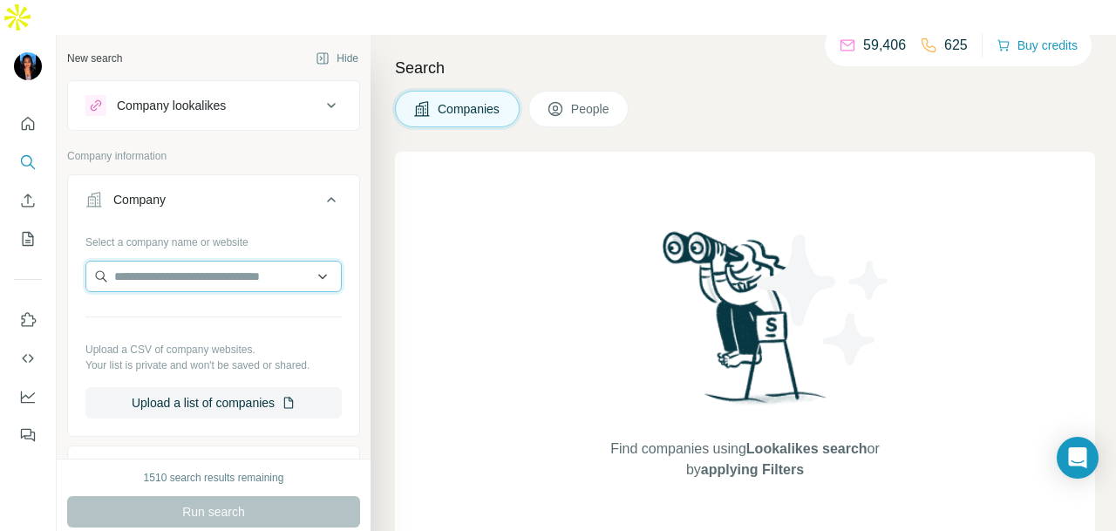
click at [162, 261] on input "text" at bounding box center [213, 276] width 256 height 31
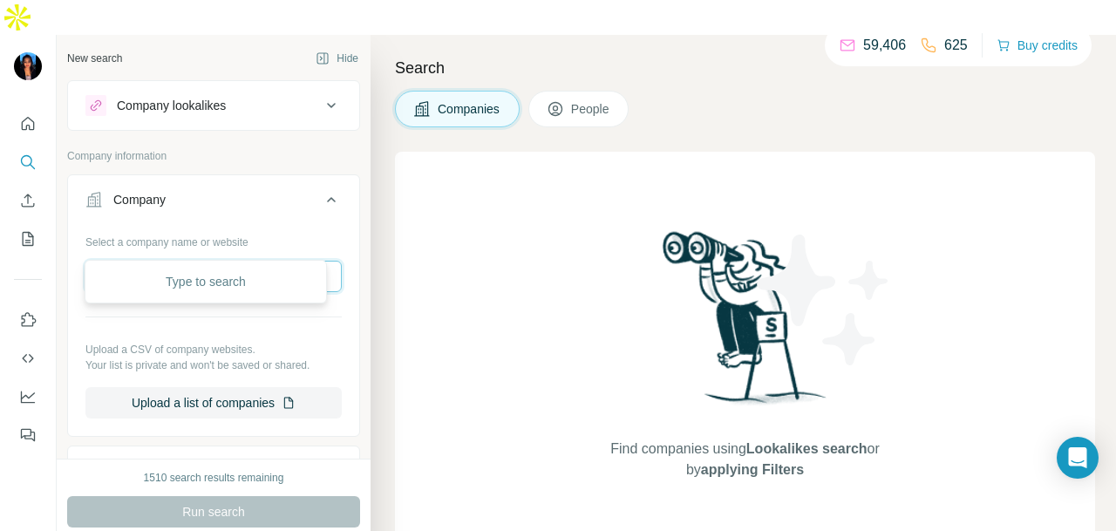
paste input "**********"
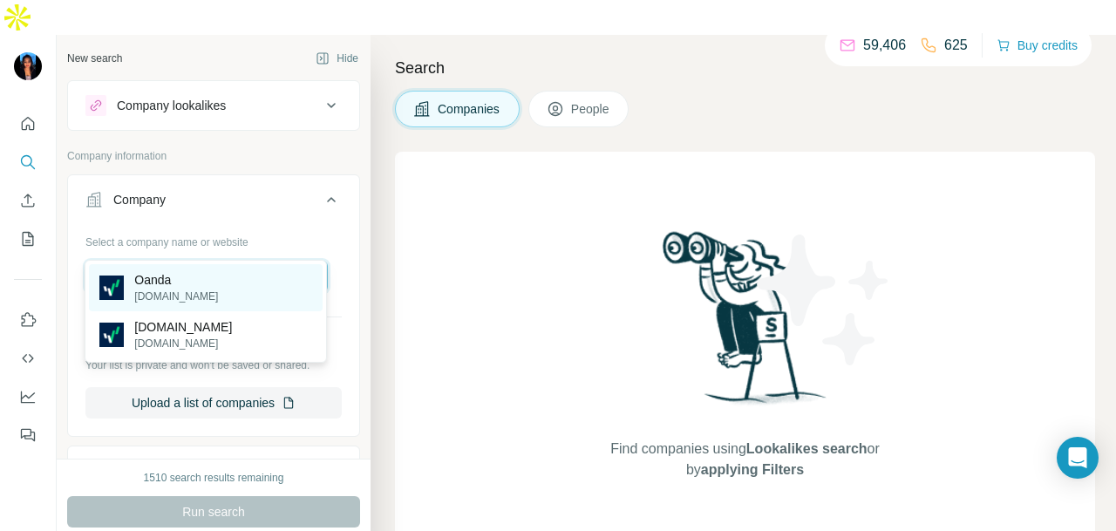
type input "**********"
click at [224, 298] on div "Oanda oanda.com" at bounding box center [206, 287] width 234 height 47
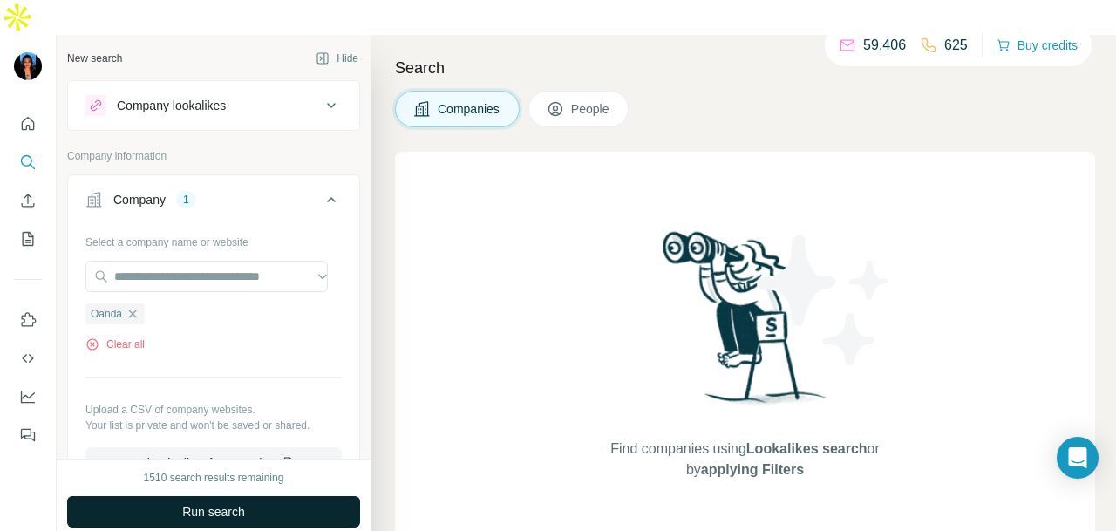
click at [241, 496] on button "Run search" at bounding box center [213, 511] width 293 height 31
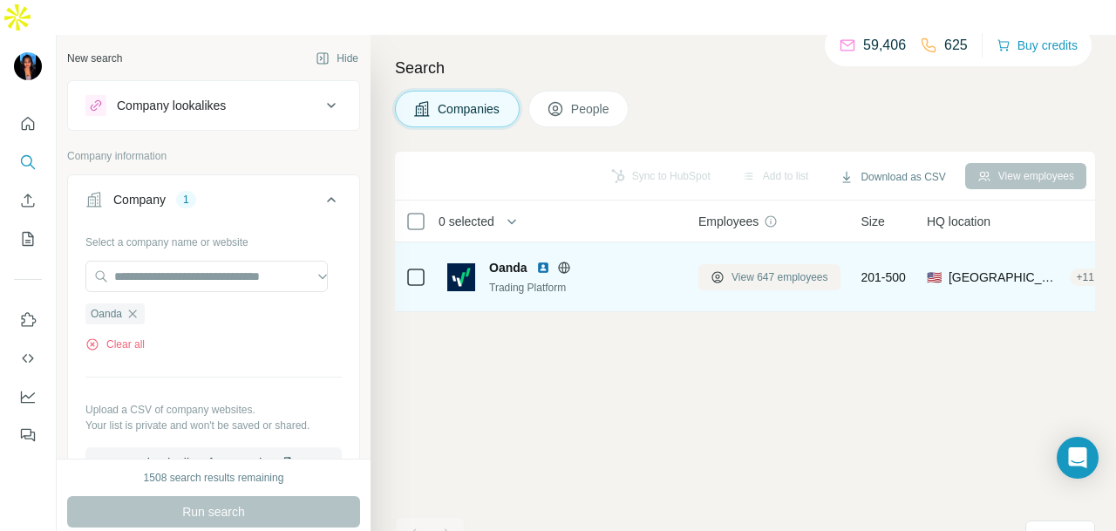
click at [783, 269] on span "View 647 employees" at bounding box center [780, 277] width 97 height 16
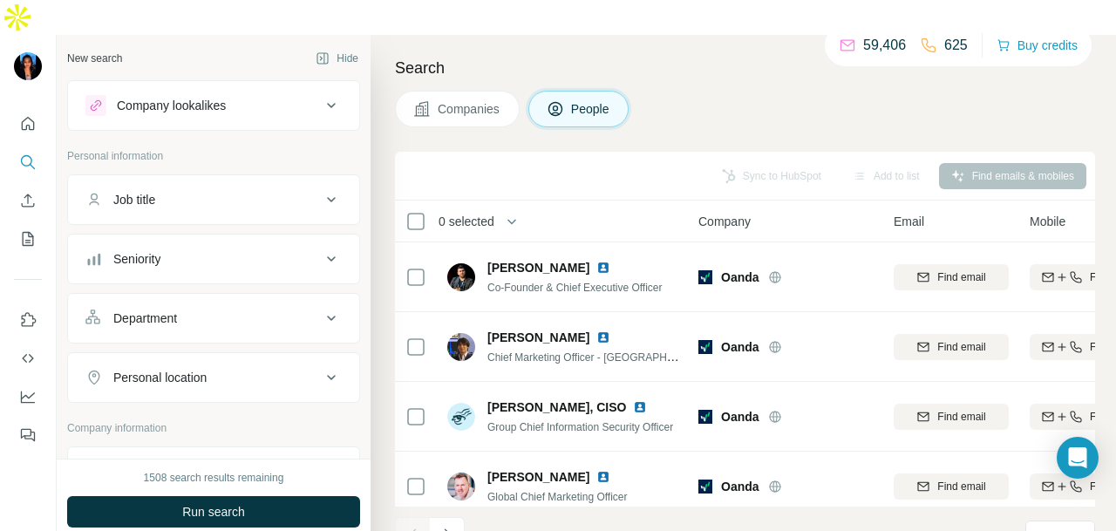
click at [177, 310] on div "Department" at bounding box center [145, 318] width 64 height 17
click at [197, 352] on input at bounding box center [204, 361] width 215 height 19
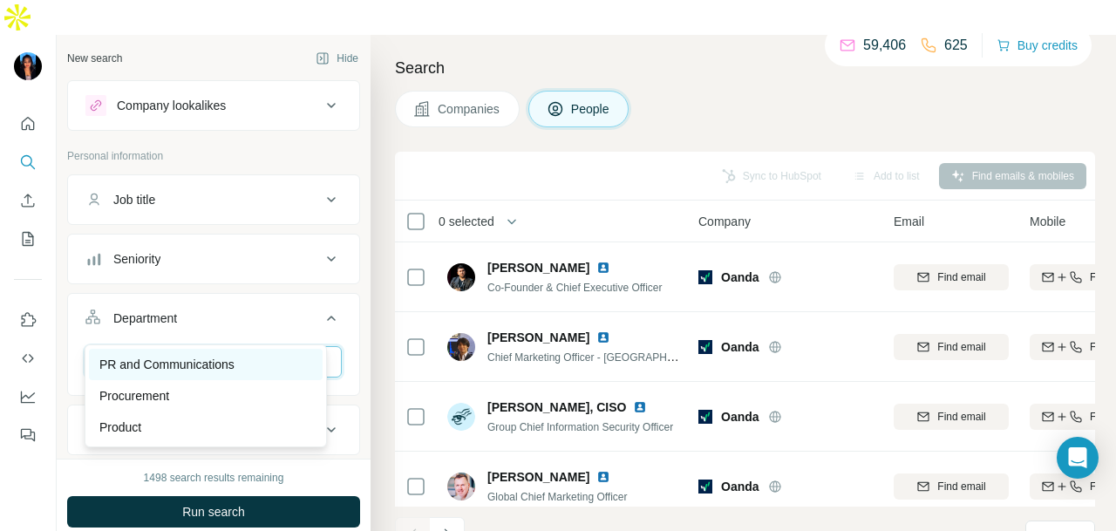
type input "**"
click at [202, 358] on p "PR and Communications" at bounding box center [166, 364] width 135 height 17
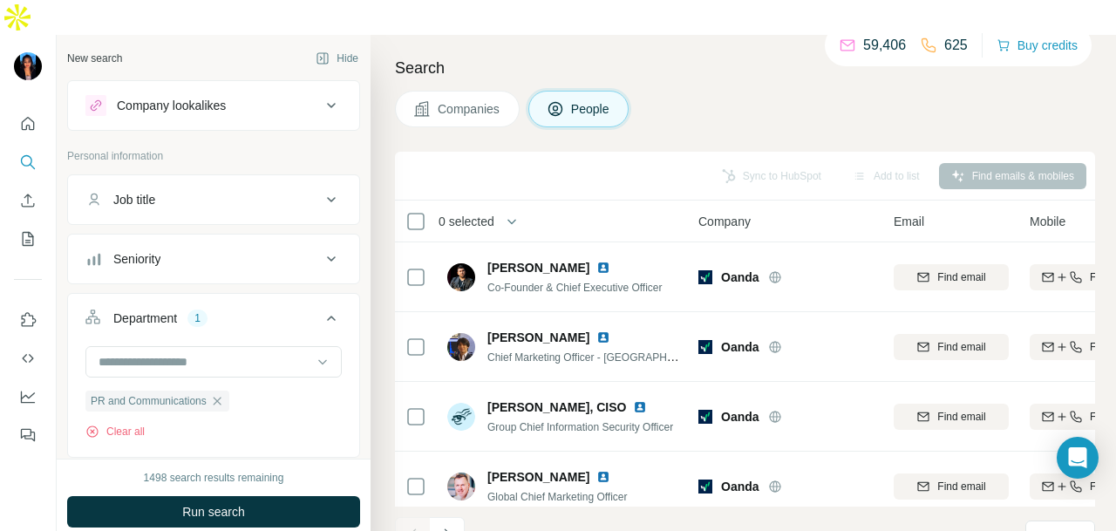
scroll to position [174, 0]
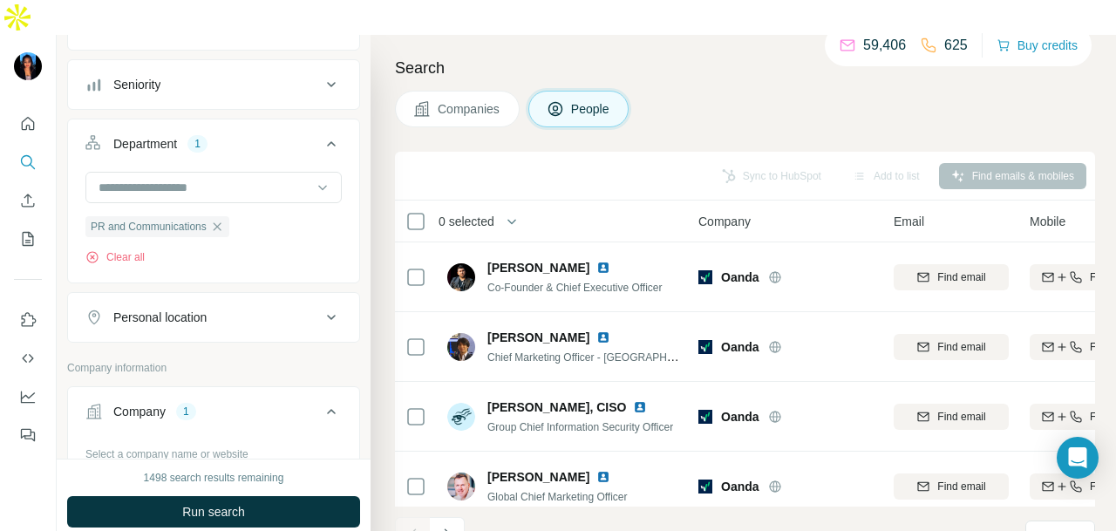
click at [242, 309] on div "Personal location" at bounding box center [202, 317] width 235 height 17
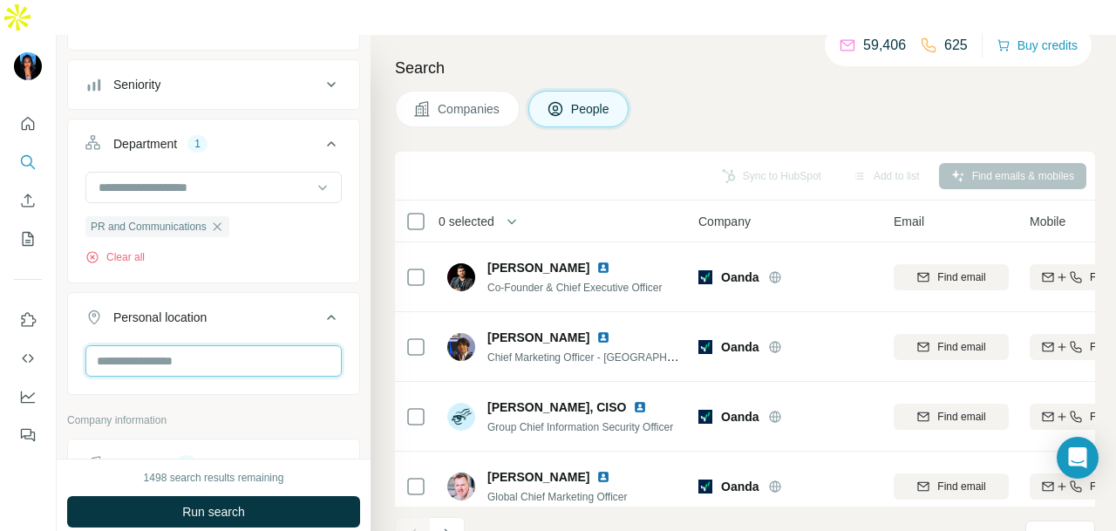
click at [232, 345] on input "text" at bounding box center [213, 360] width 256 height 31
type input "****"
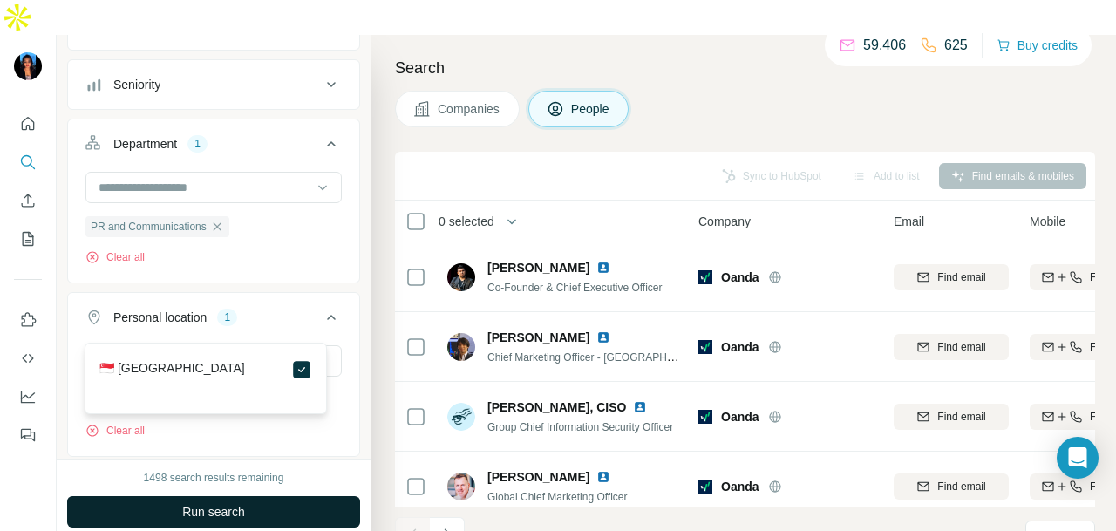
click at [270, 496] on button "Run search" at bounding box center [213, 511] width 293 height 31
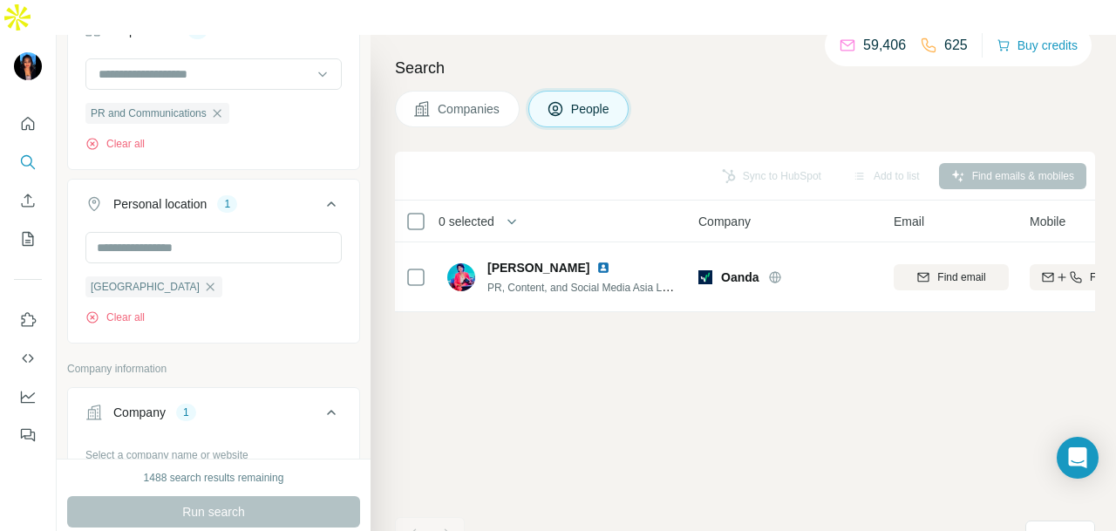
scroll to position [262, 0]
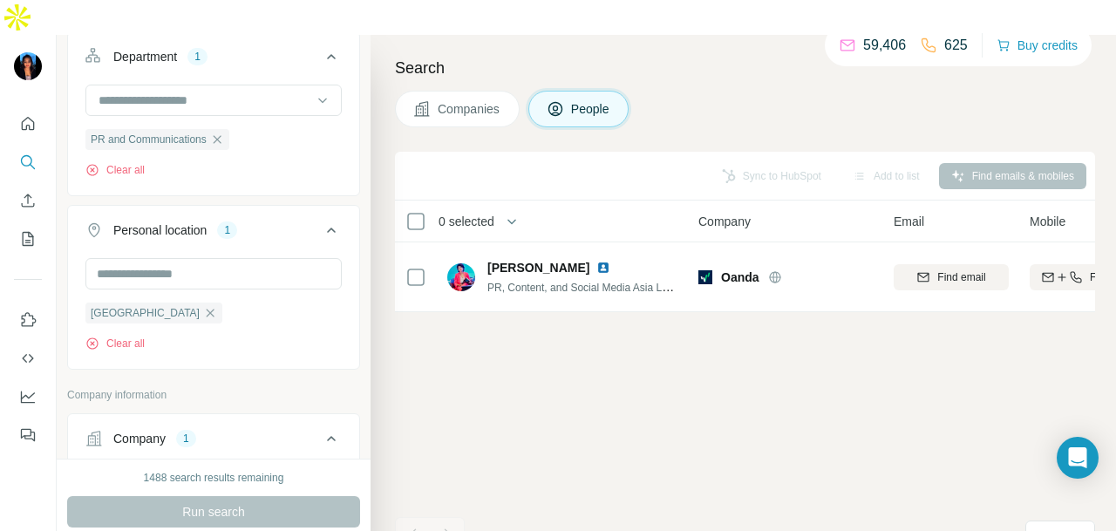
click at [207, 309] on icon "button" at bounding box center [211, 313] width 8 height 8
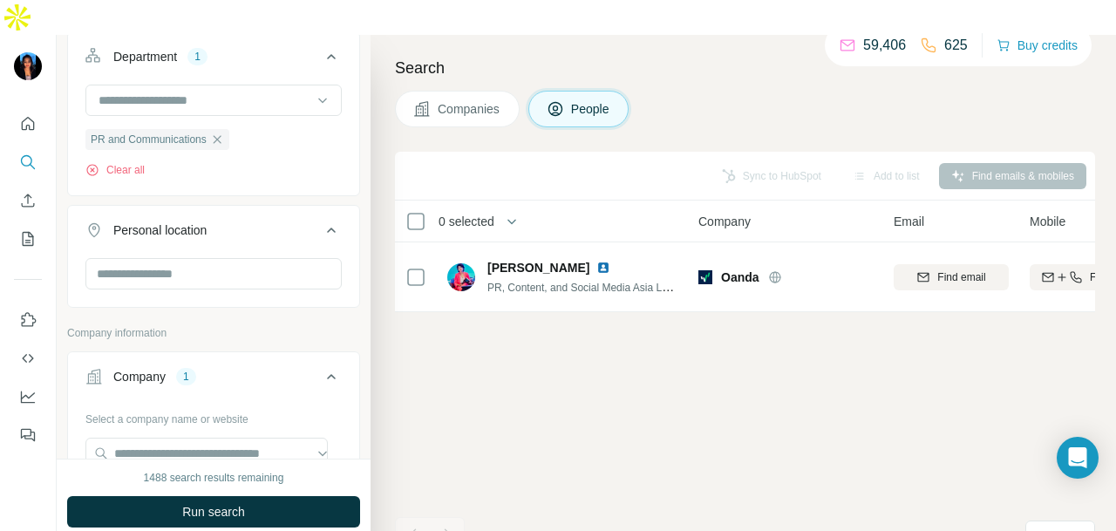
click at [235, 503] on span "Run search" at bounding box center [213, 511] width 63 height 17
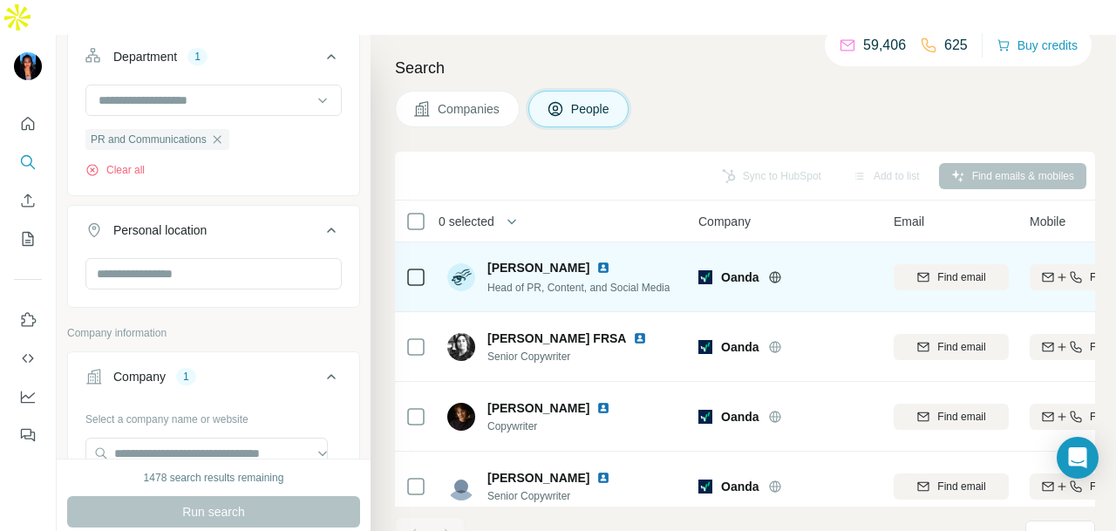
click at [597, 261] on img at bounding box center [604, 268] width 14 height 14
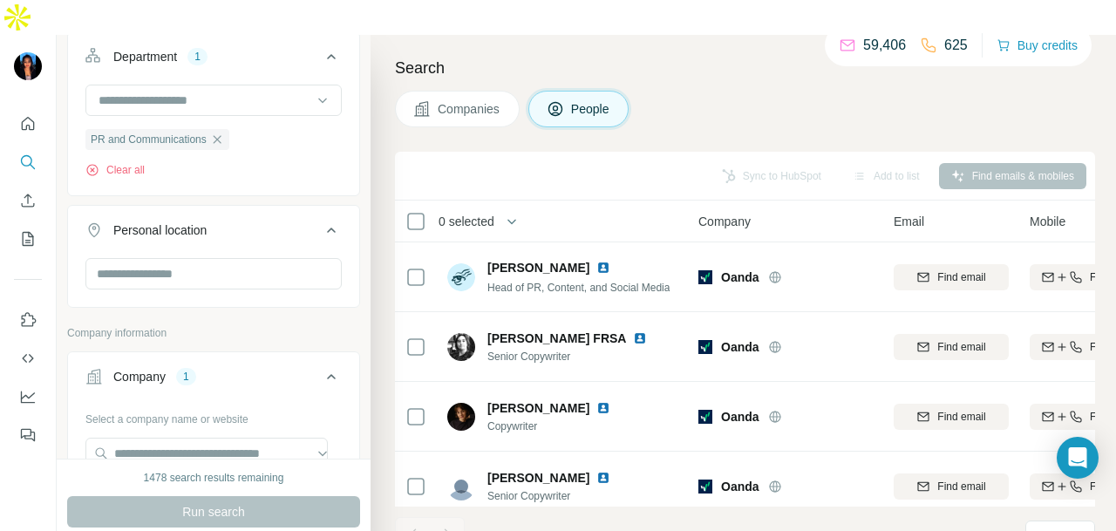
scroll to position [436, 0]
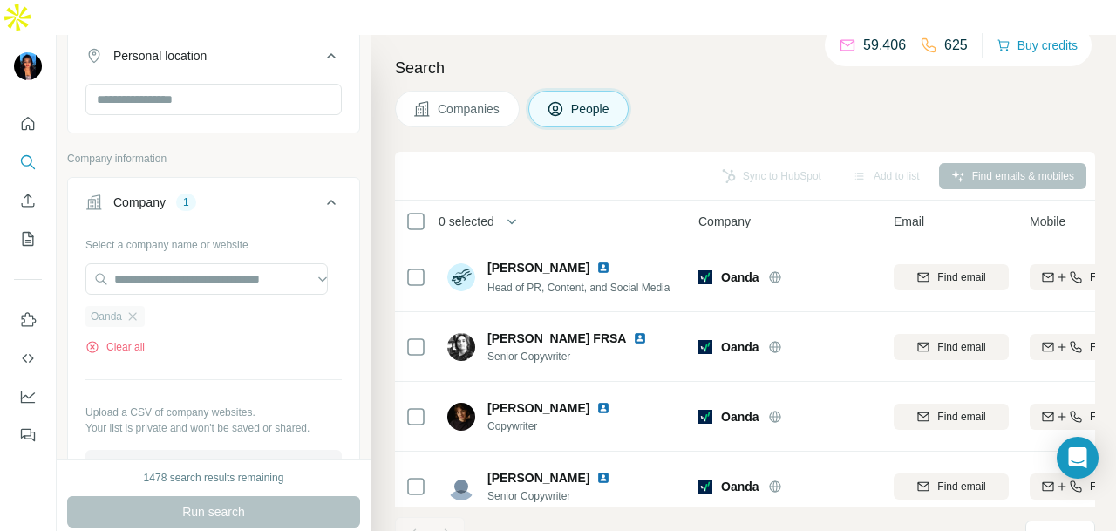
click at [140, 306] on div "Oanda" at bounding box center [114, 316] width 59 height 21
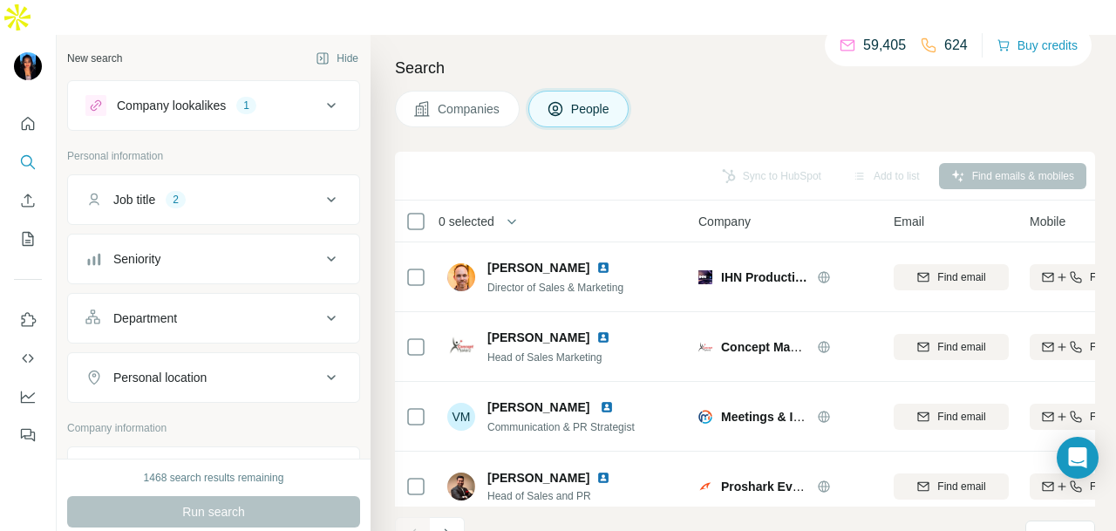
scroll to position [87, 0]
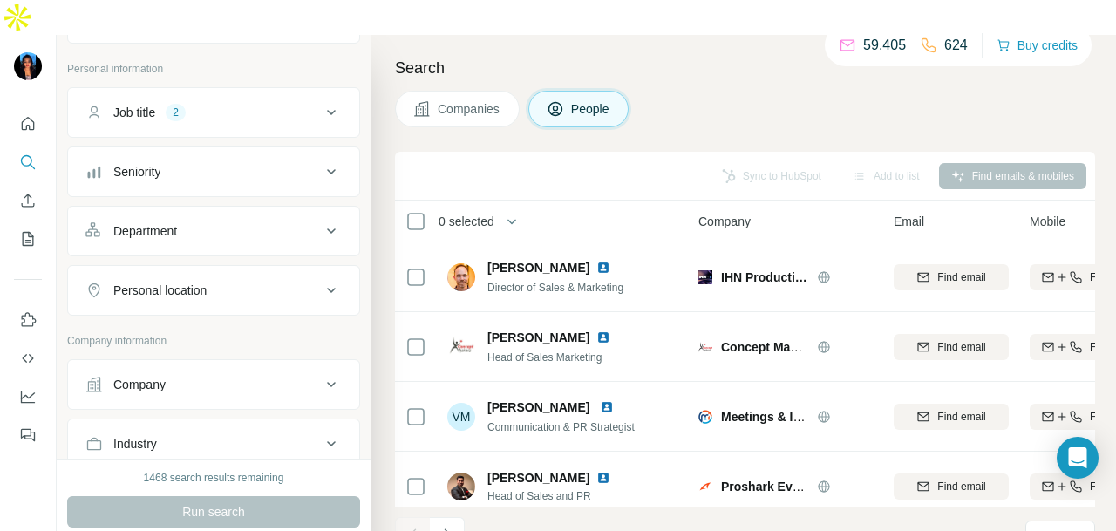
click at [237, 282] on div "Personal location" at bounding box center [202, 290] width 235 height 17
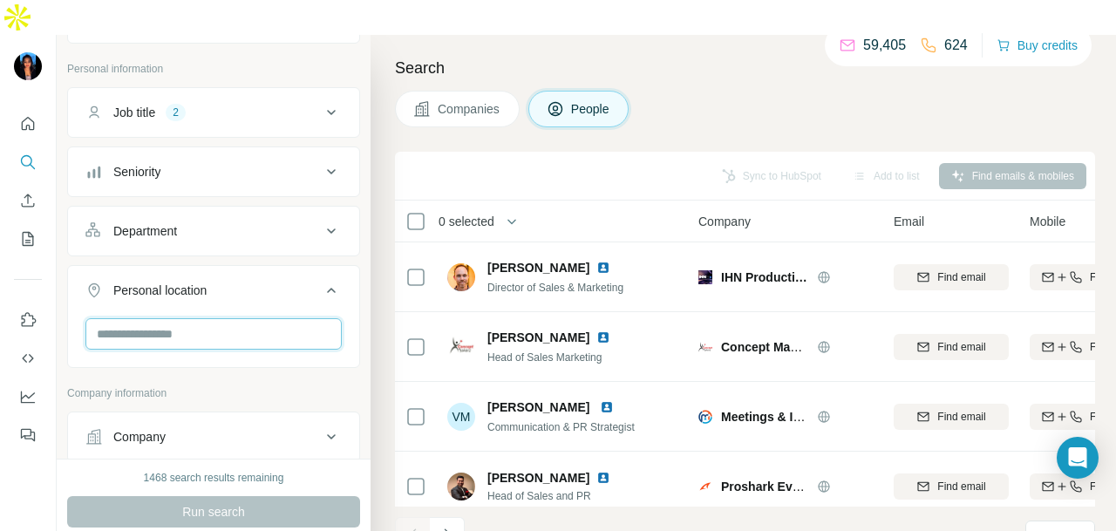
click at [247, 318] on input "text" at bounding box center [213, 333] width 256 height 31
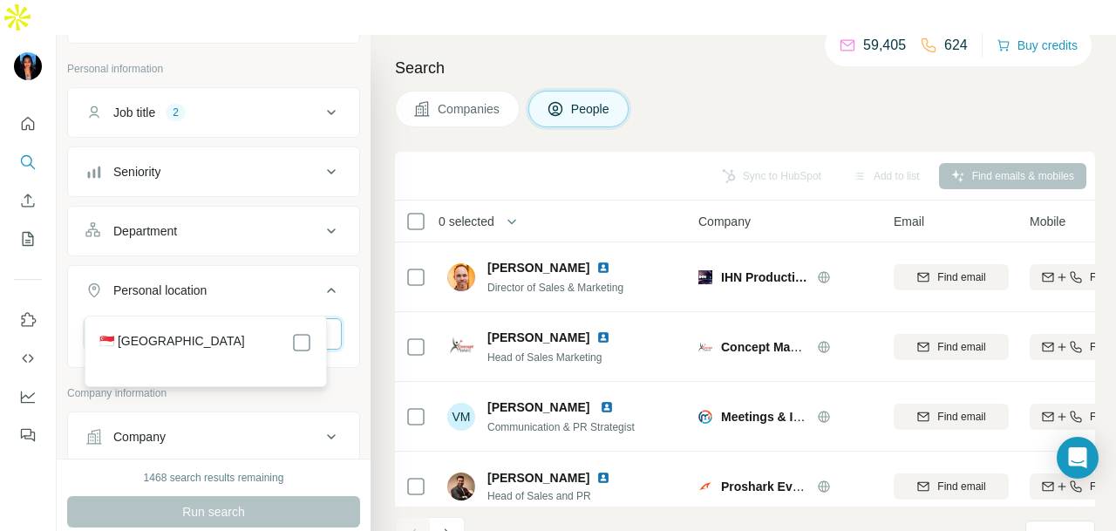
type input "****"
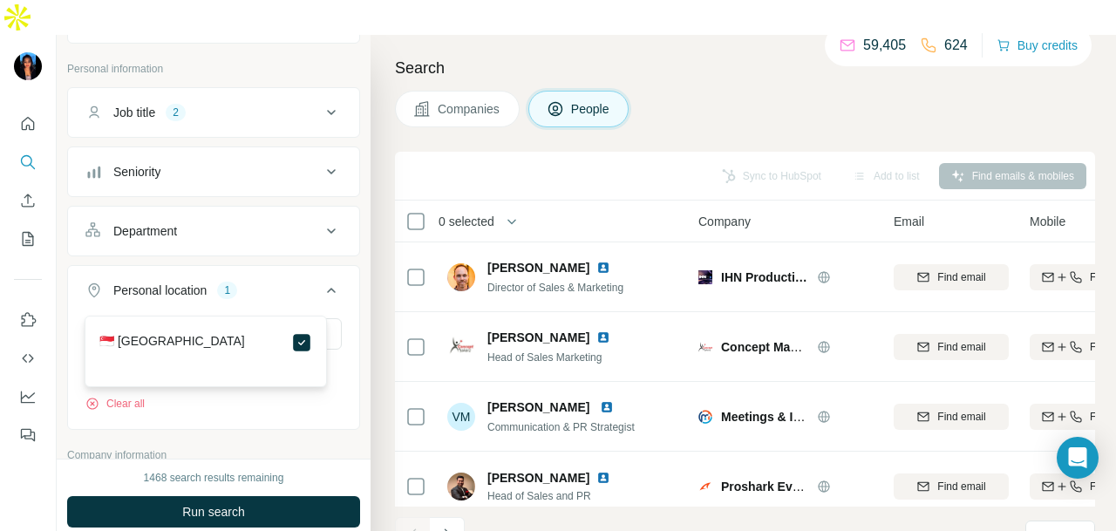
click at [338, 496] on button "Run search" at bounding box center [213, 511] width 293 height 31
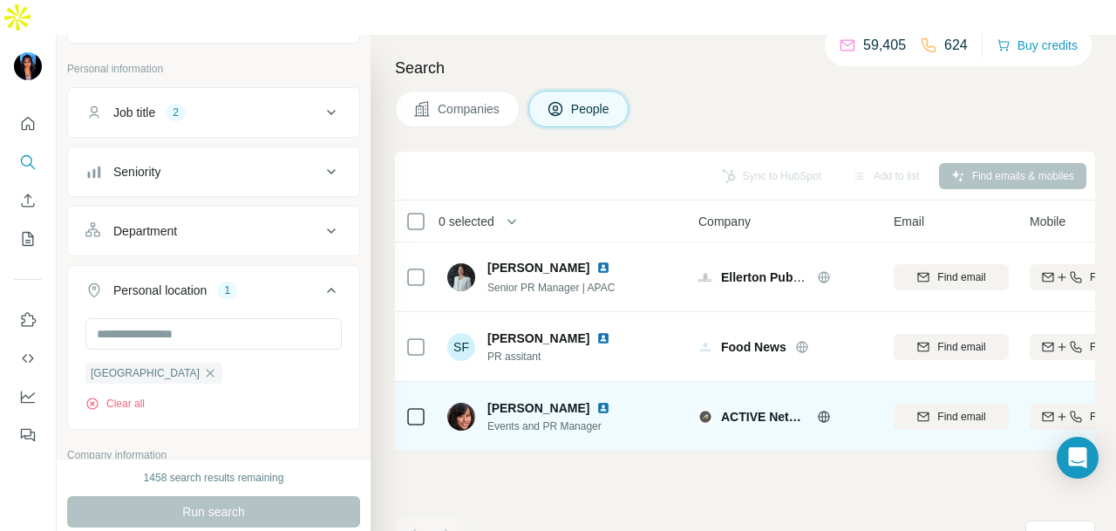
click at [597, 401] on img at bounding box center [604, 408] width 14 height 14
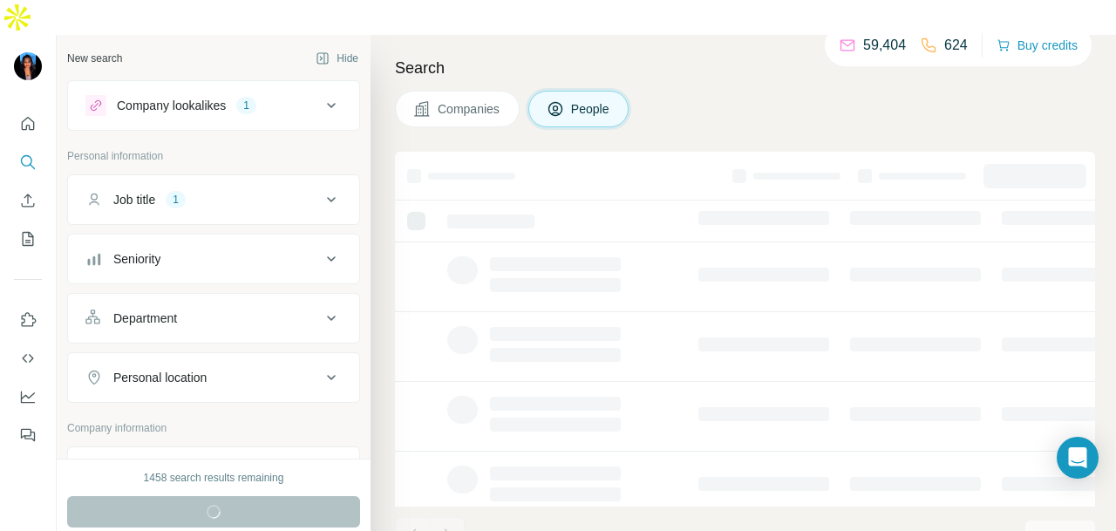
click at [292, 191] on div "Job title 1" at bounding box center [202, 199] width 235 height 17
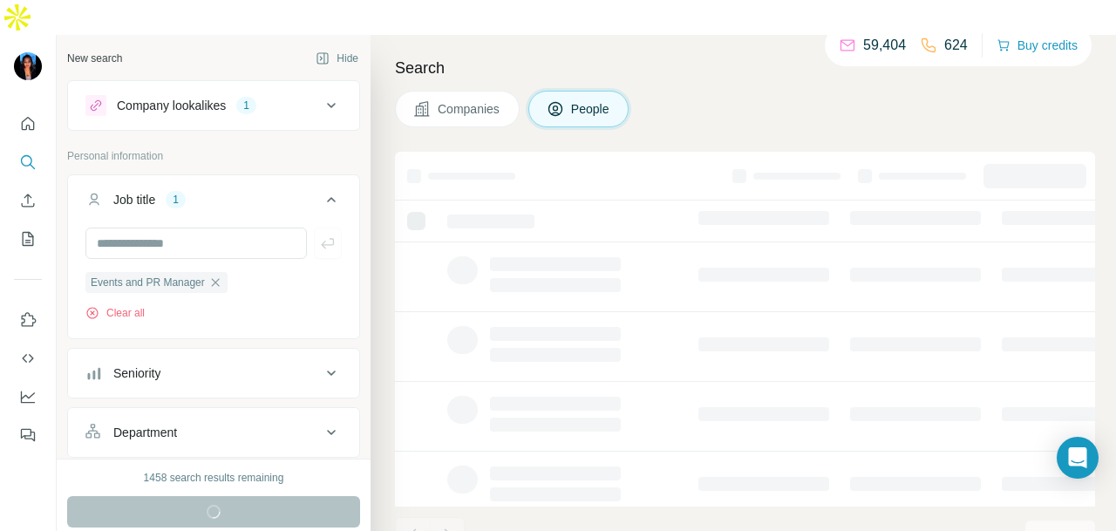
click at [279, 95] on div "Company lookalikes 1" at bounding box center [202, 105] width 235 height 21
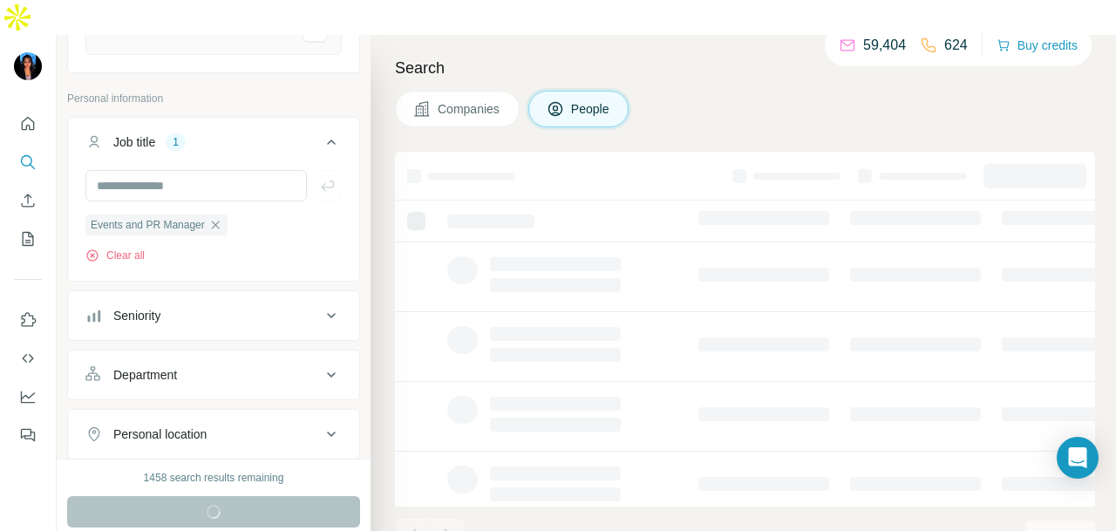
scroll to position [436, 0]
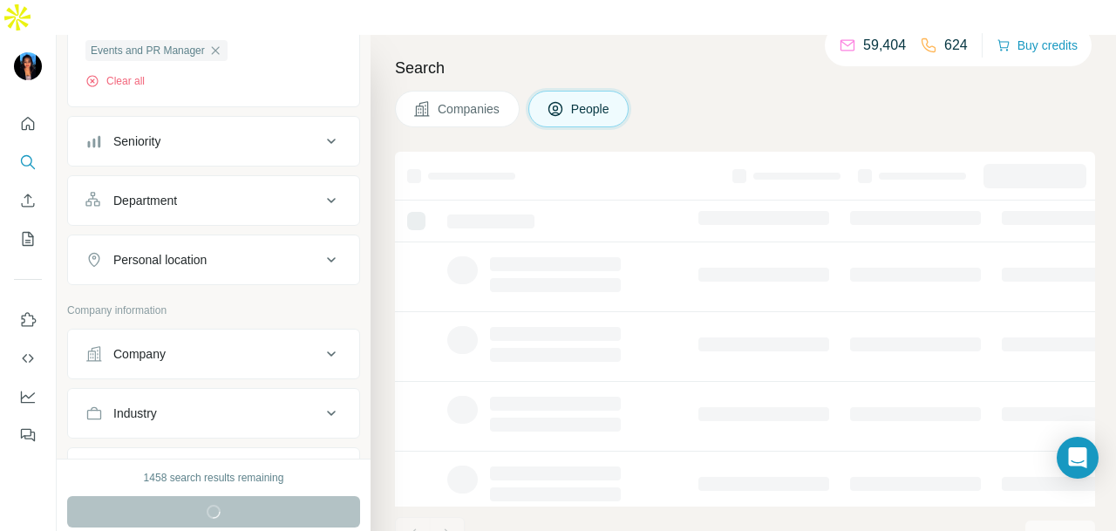
click at [251, 251] on div "Personal location" at bounding box center [202, 259] width 235 height 17
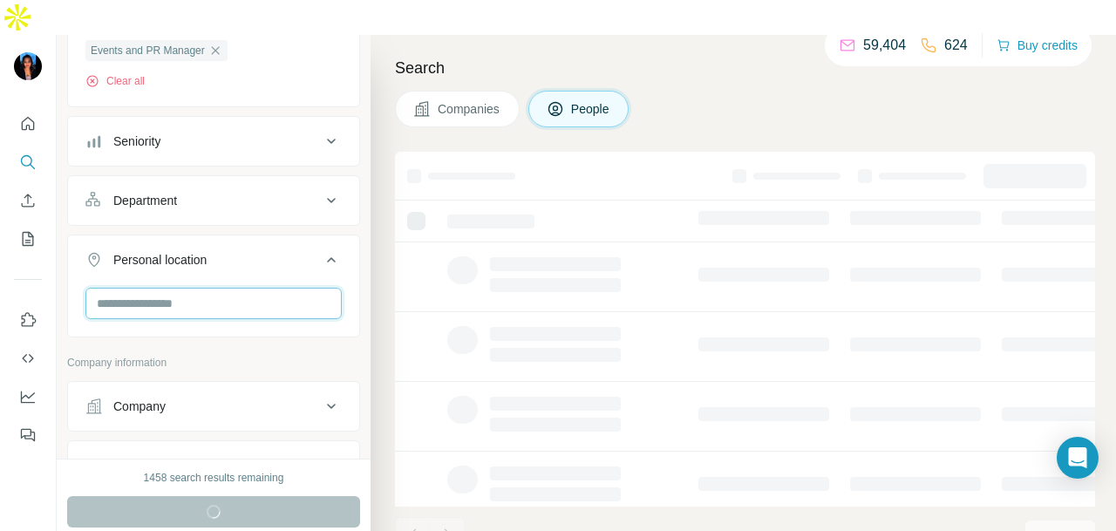
click at [232, 288] on input "text" at bounding box center [213, 303] width 256 height 31
type input "****"
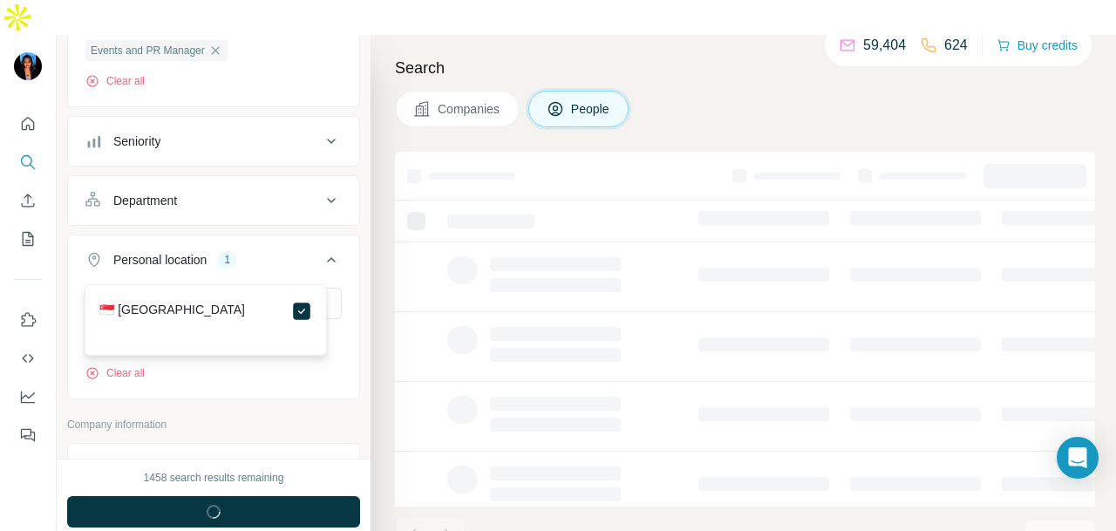
click at [283, 417] on div "Company information" at bounding box center [213, 430] width 293 height 26
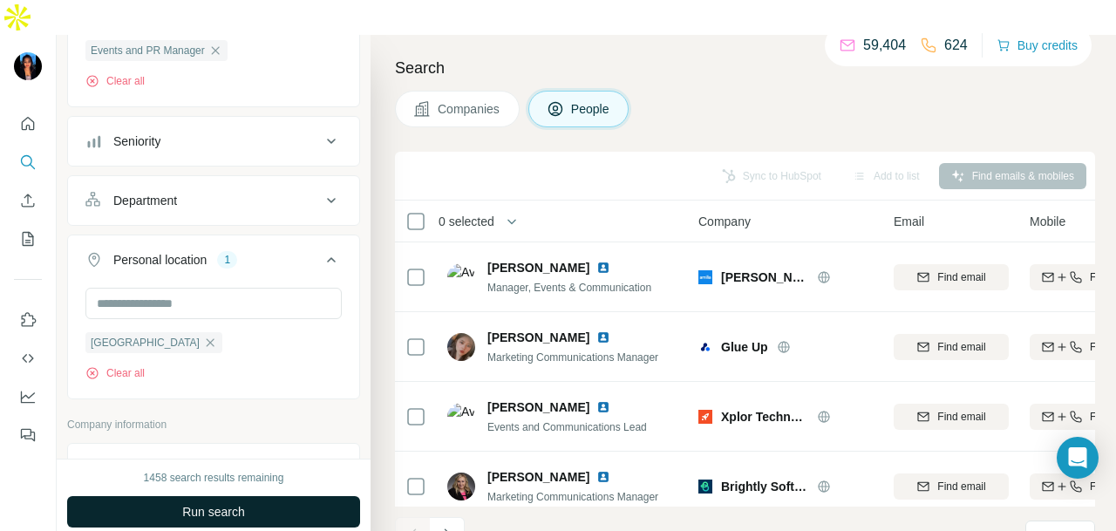
click at [281, 496] on button "Run search" at bounding box center [213, 511] width 293 height 31
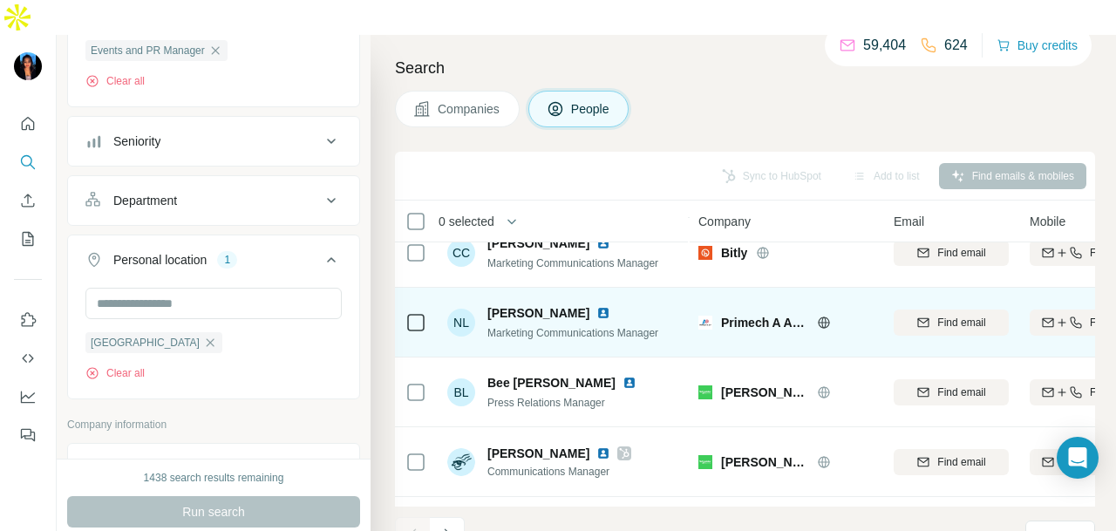
scroll to position [438, 0]
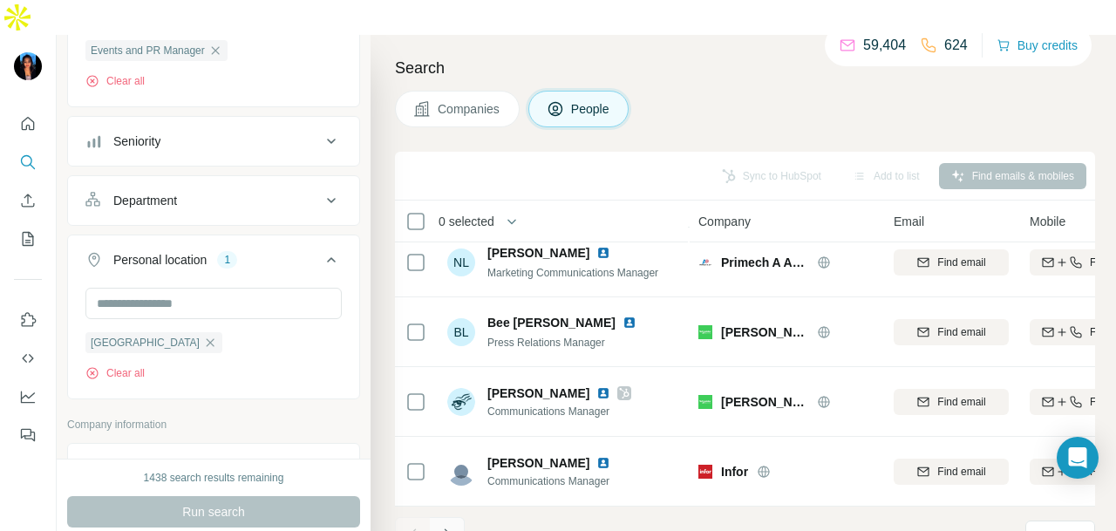
click at [457, 517] on button "Navigate to next page" at bounding box center [447, 534] width 35 height 35
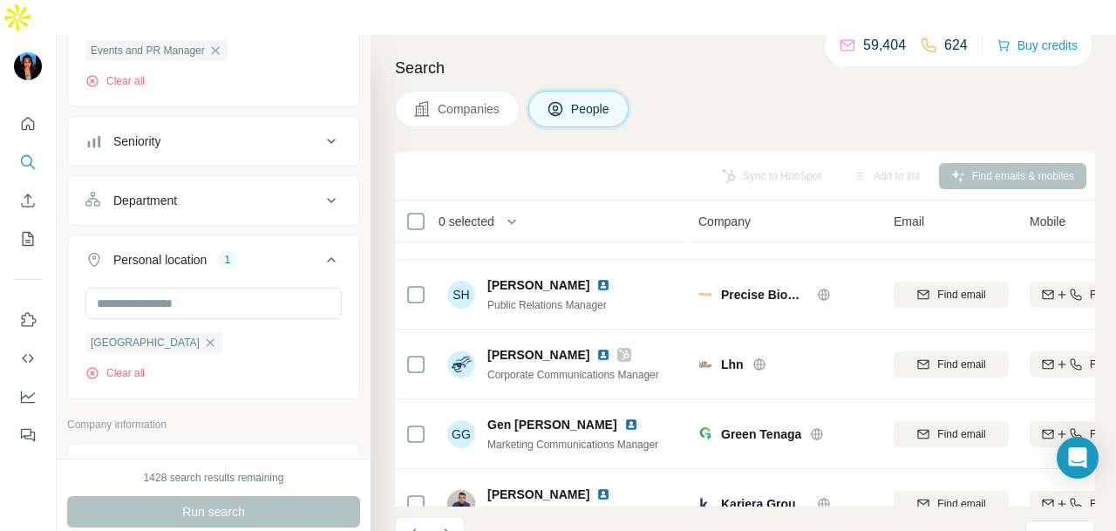
scroll to position [349, 0]
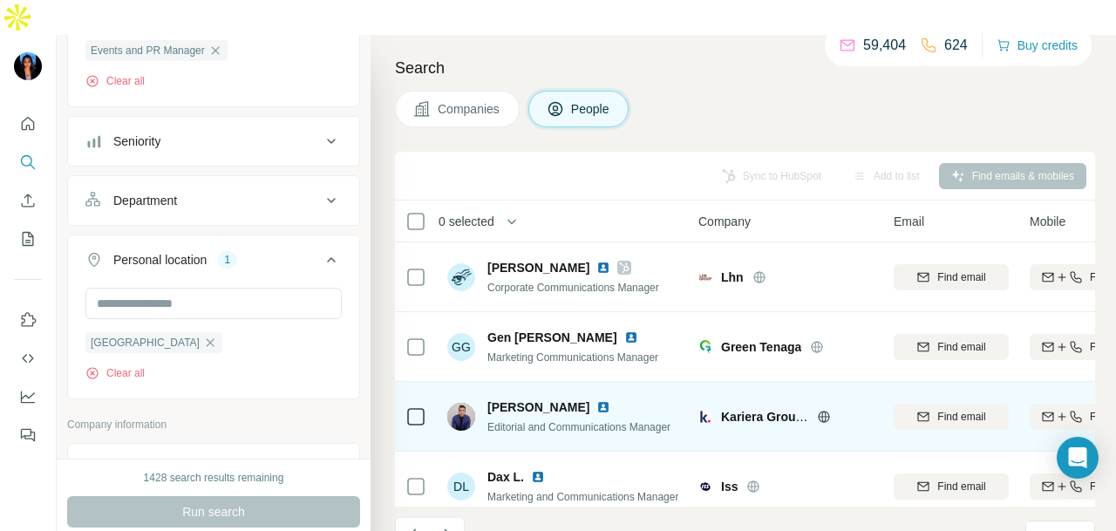
click at [597, 400] on img at bounding box center [604, 407] width 14 height 14
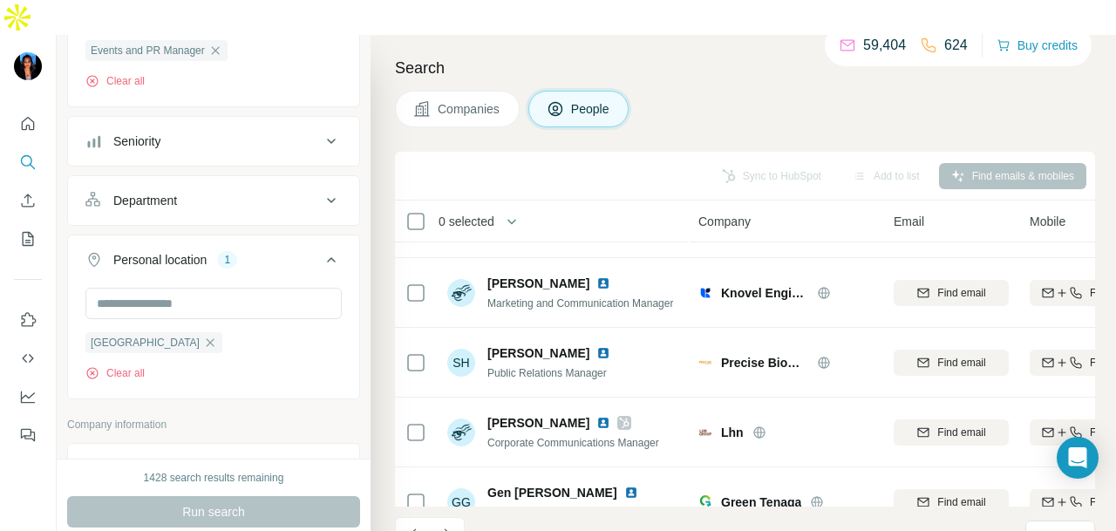
scroll to position [176, 0]
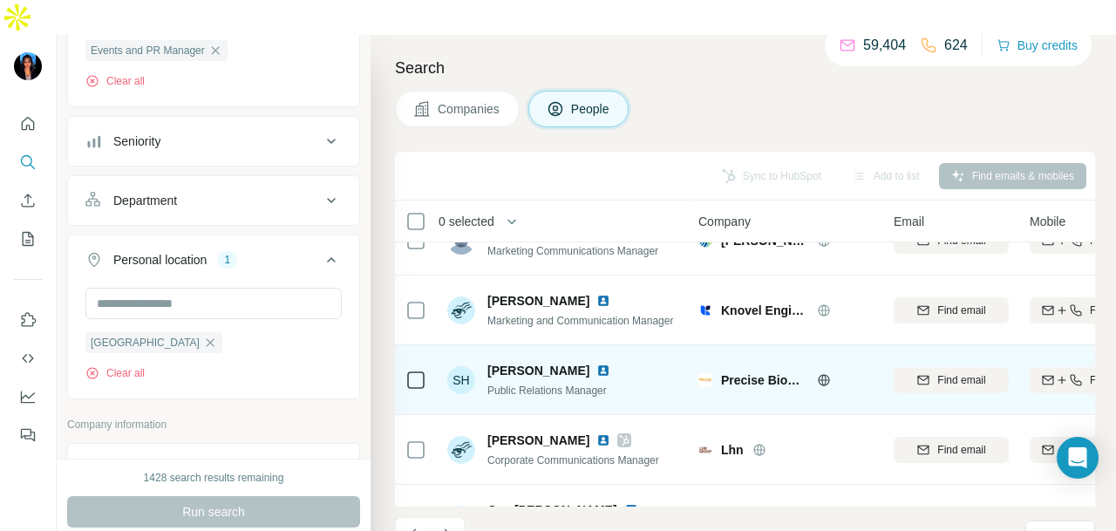
click at [597, 364] on img at bounding box center [604, 371] width 14 height 14
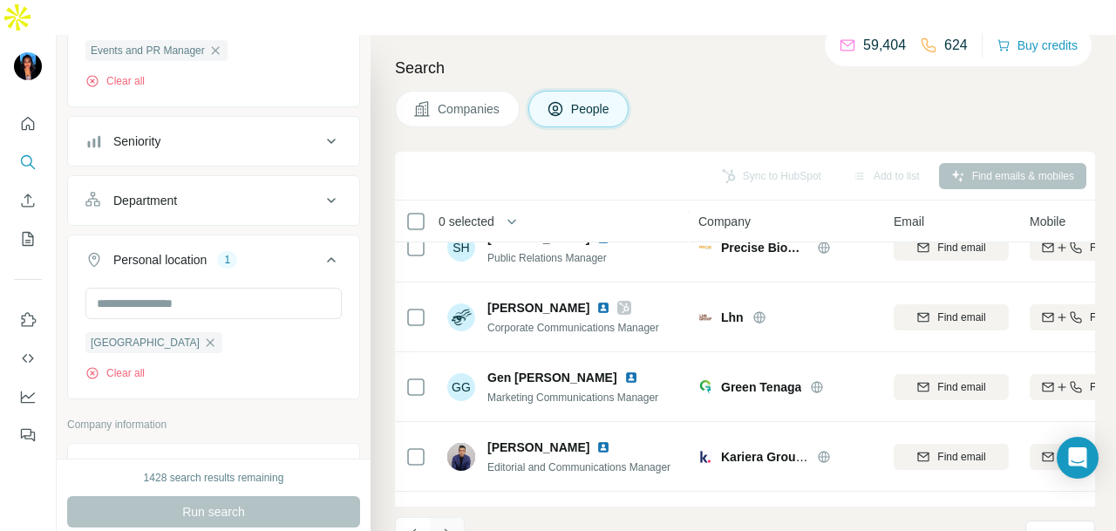
scroll to position [438, 0]
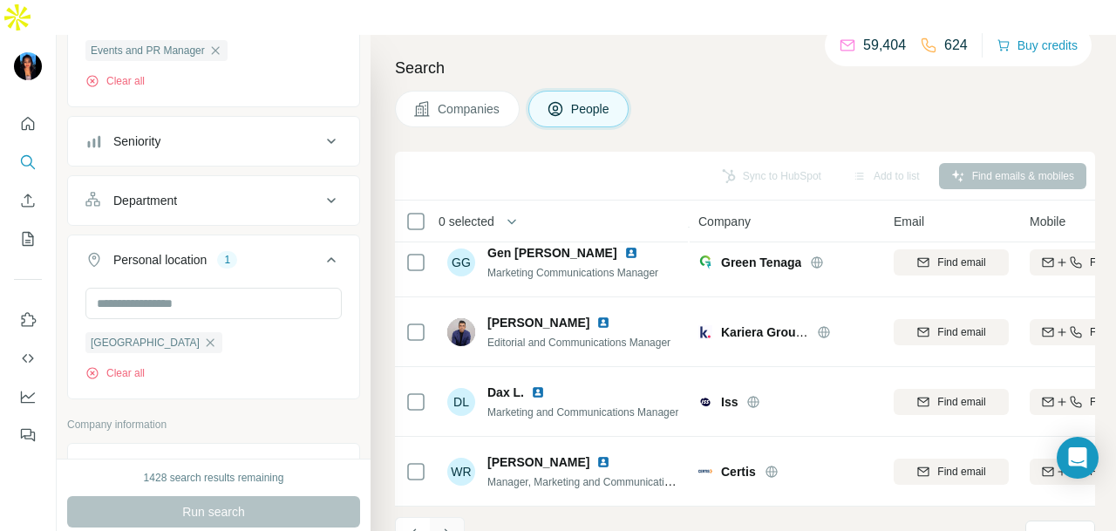
click at [450, 526] on icon "Navigate to next page" at bounding box center [447, 534] width 17 height 17
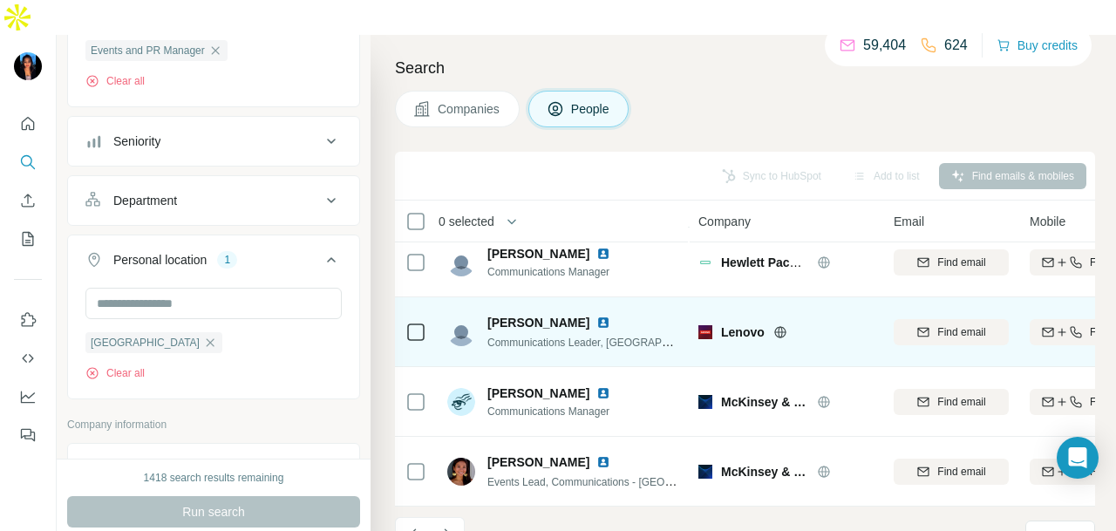
click at [597, 316] on img at bounding box center [604, 323] width 14 height 14
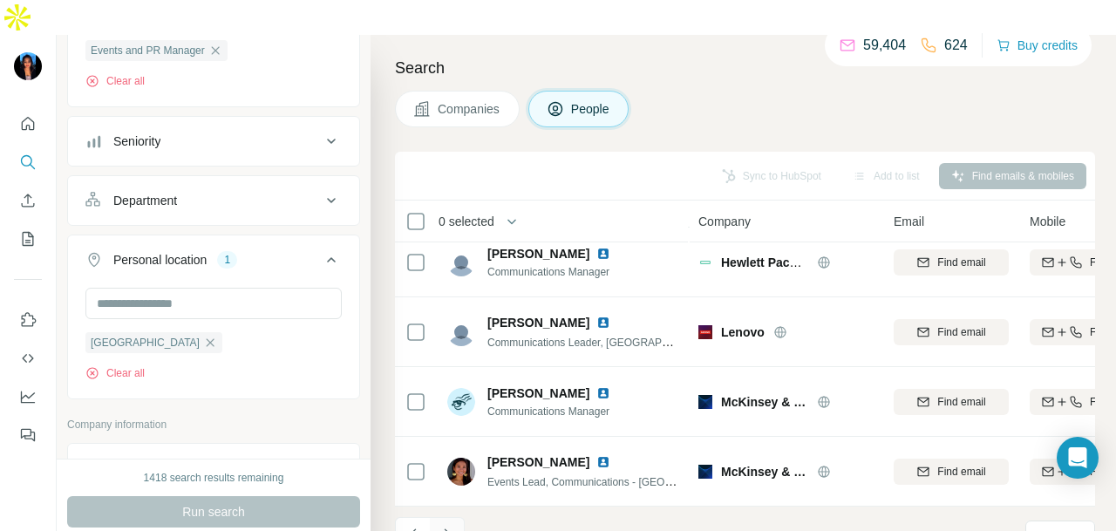
click at [449, 526] on icon "Navigate to next page" at bounding box center [447, 534] width 17 height 17
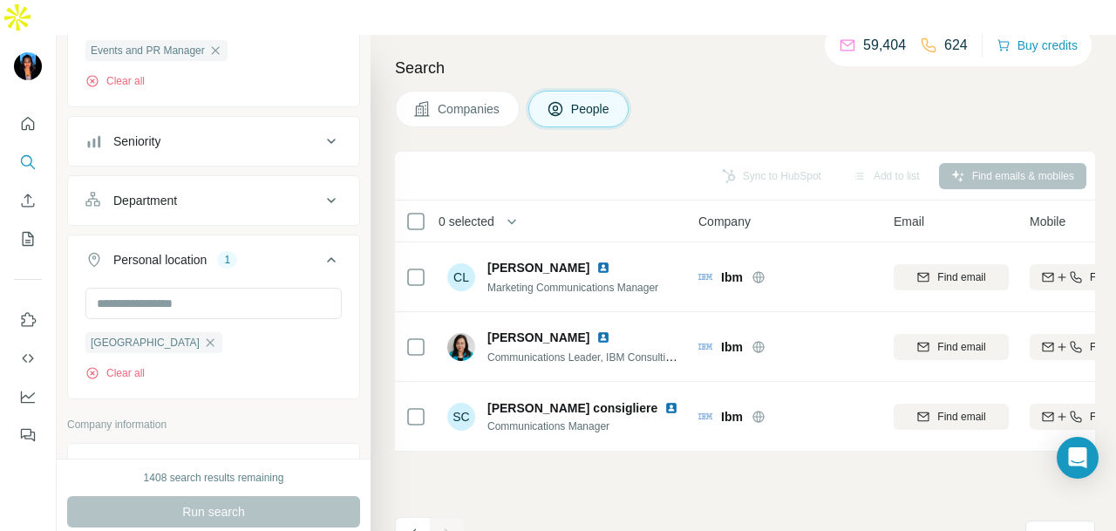
scroll to position [174, 0]
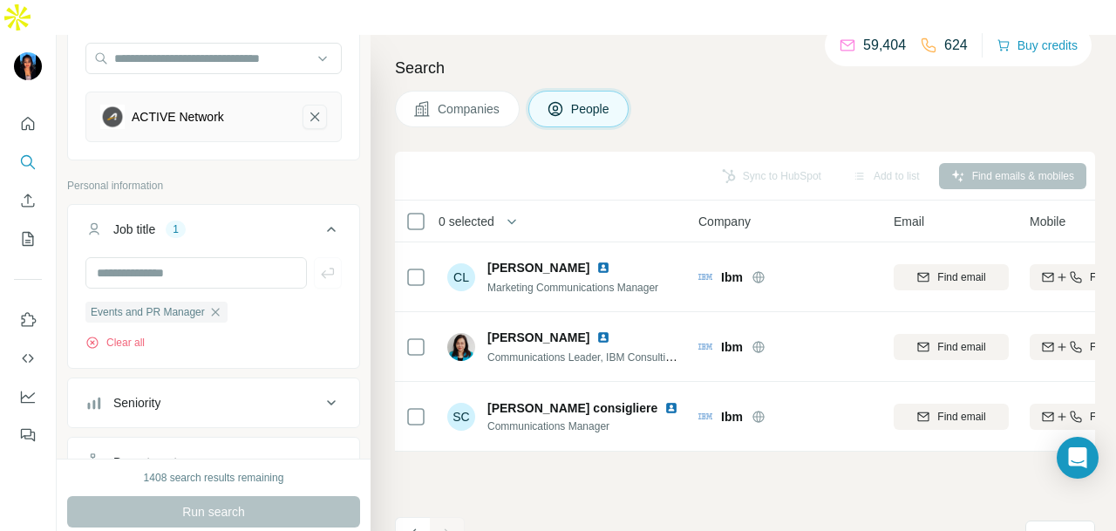
click at [307, 108] on icon "ACTIVE Network-remove-button" at bounding box center [315, 116] width 16 height 17
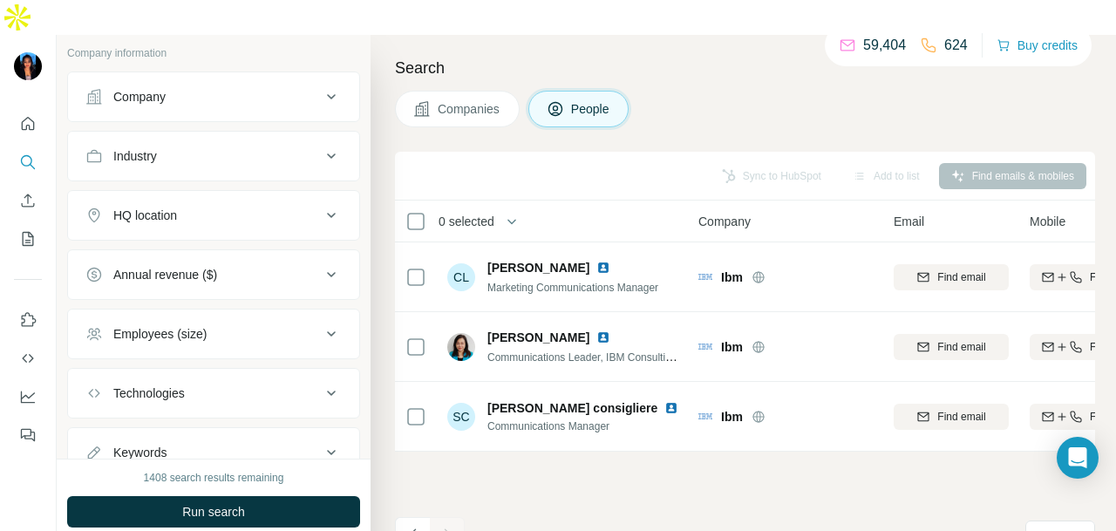
scroll to position [800, 0]
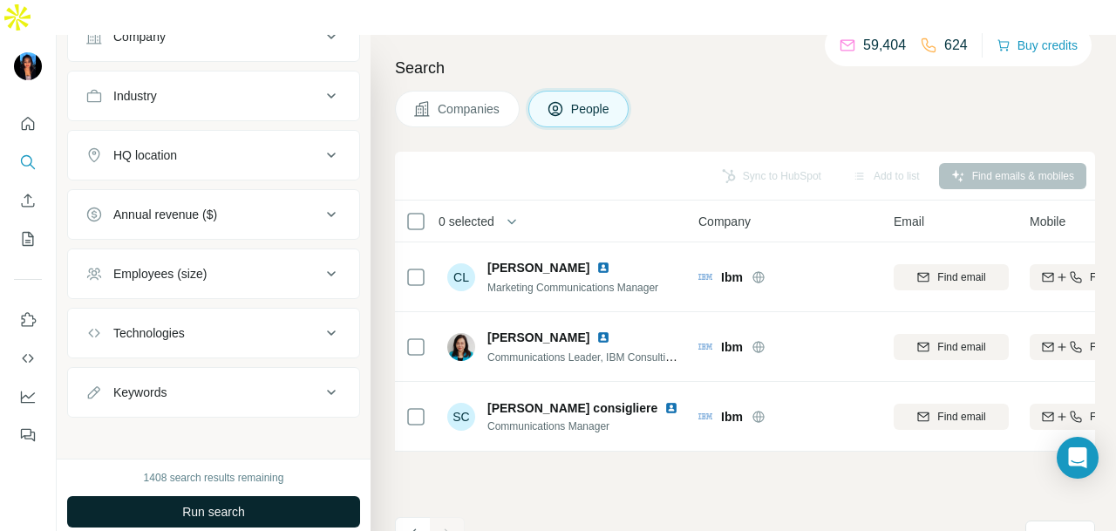
click at [228, 503] on span "Run search" at bounding box center [213, 511] width 63 height 17
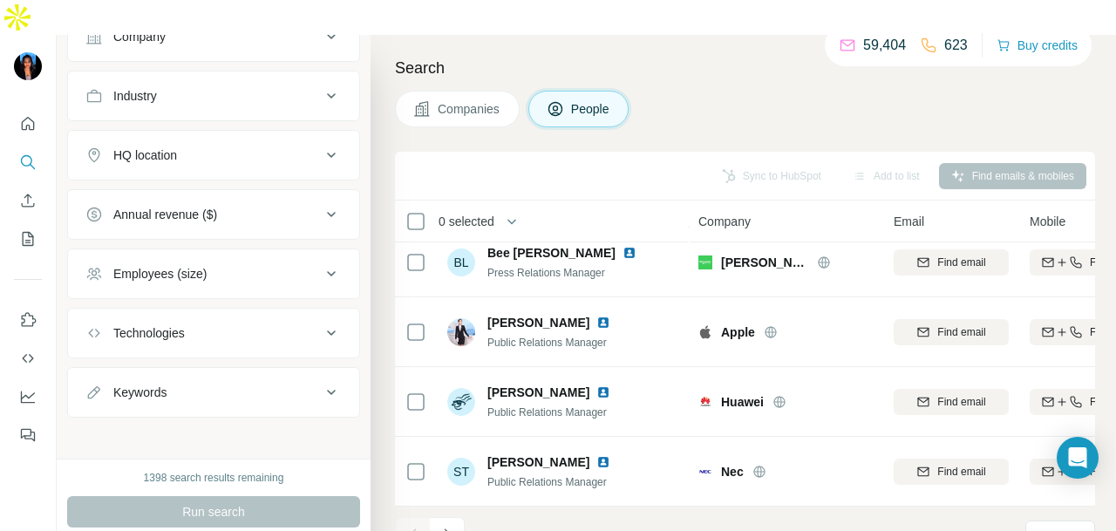
scroll to position [713, 0]
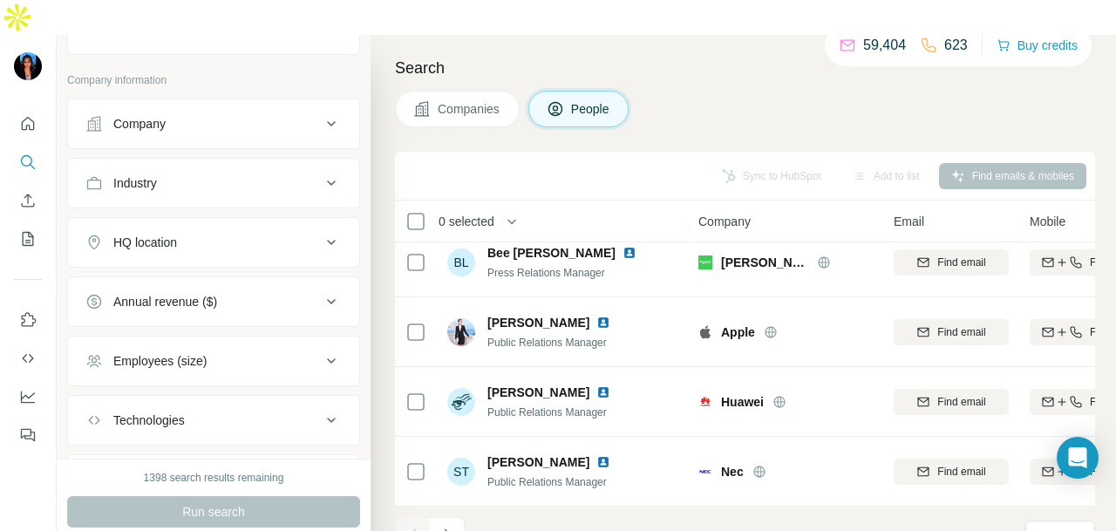
click at [216, 162] on button "Industry" at bounding box center [213, 183] width 291 height 42
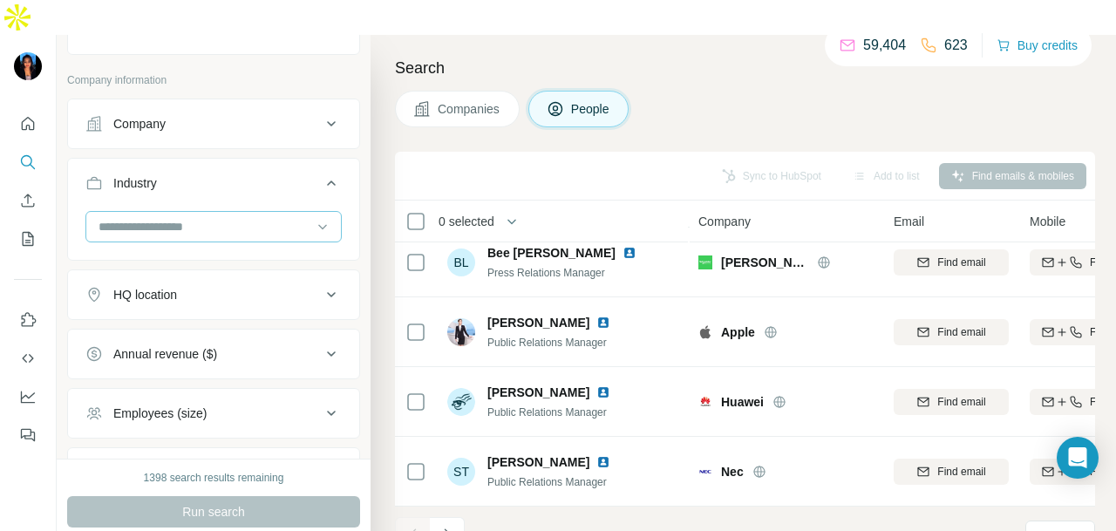
click at [216, 217] on input at bounding box center [204, 226] width 215 height 19
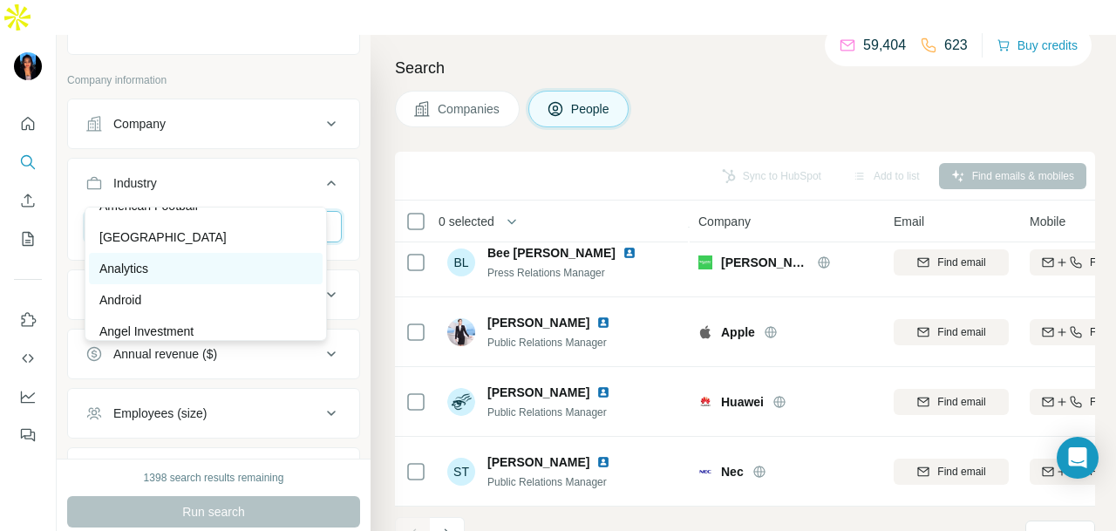
scroll to position [610, 0]
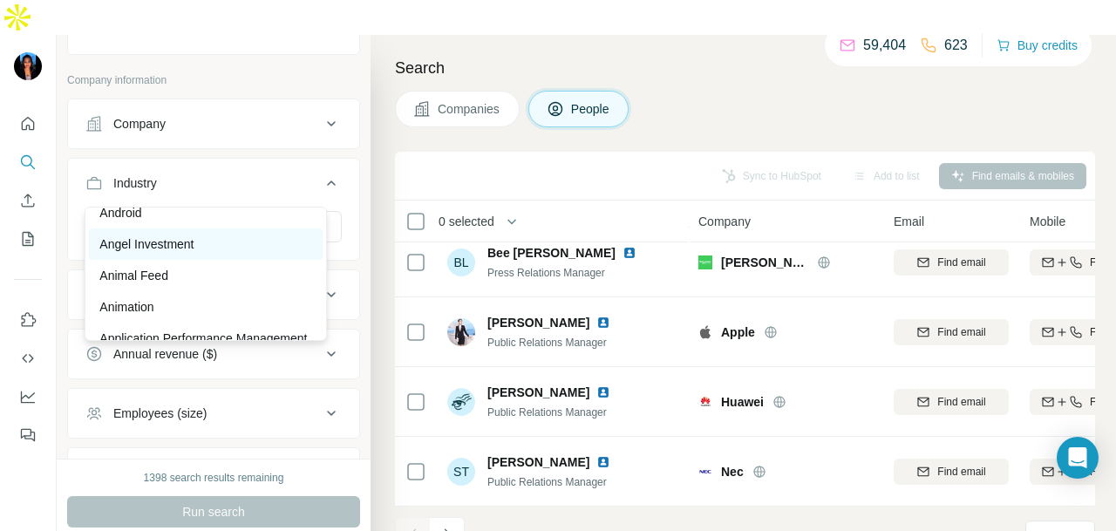
click at [218, 250] on div "Angel Investment" at bounding box center [205, 243] width 213 height 17
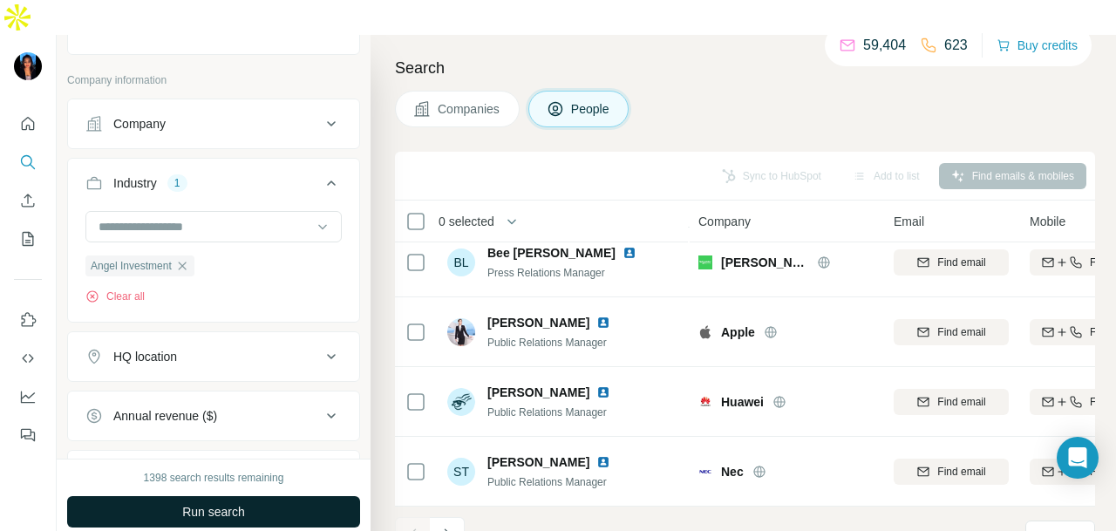
click at [269, 496] on button "Run search" at bounding box center [213, 511] width 293 height 31
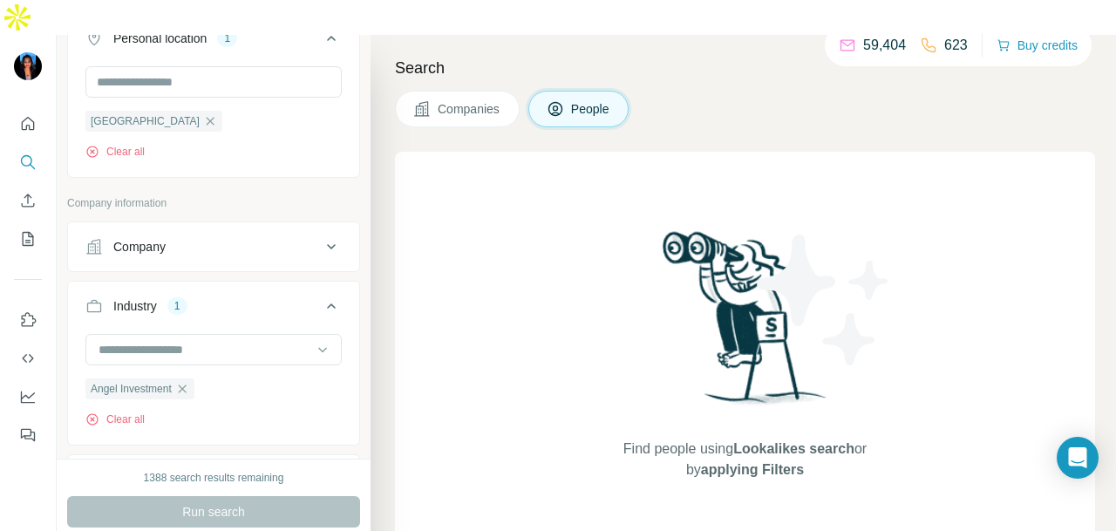
scroll to position [610, 0]
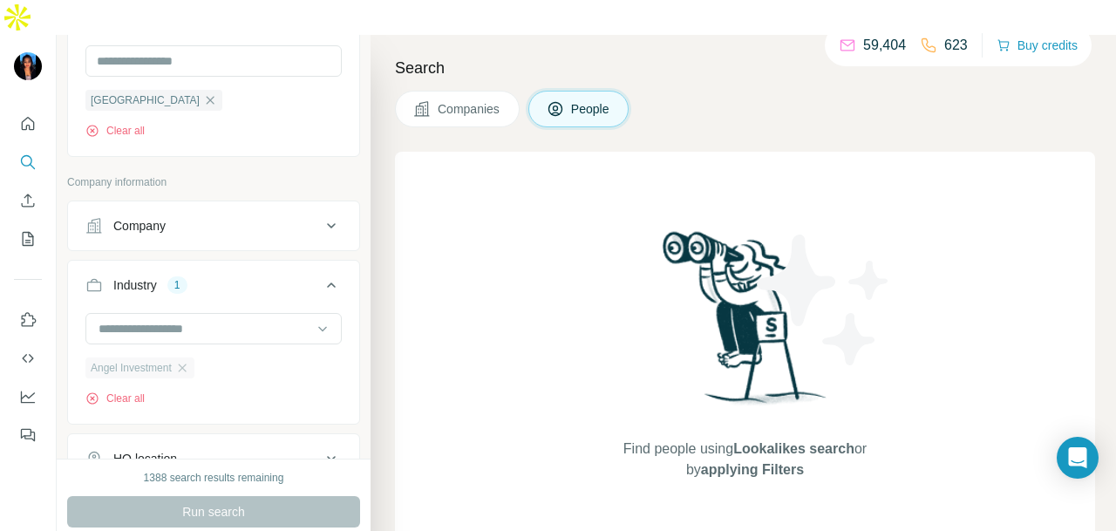
click at [194, 358] on div "Angel Investment" at bounding box center [139, 368] width 109 height 21
click at [189, 361] on icon "button" at bounding box center [182, 368] width 14 height 14
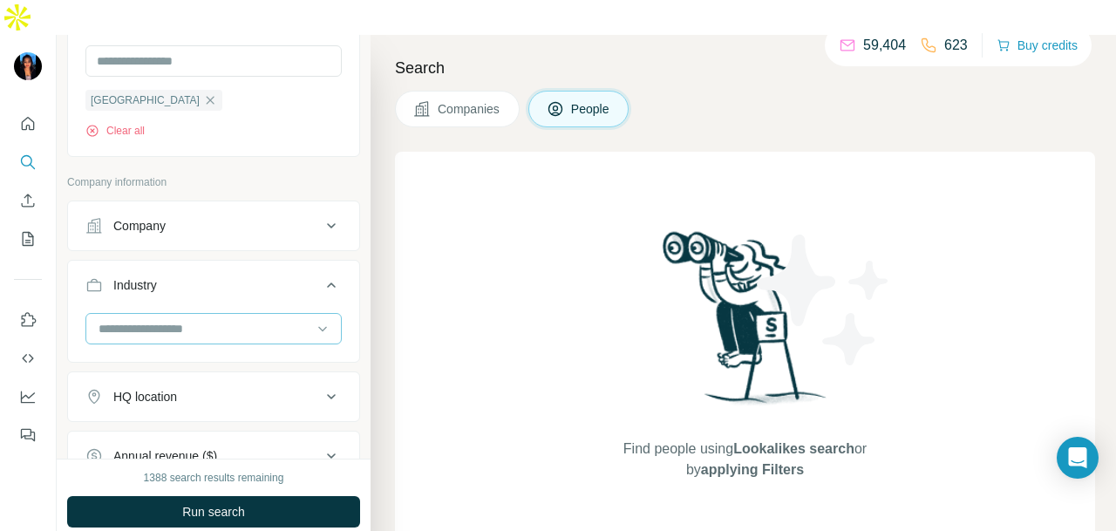
click at [287, 319] on input at bounding box center [204, 328] width 215 height 19
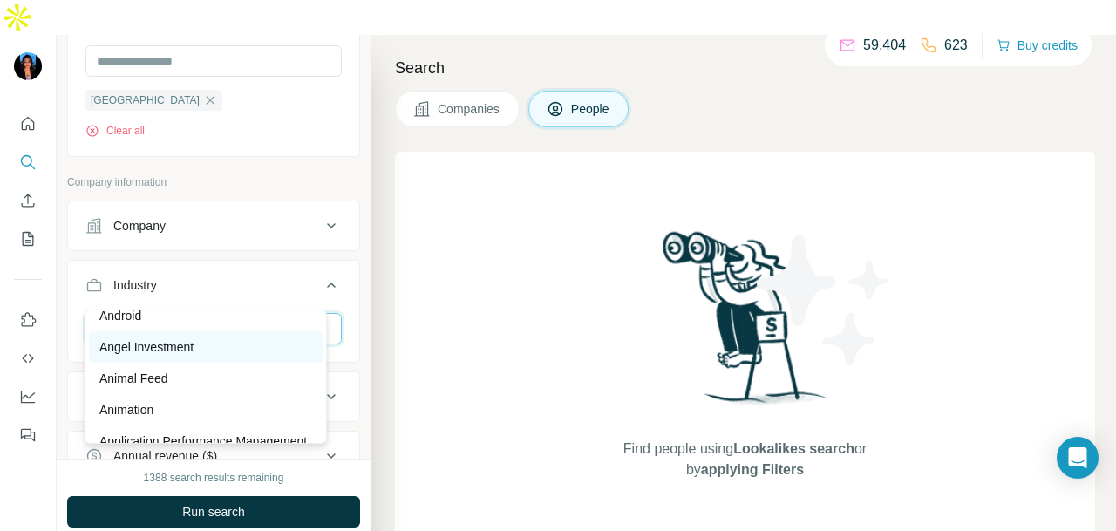
scroll to position [262, 0]
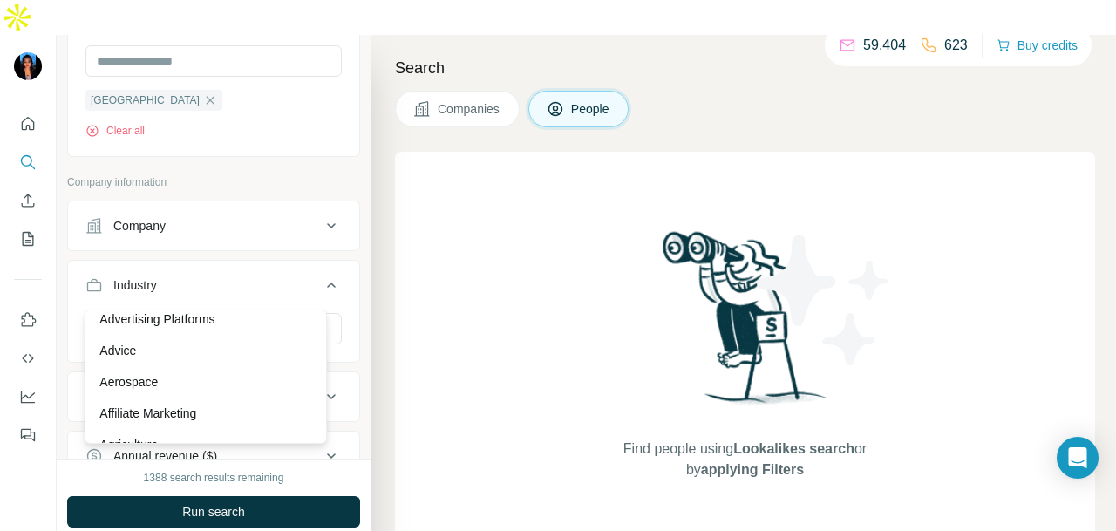
click at [255, 354] on div "Advice" at bounding box center [205, 350] width 213 height 17
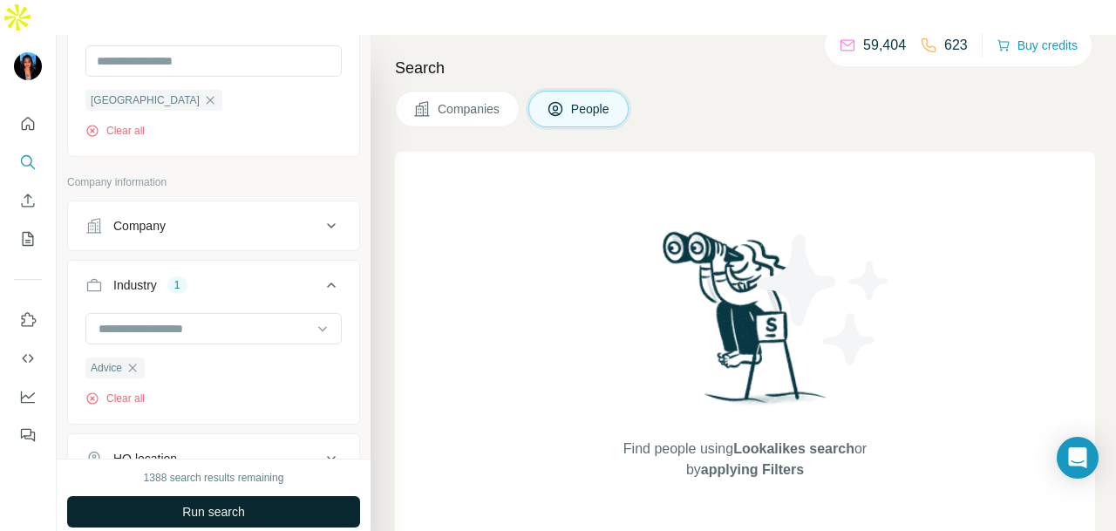
click at [255, 496] on button "Run search" at bounding box center [213, 511] width 293 height 31
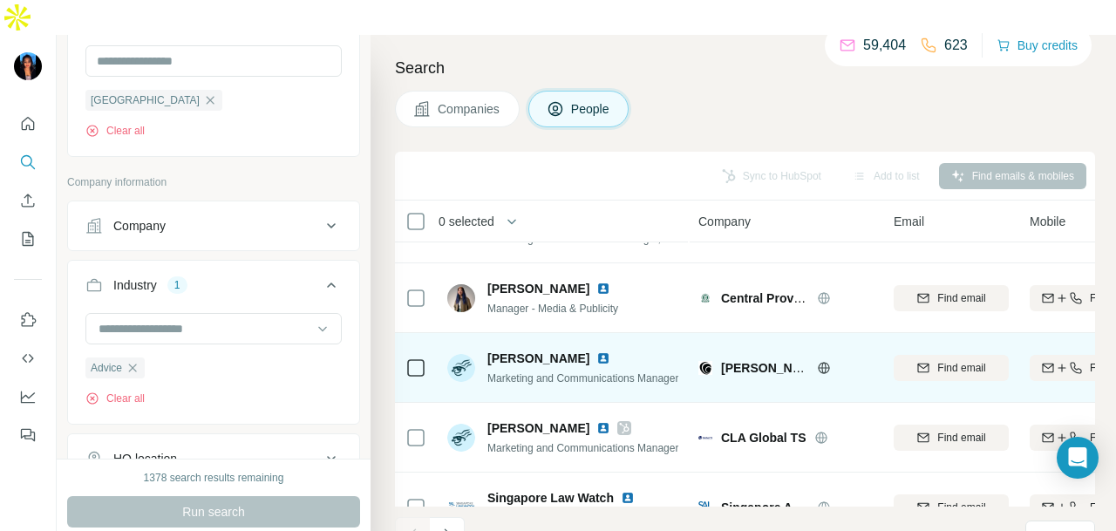
scroll to position [438, 0]
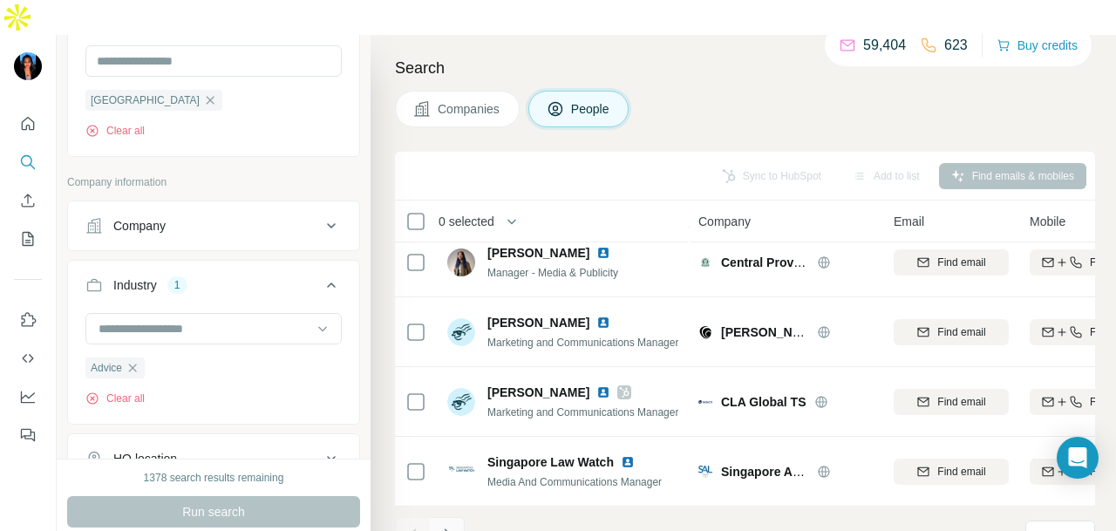
click at [447, 526] on icon "Navigate to next page" at bounding box center [447, 534] width 17 height 17
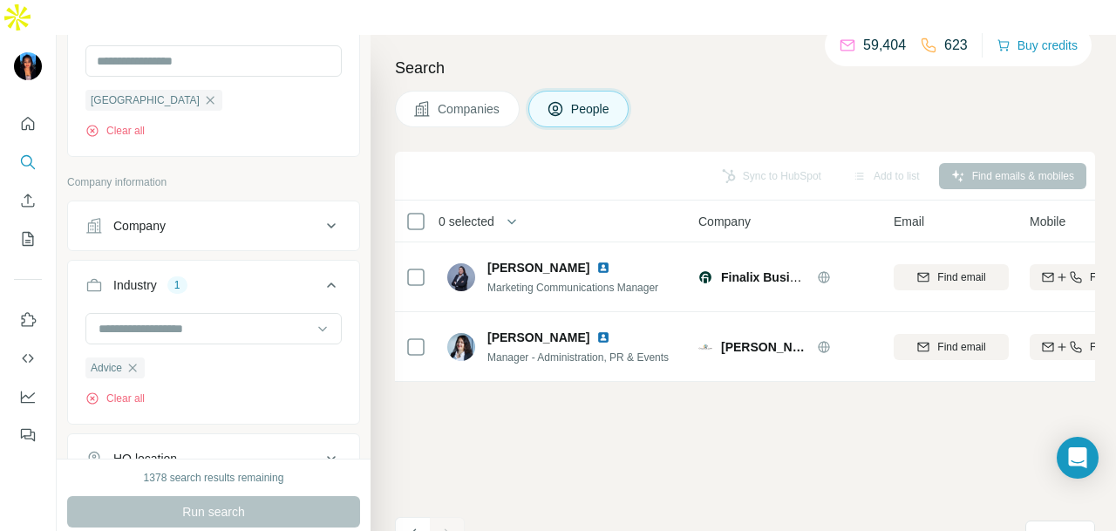
scroll to position [0, 0]
click at [135, 361] on icon "button" at bounding box center [133, 368] width 14 height 14
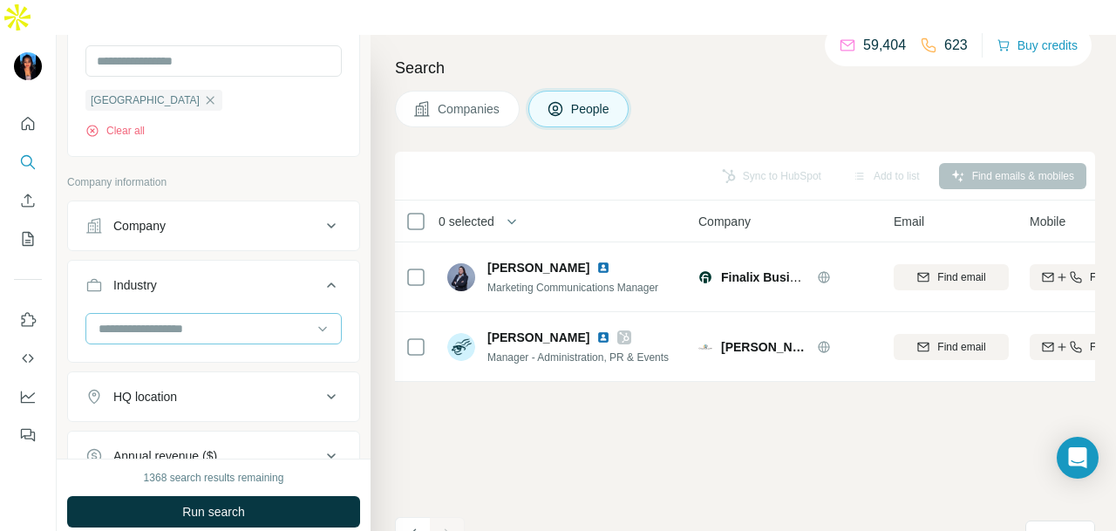
click at [242, 314] on div at bounding box center [204, 329] width 215 height 30
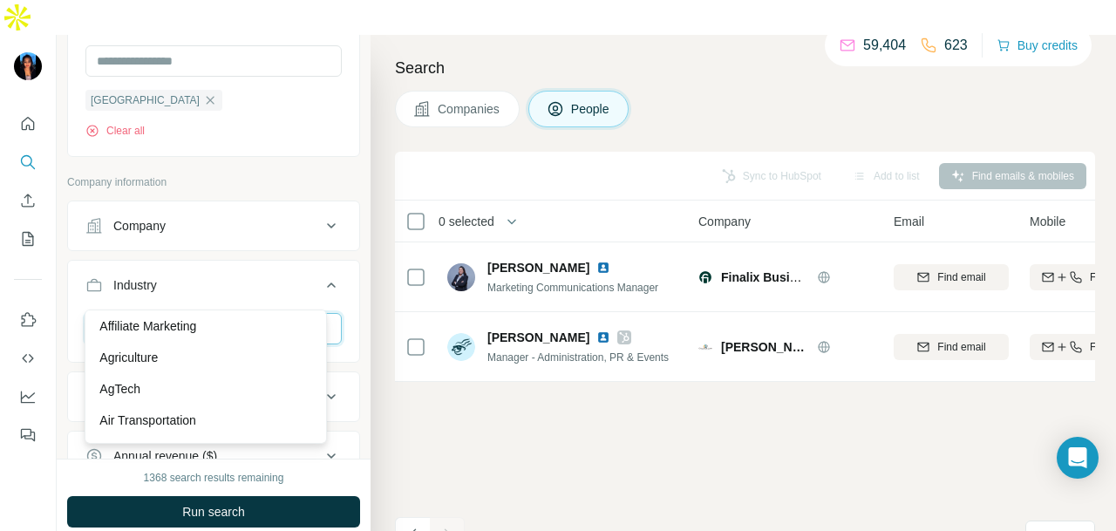
scroll to position [262, 0]
click at [244, 366] on div "Aerospace" at bounding box center [206, 381] width 234 height 31
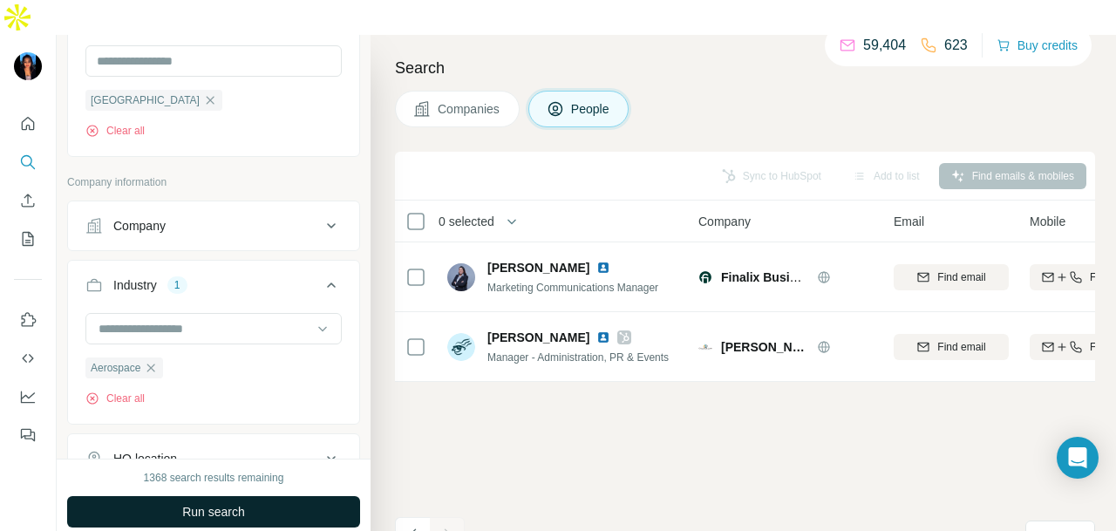
click at [263, 496] on button "Run search" at bounding box center [213, 511] width 293 height 31
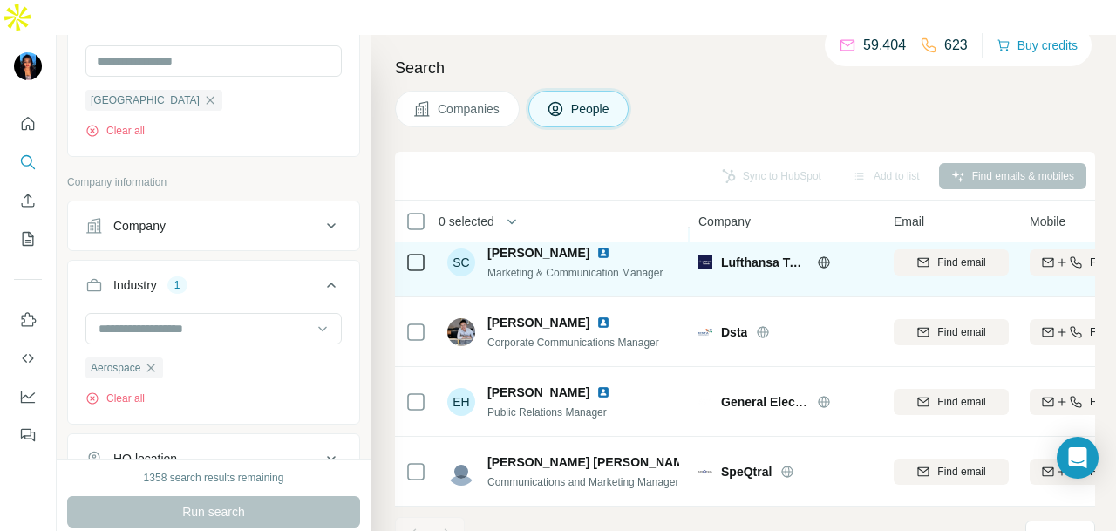
scroll to position [89, 0]
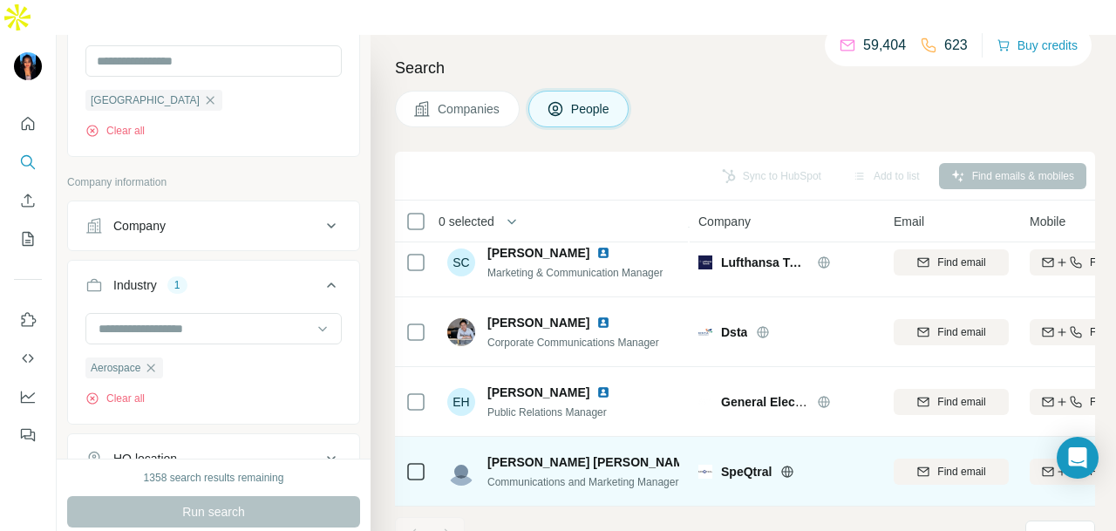
click at [703, 455] on img at bounding box center [710, 462] width 14 height 14
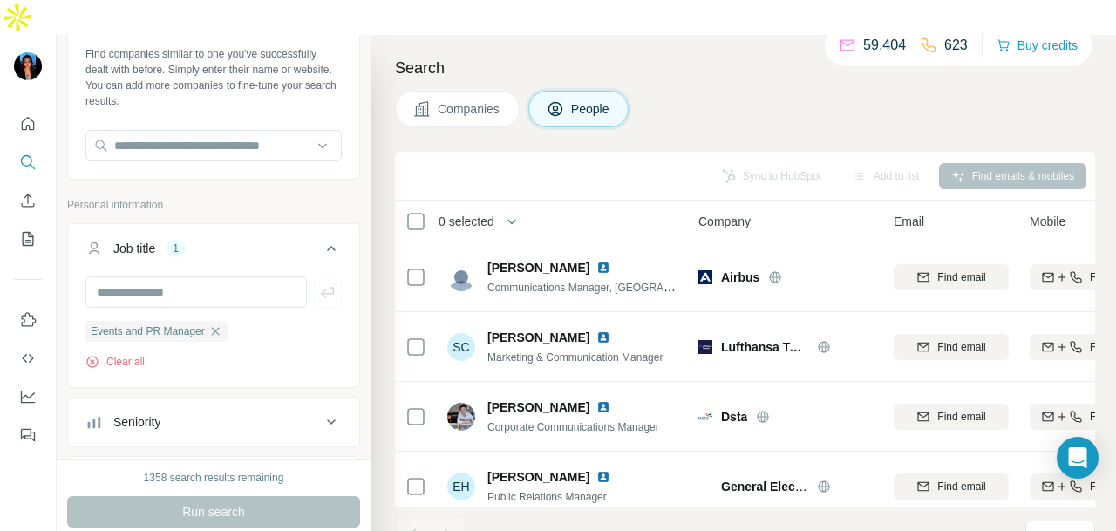
scroll to position [0, 0]
